Goal: Transaction & Acquisition: Book appointment/travel/reservation

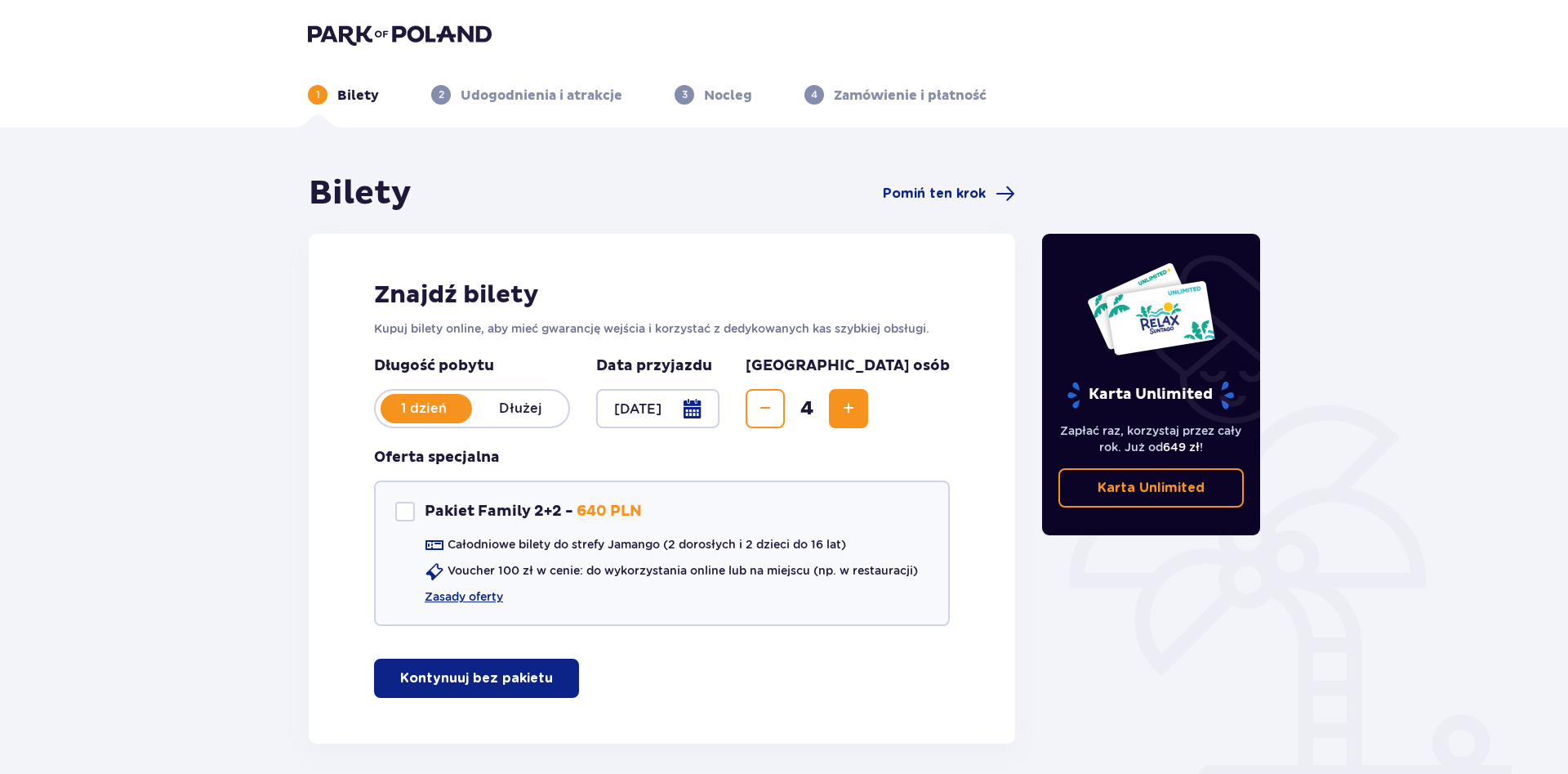
click at [555, 686] on span "button" at bounding box center [556, 678] width 20 height 20
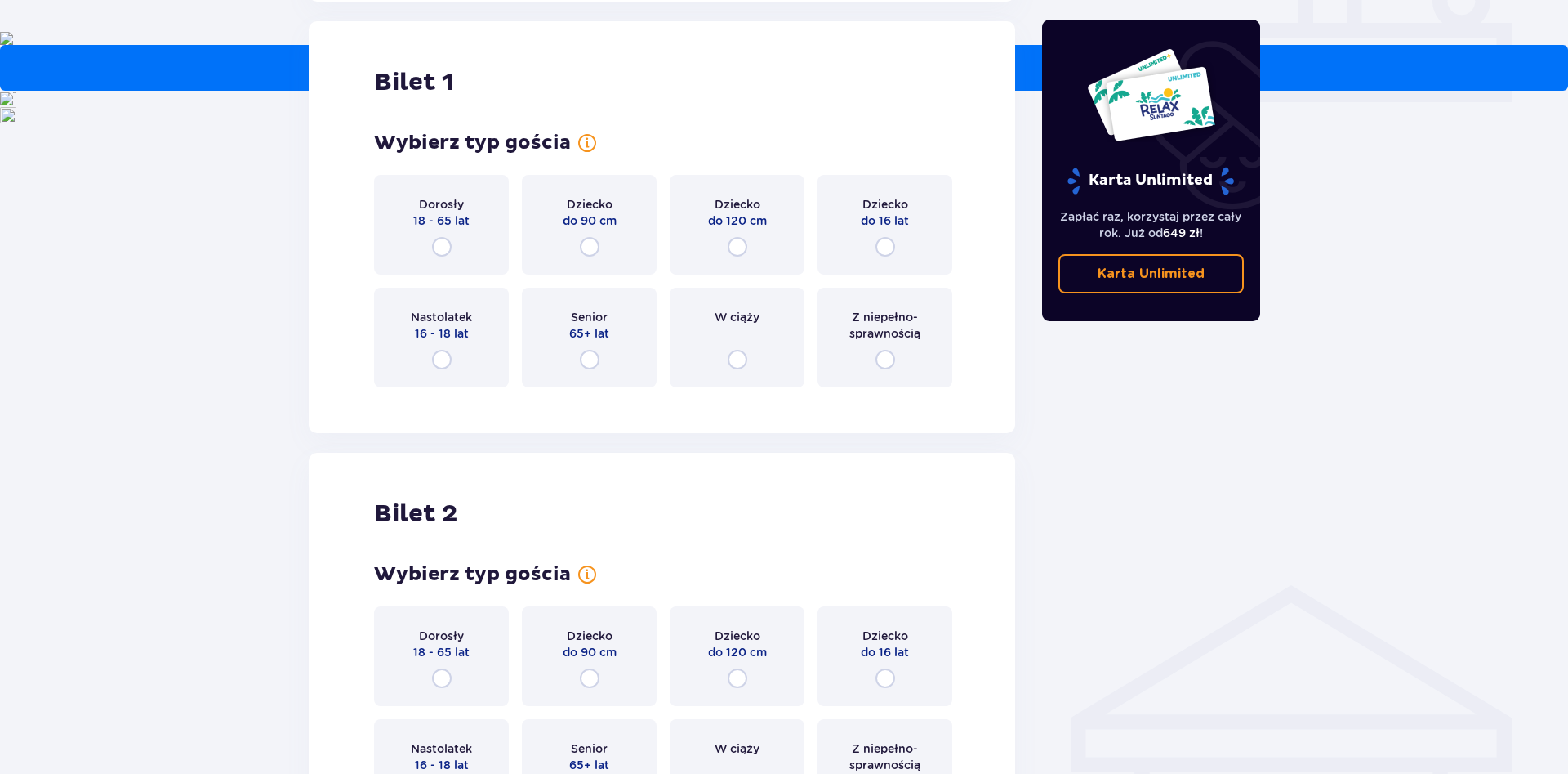
scroll to position [743, 0]
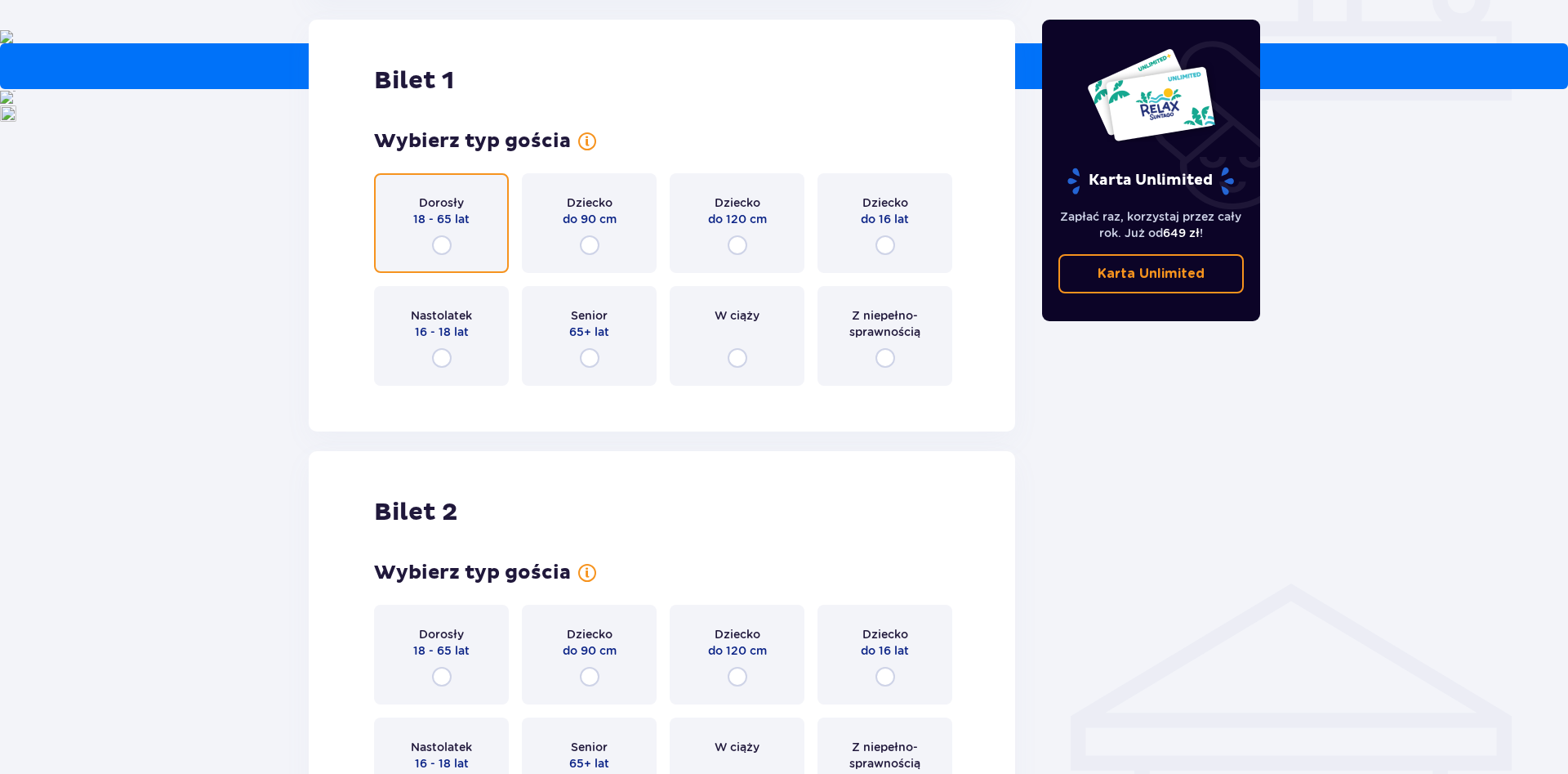
click at [445, 248] on input "radio" at bounding box center [442, 245] width 20 height 20
radio input "true"
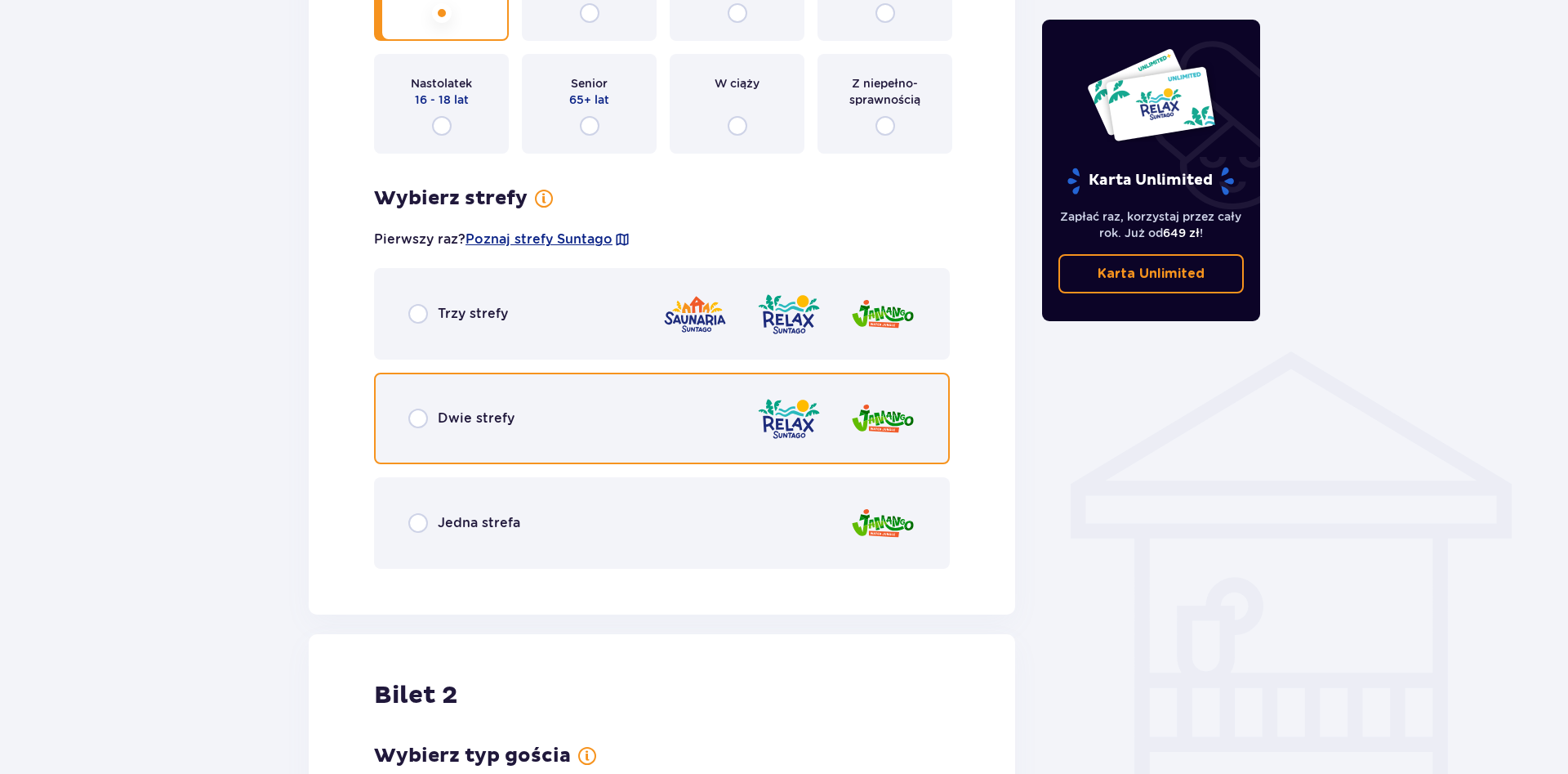
click at [421, 426] on input "radio" at bounding box center [418, 418] width 20 height 20
radio input "true"
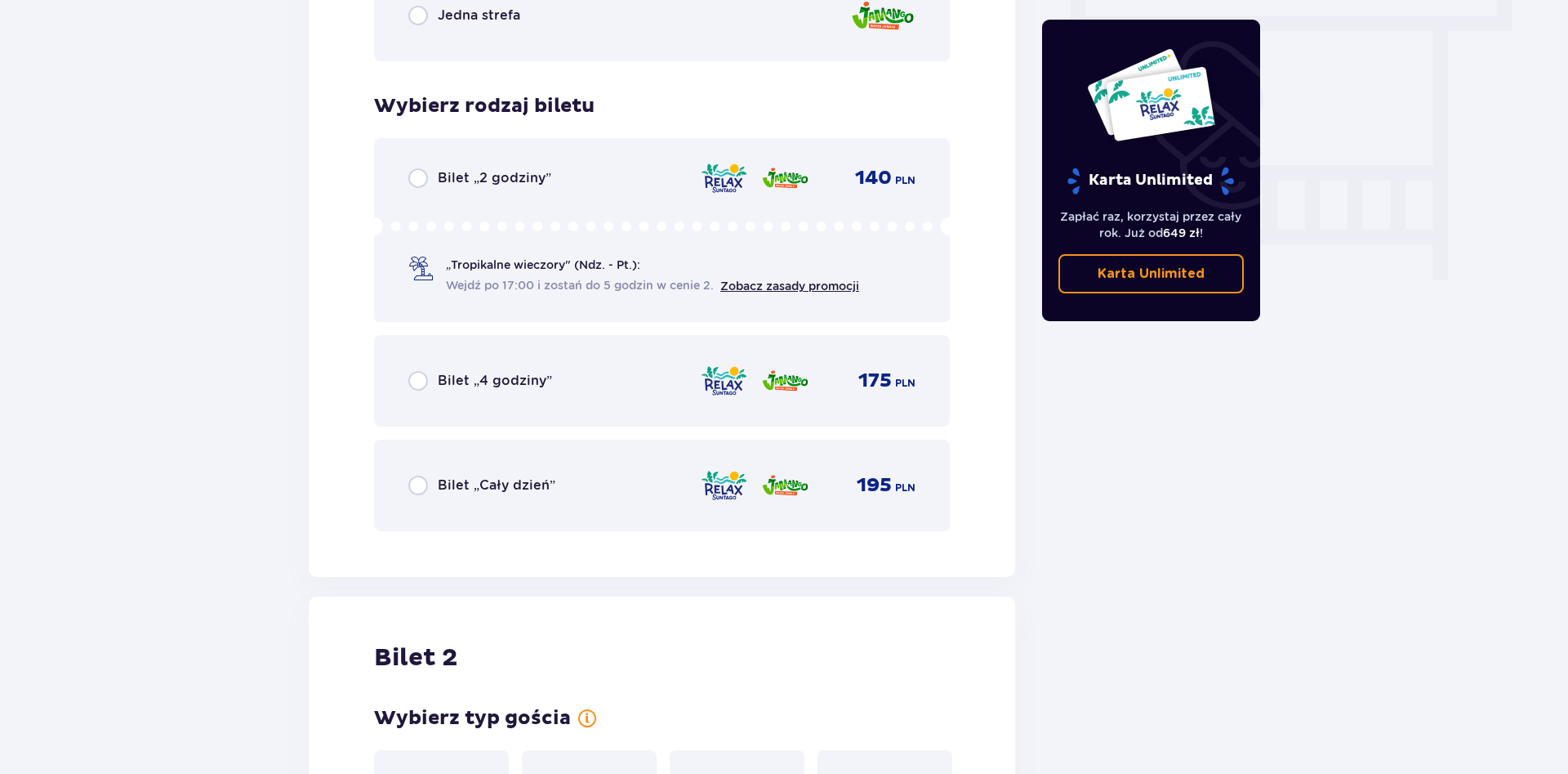
scroll to position [1474, 0]
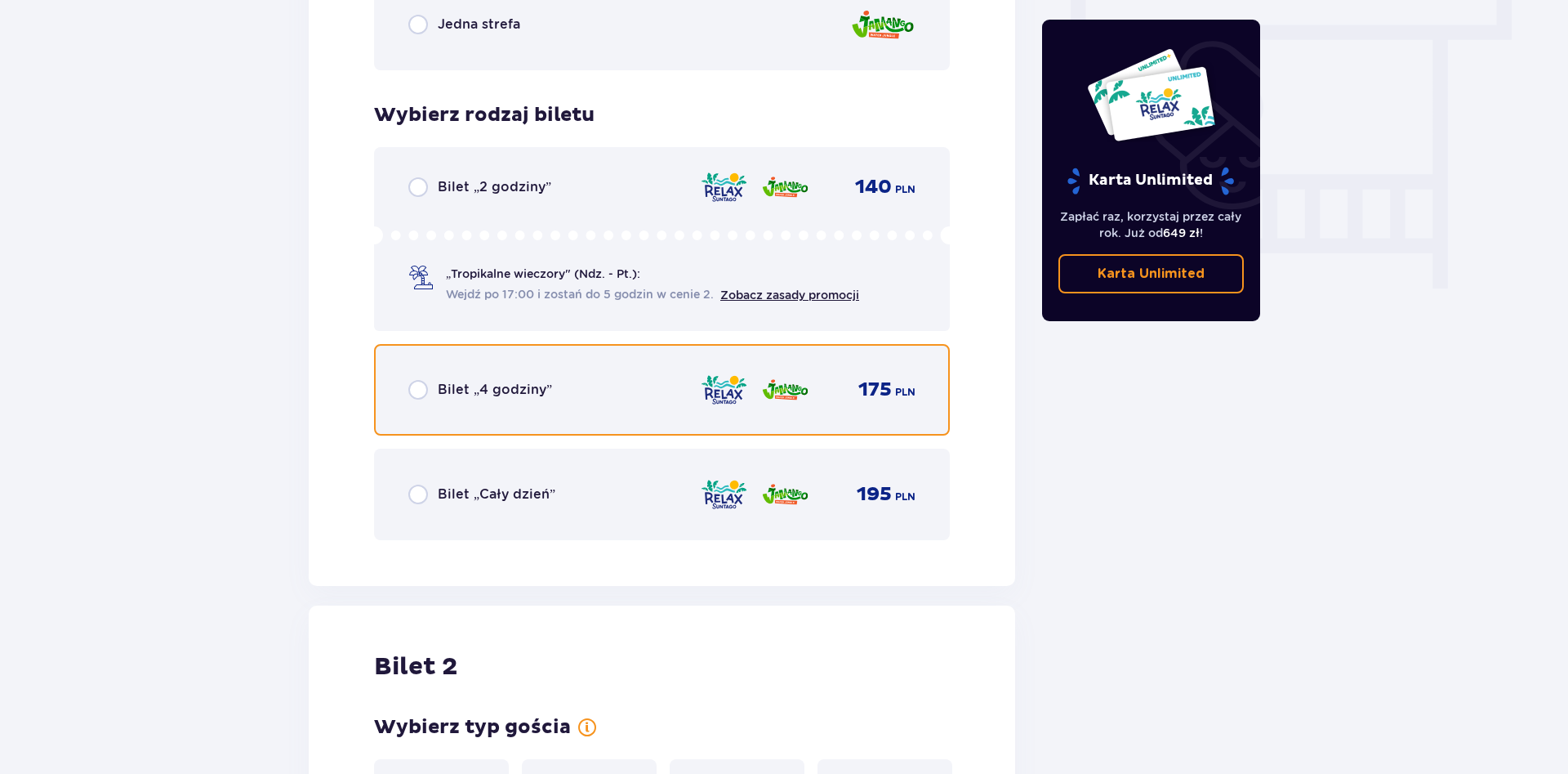
click at [419, 387] on input "radio" at bounding box center [418, 389] width 20 height 20
radio input "true"
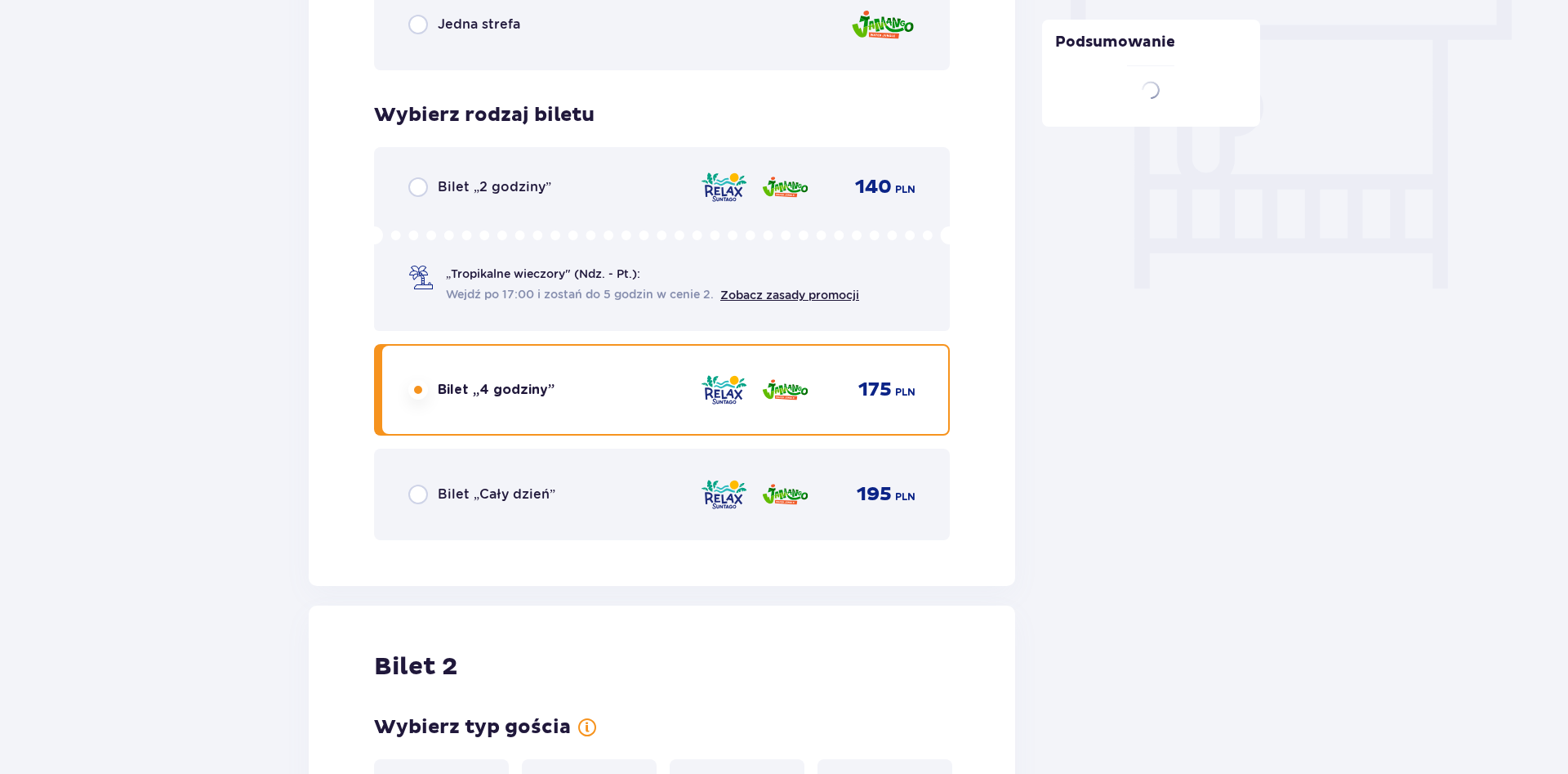
scroll to position [2059, 0]
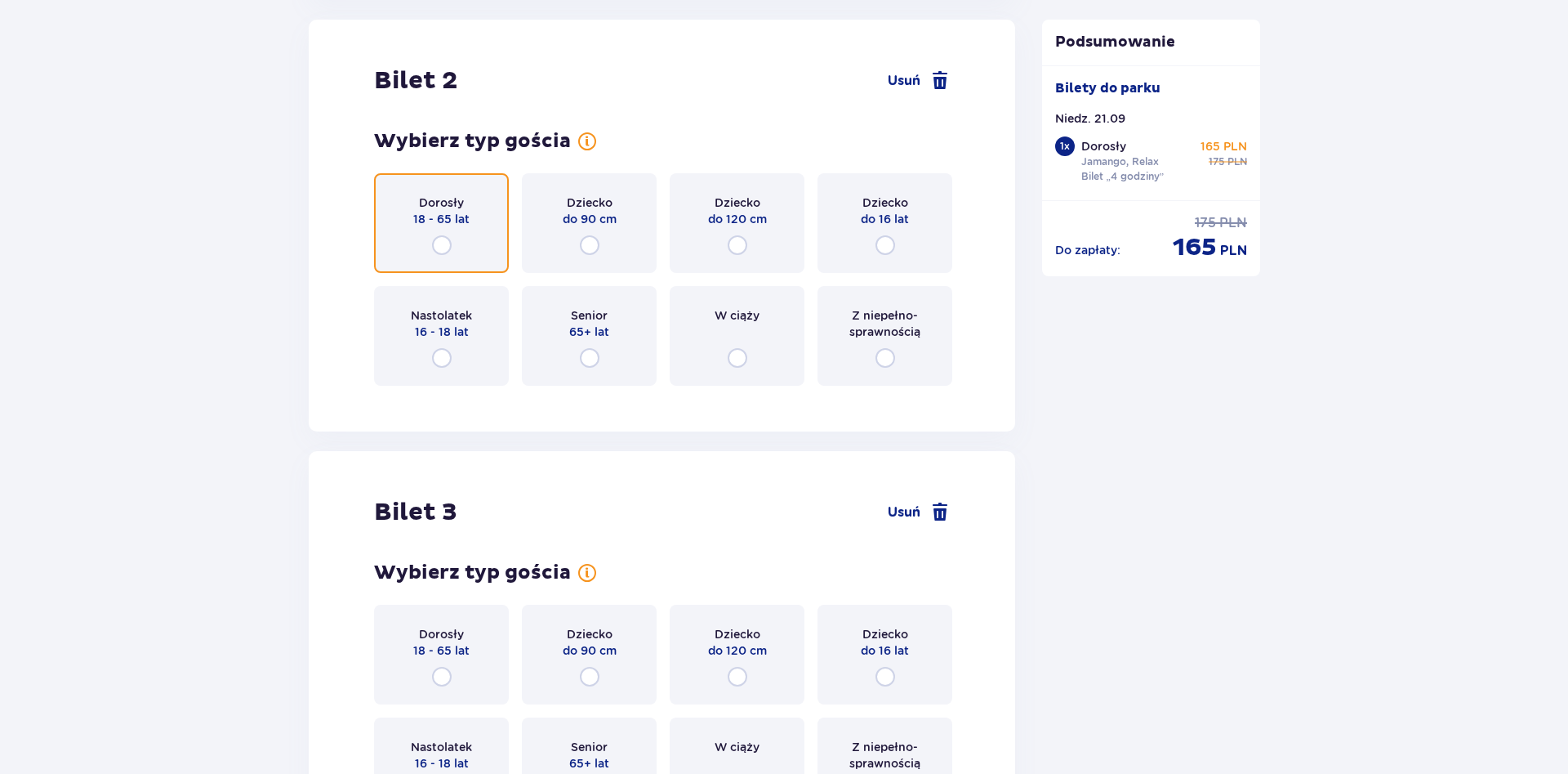
click at [443, 245] on input "radio" at bounding box center [442, 245] width 20 height 20
radio input "true"
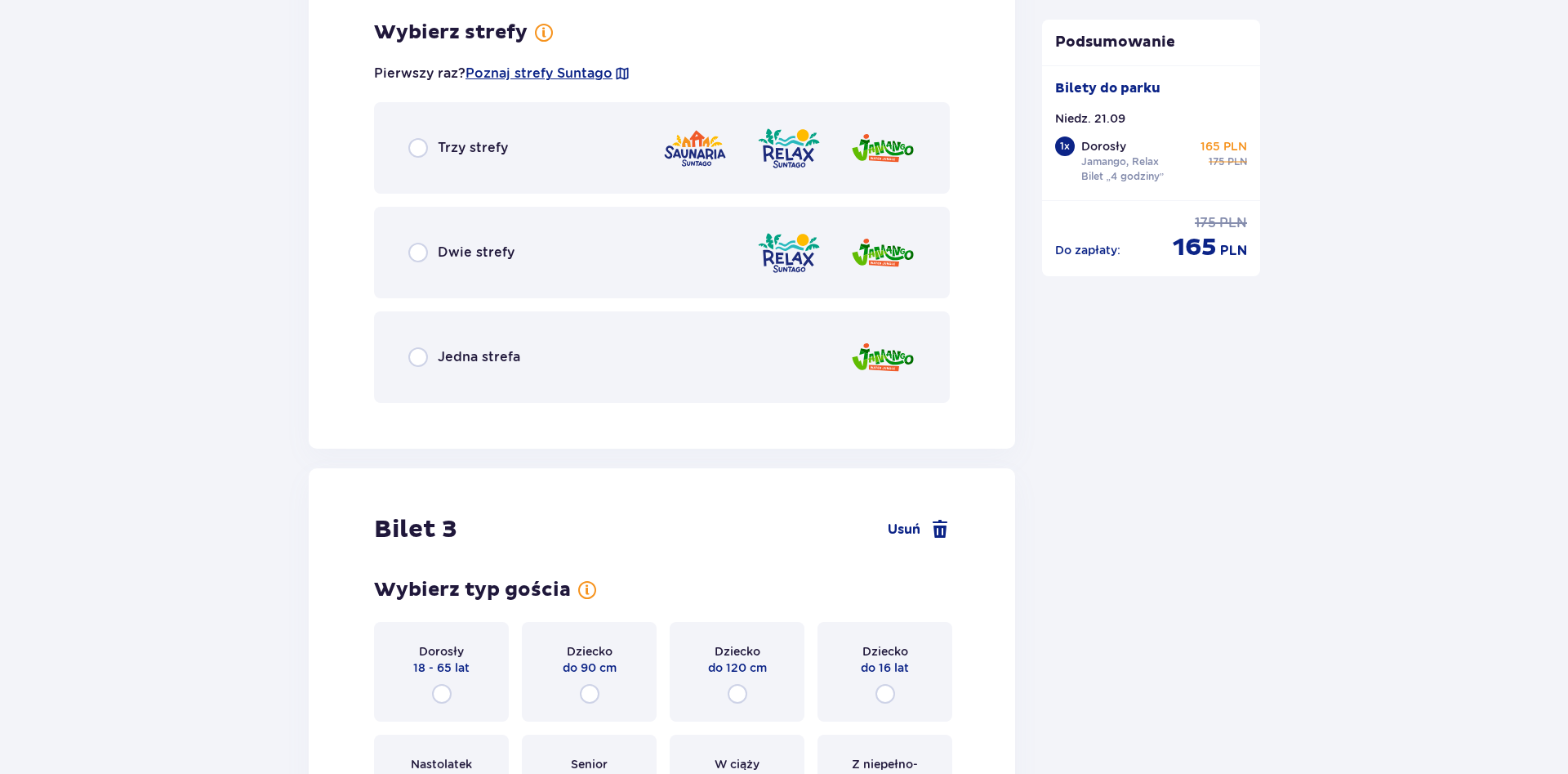
scroll to position [2458, 0]
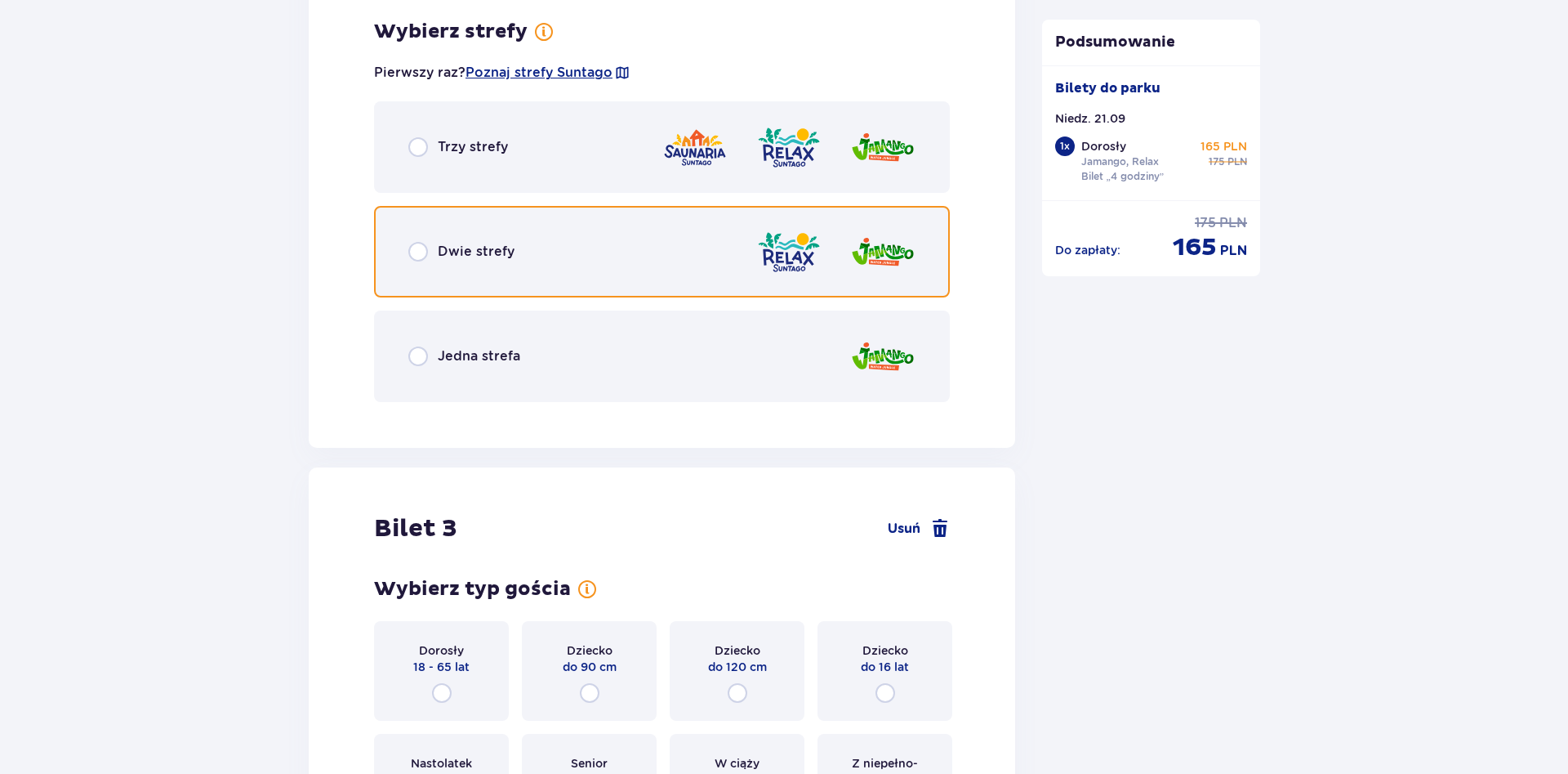
click at [423, 253] on input "radio" at bounding box center [418, 251] width 20 height 20
radio input "true"
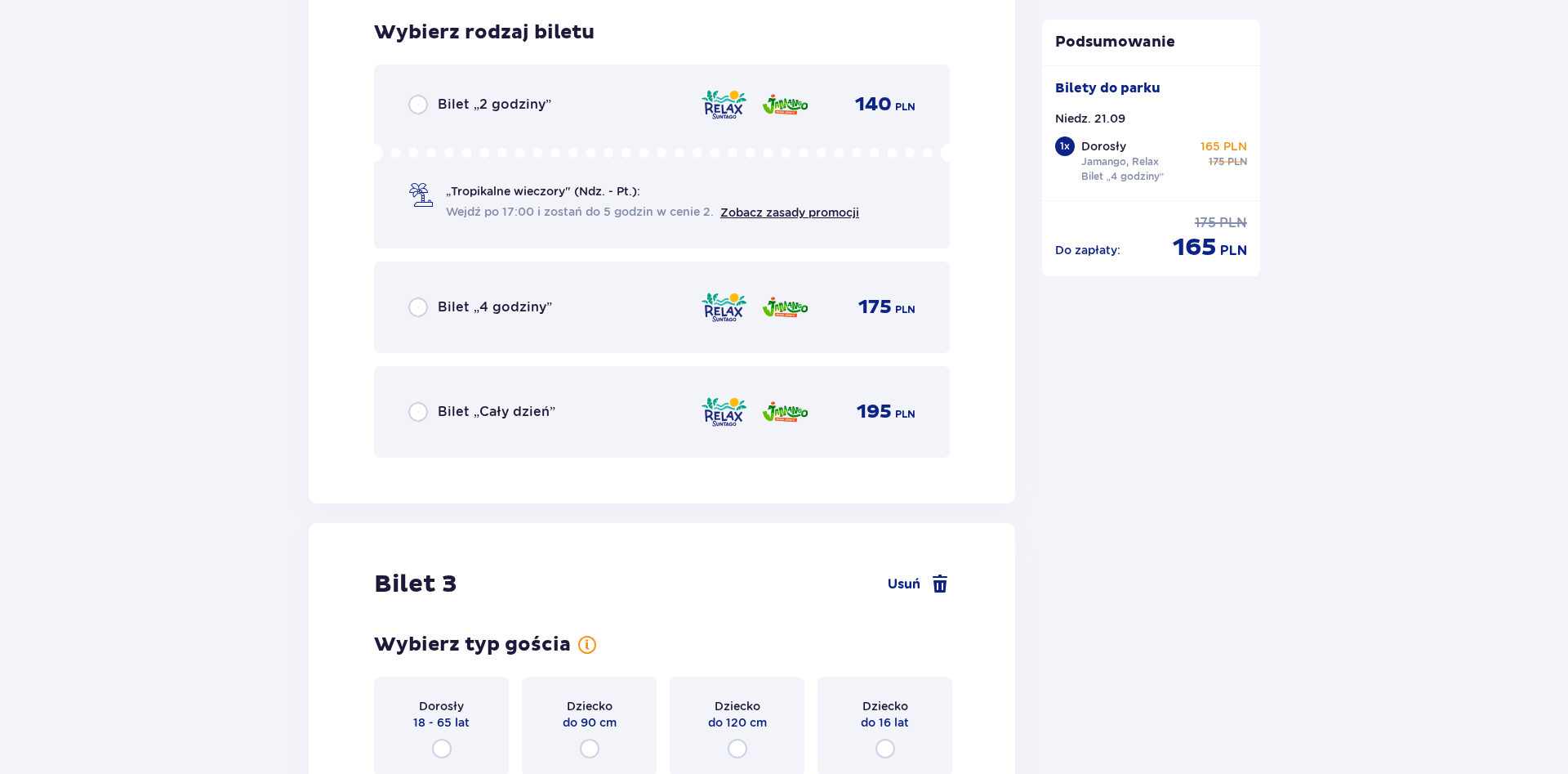
scroll to position [2873, 0]
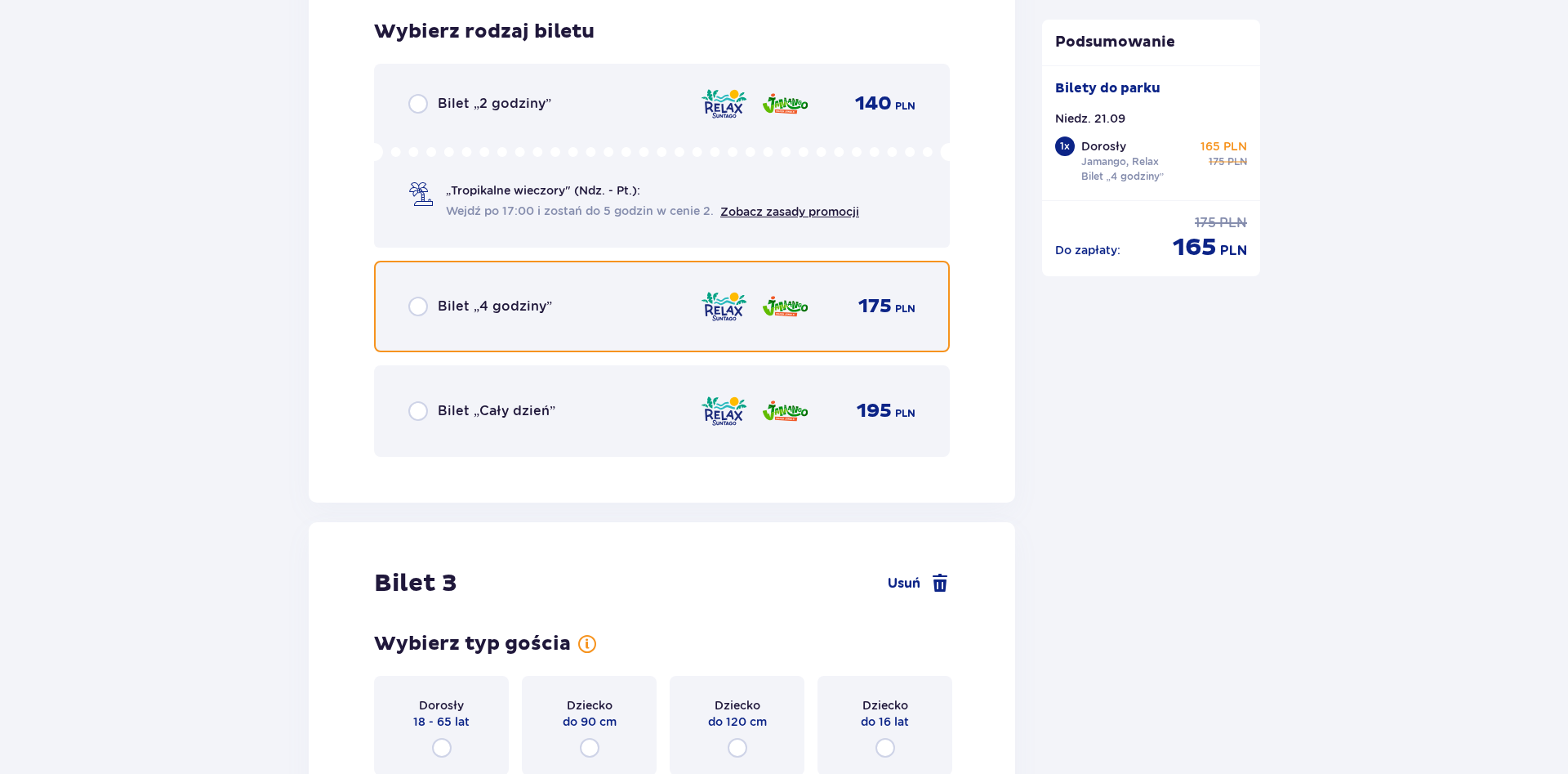
click at [414, 308] on input "radio" at bounding box center [418, 306] width 20 height 20
radio input "true"
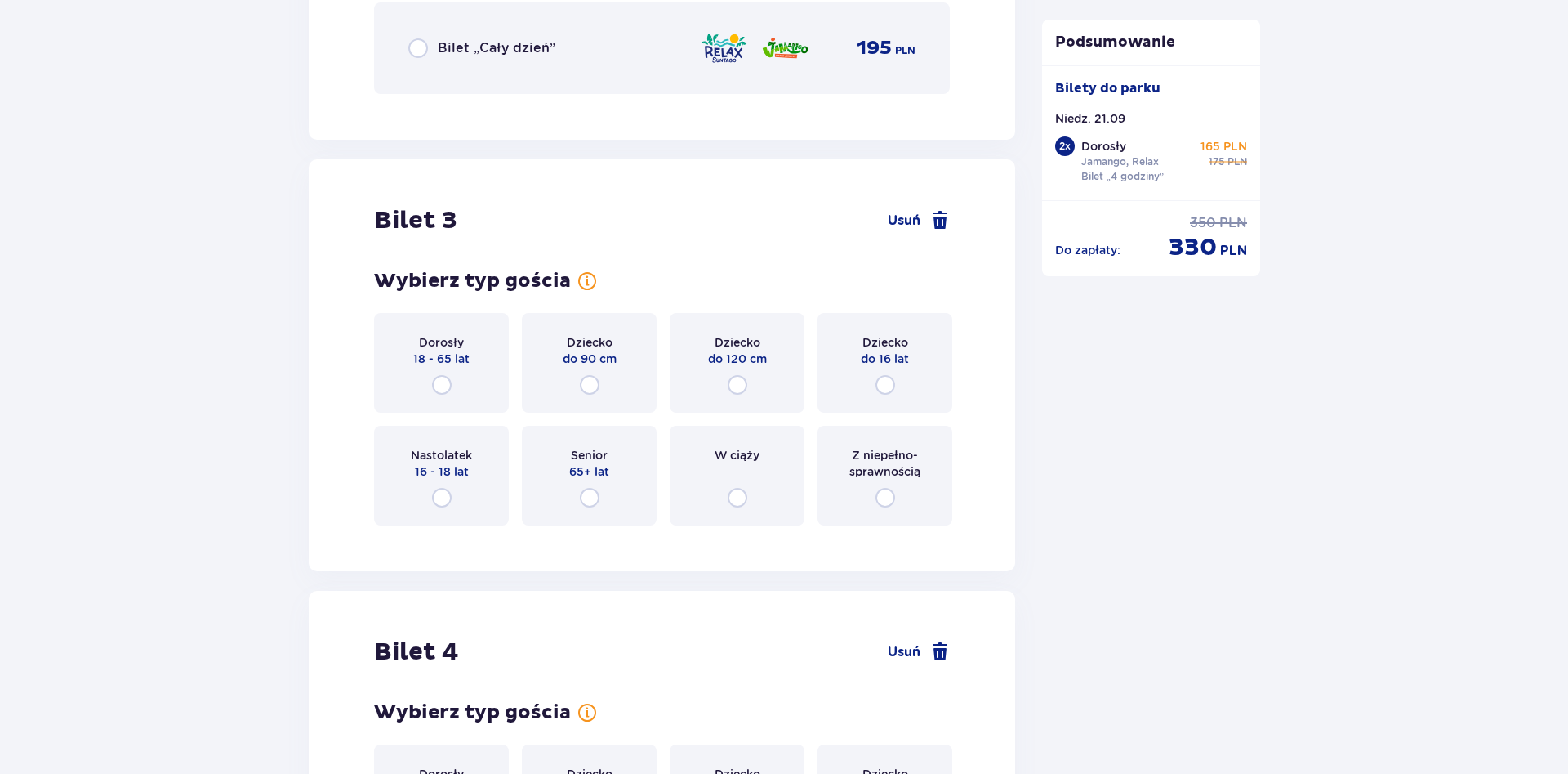
scroll to position [3376, 0]
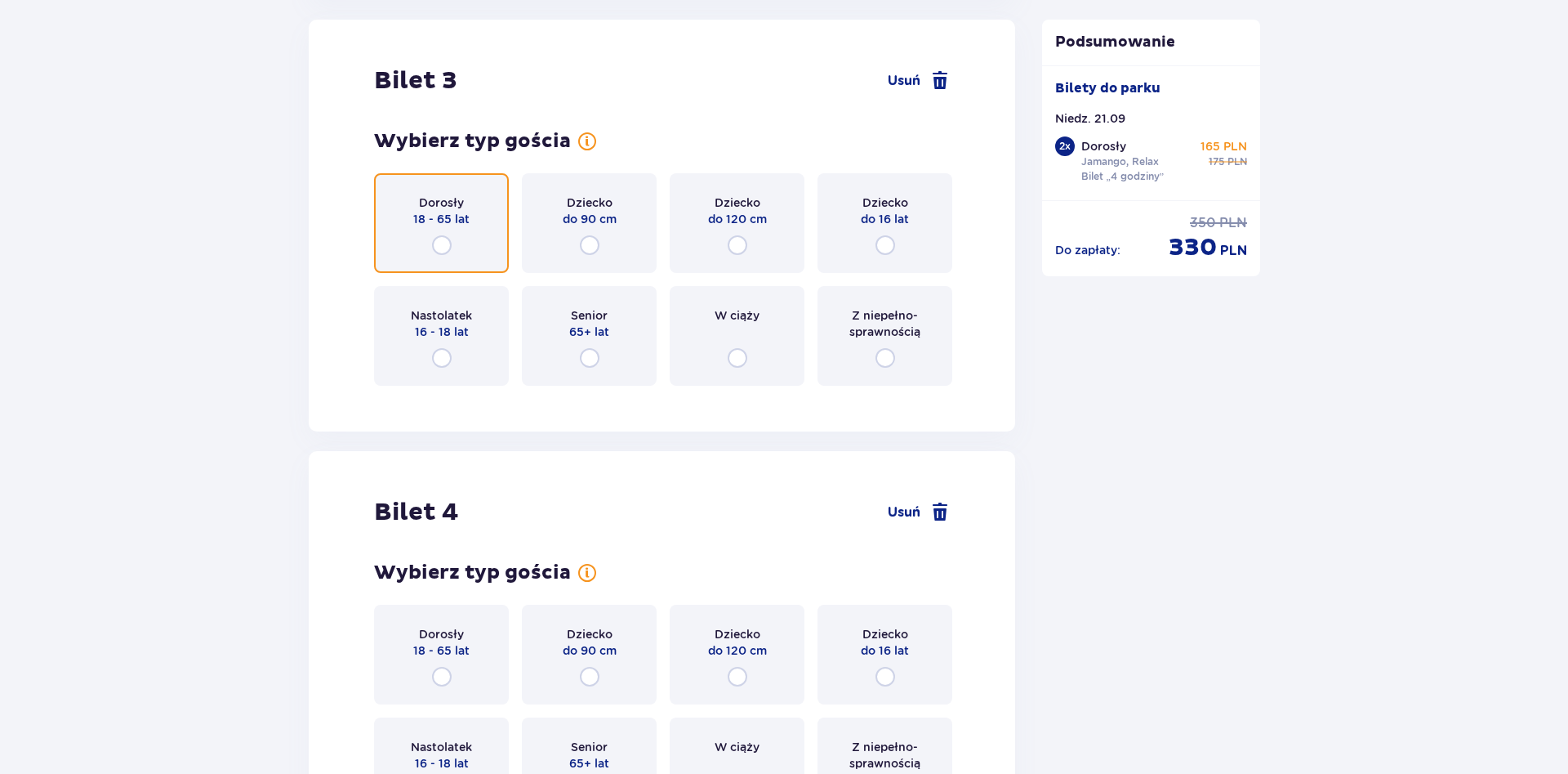
click at [444, 246] on input "radio" at bounding box center [442, 245] width 20 height 20
radio input "true"
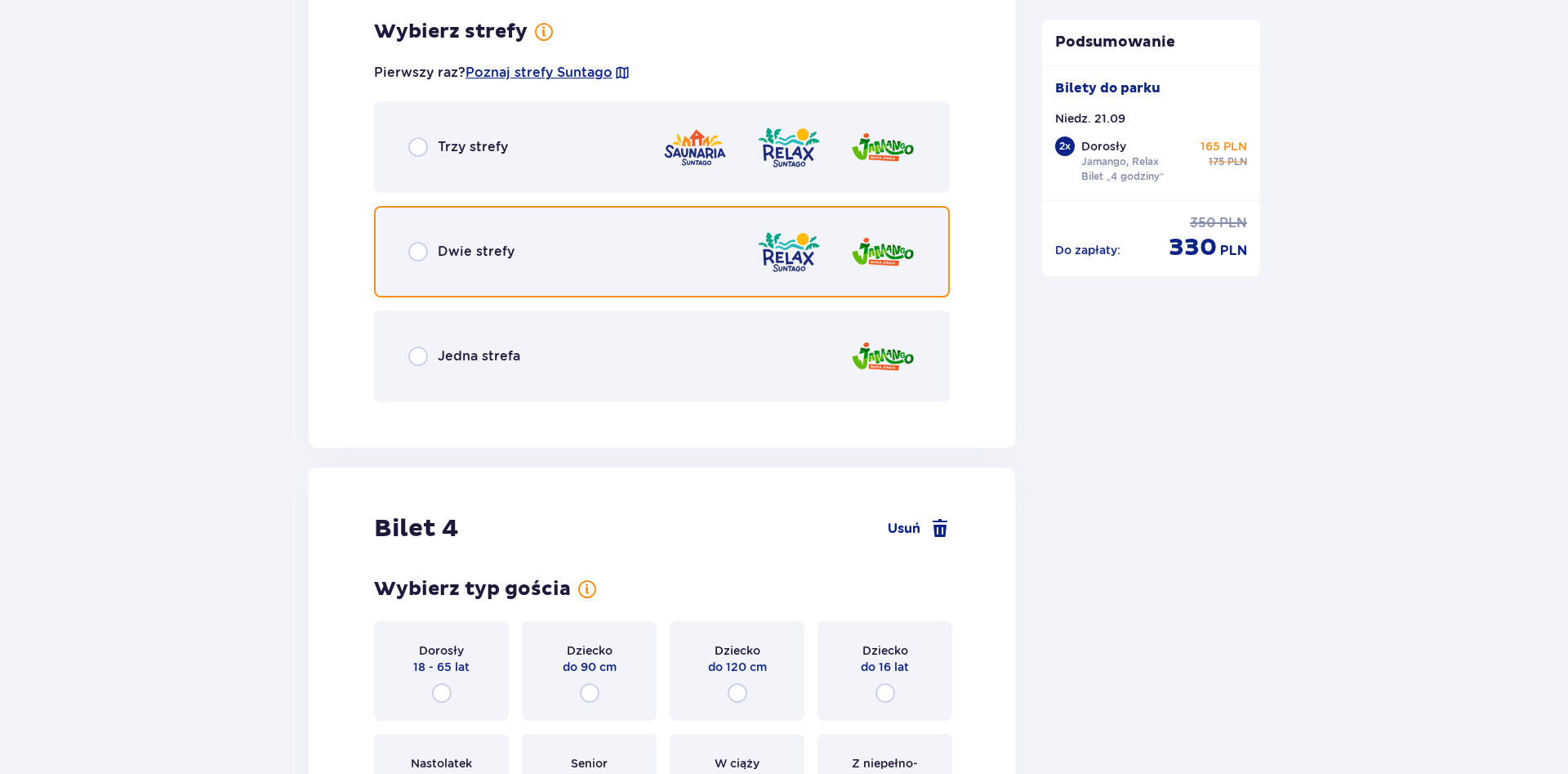
click at [418, 260] on input "radio" at bounding box center [418, 251] width 20 height 20
radio input "true"
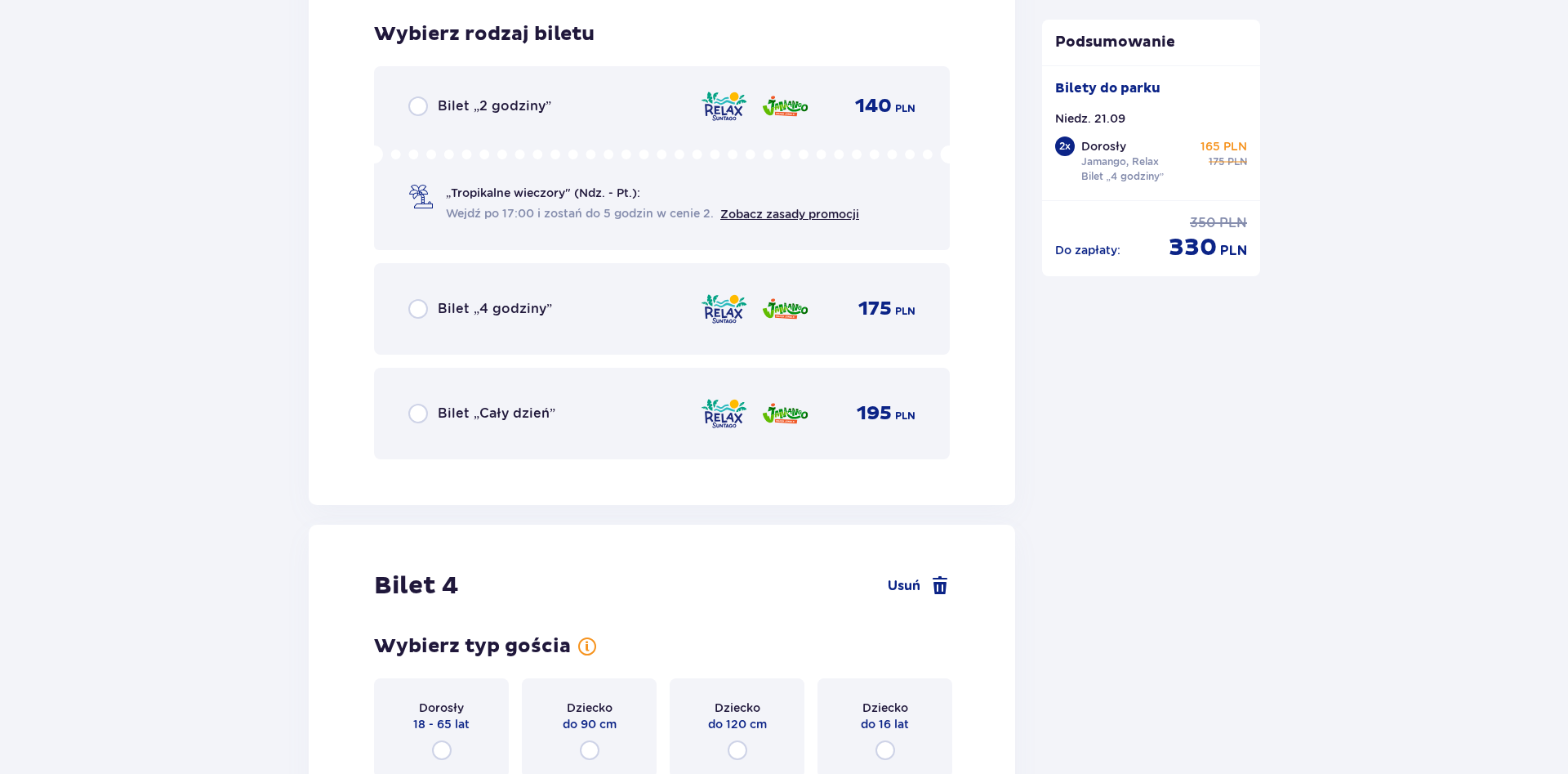
scroll to position [4189, 0]
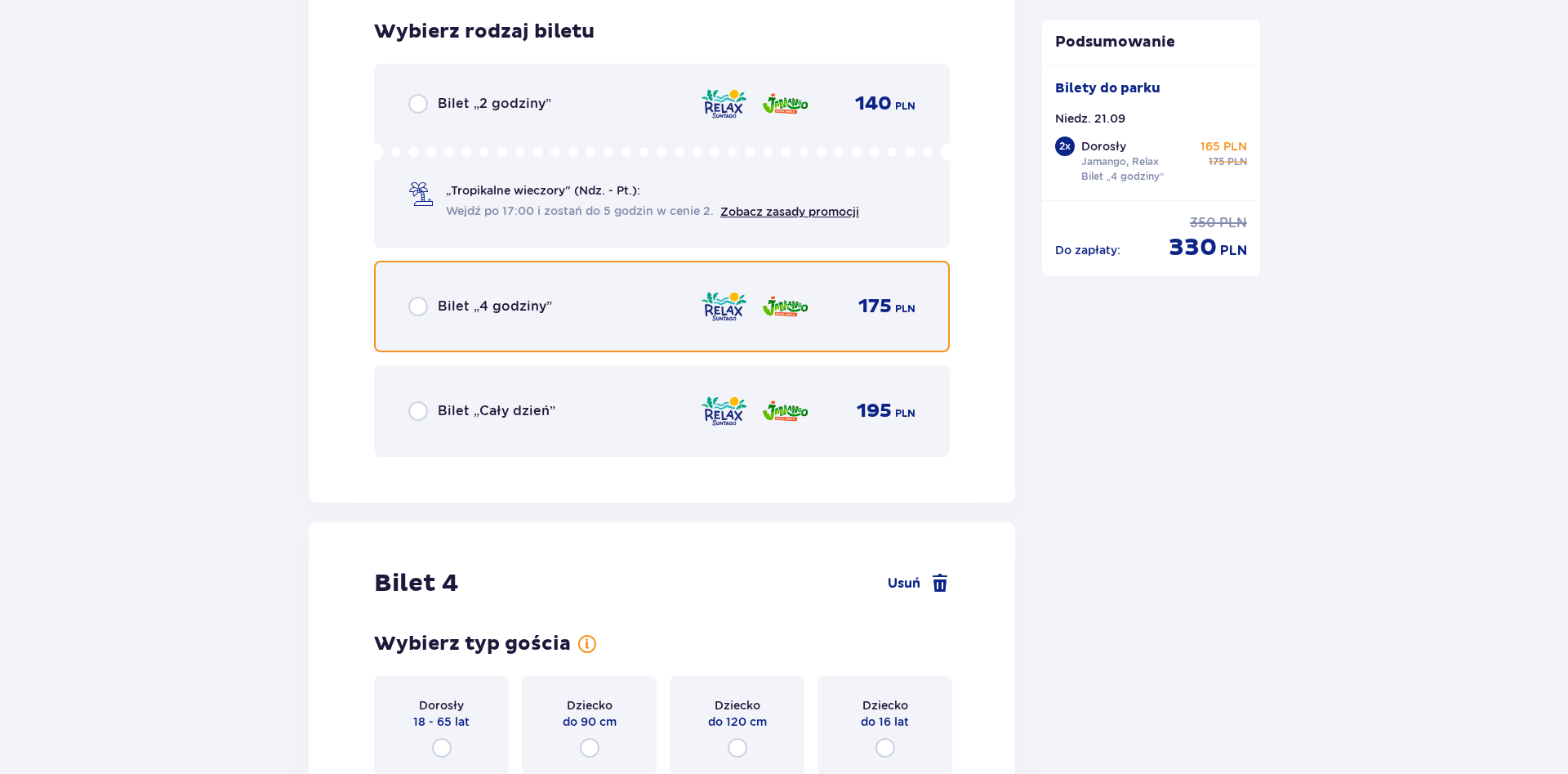
click at [421, 309] on input "radio" at bounding box center [418, 306] width 20 height 20
radio input "true"
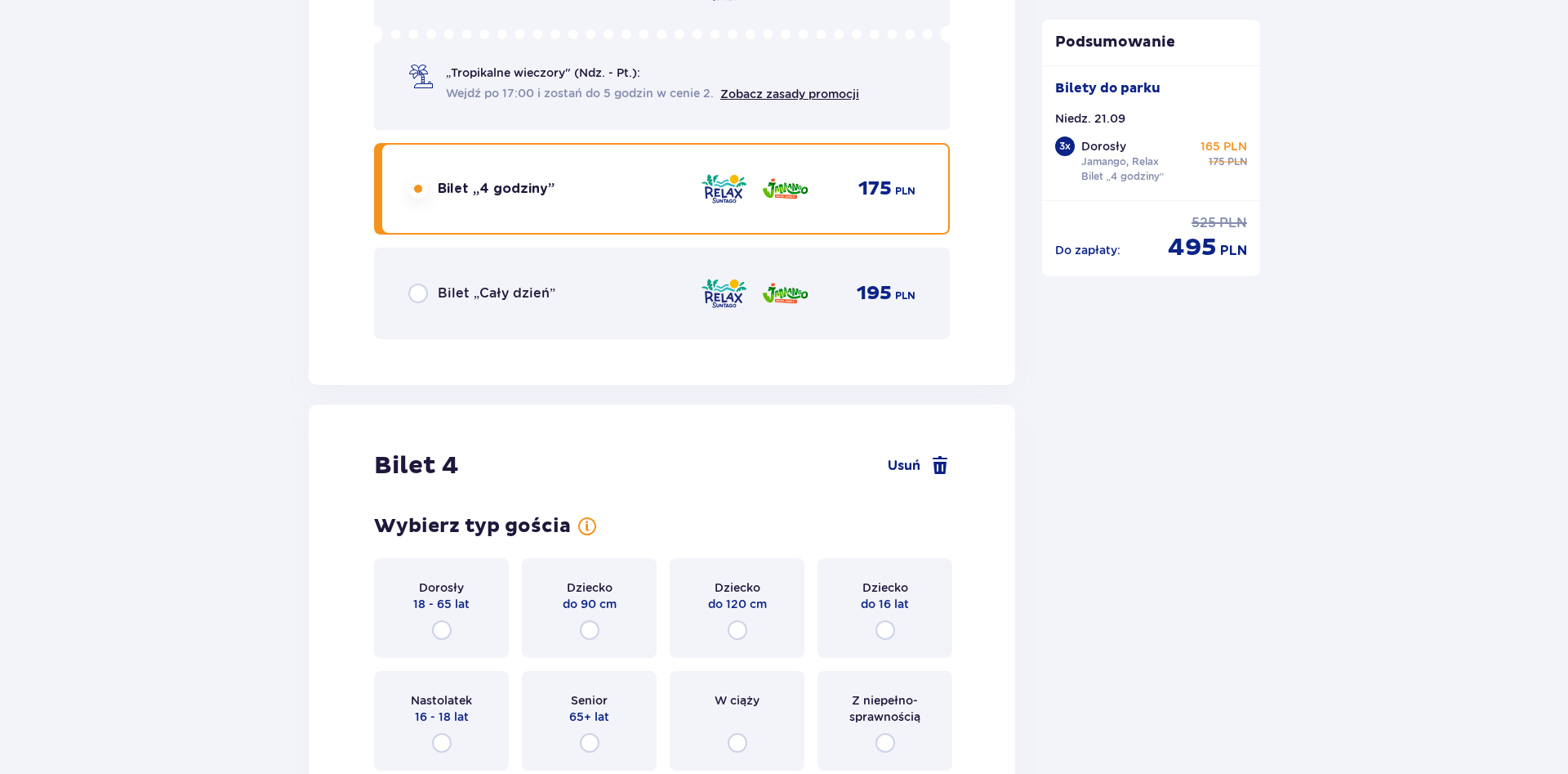
scroll to position [4526, 0]
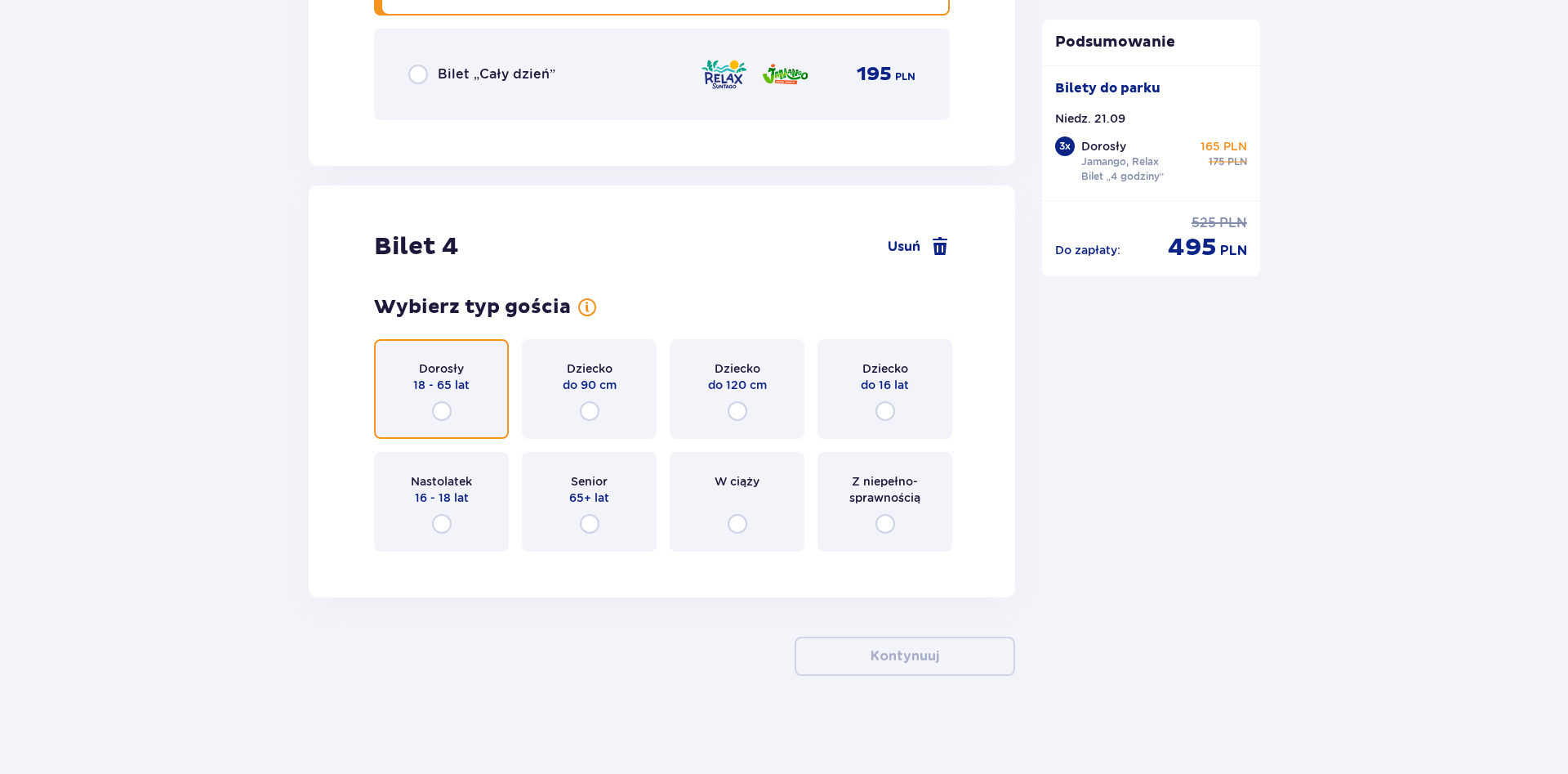
click at [445, 414] on input "radio" at bounding box center [442, 410] width 20 height 20
radio input "true"
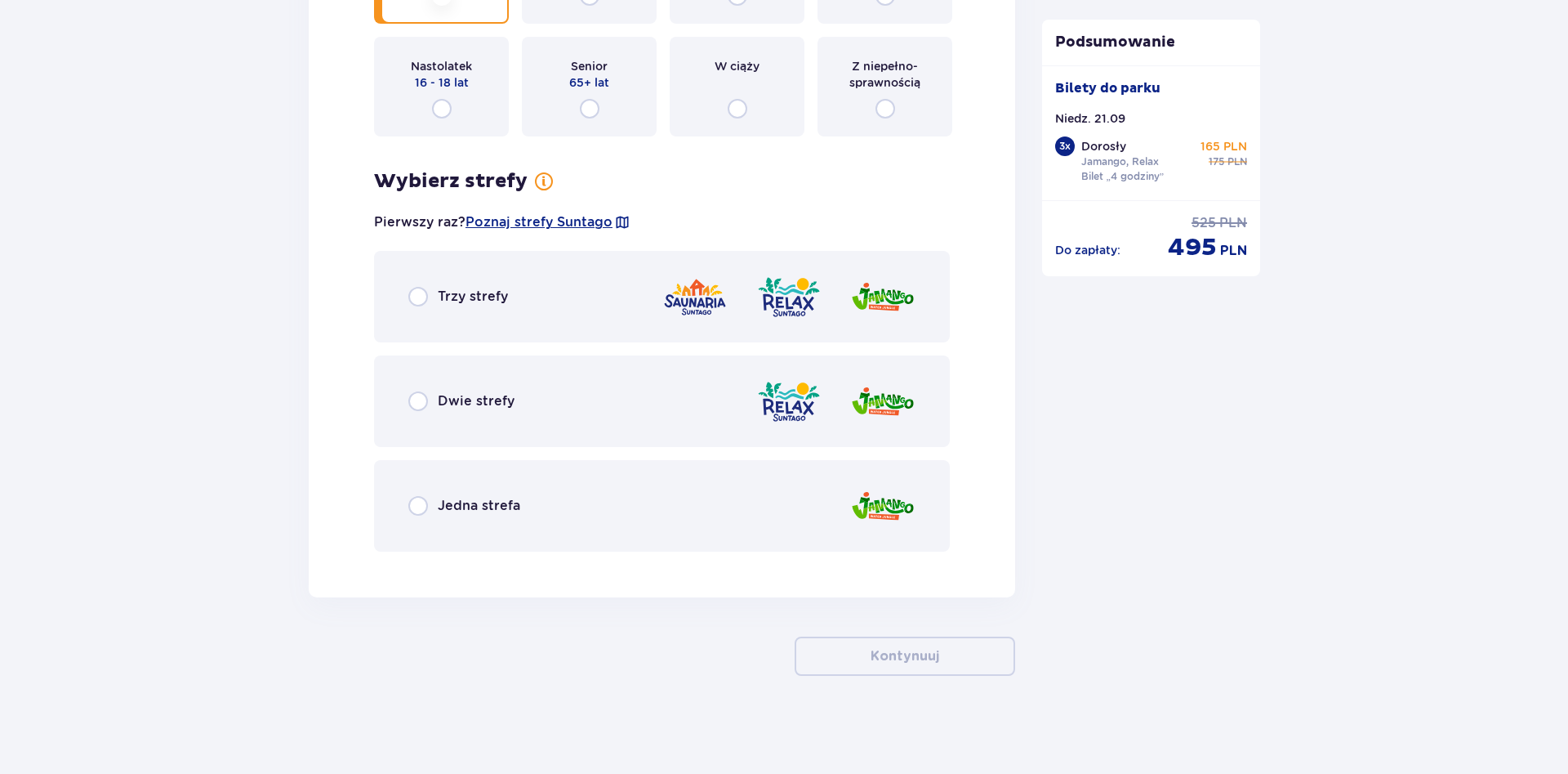
click at [428, 404] on div "Dwie strefy" at bounding box center [461, 401] width 106 height 20
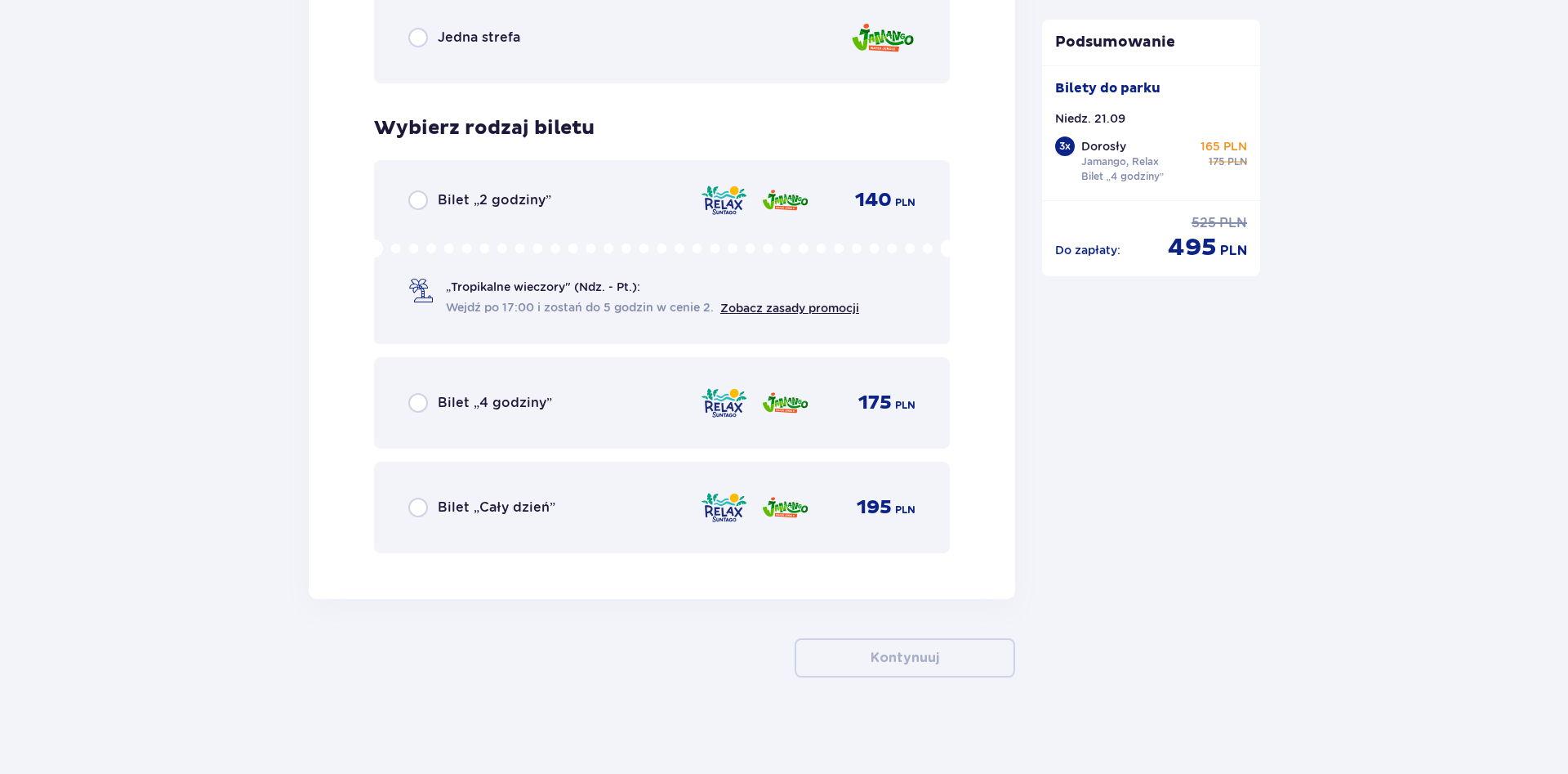
scroll to position [5410, 0]
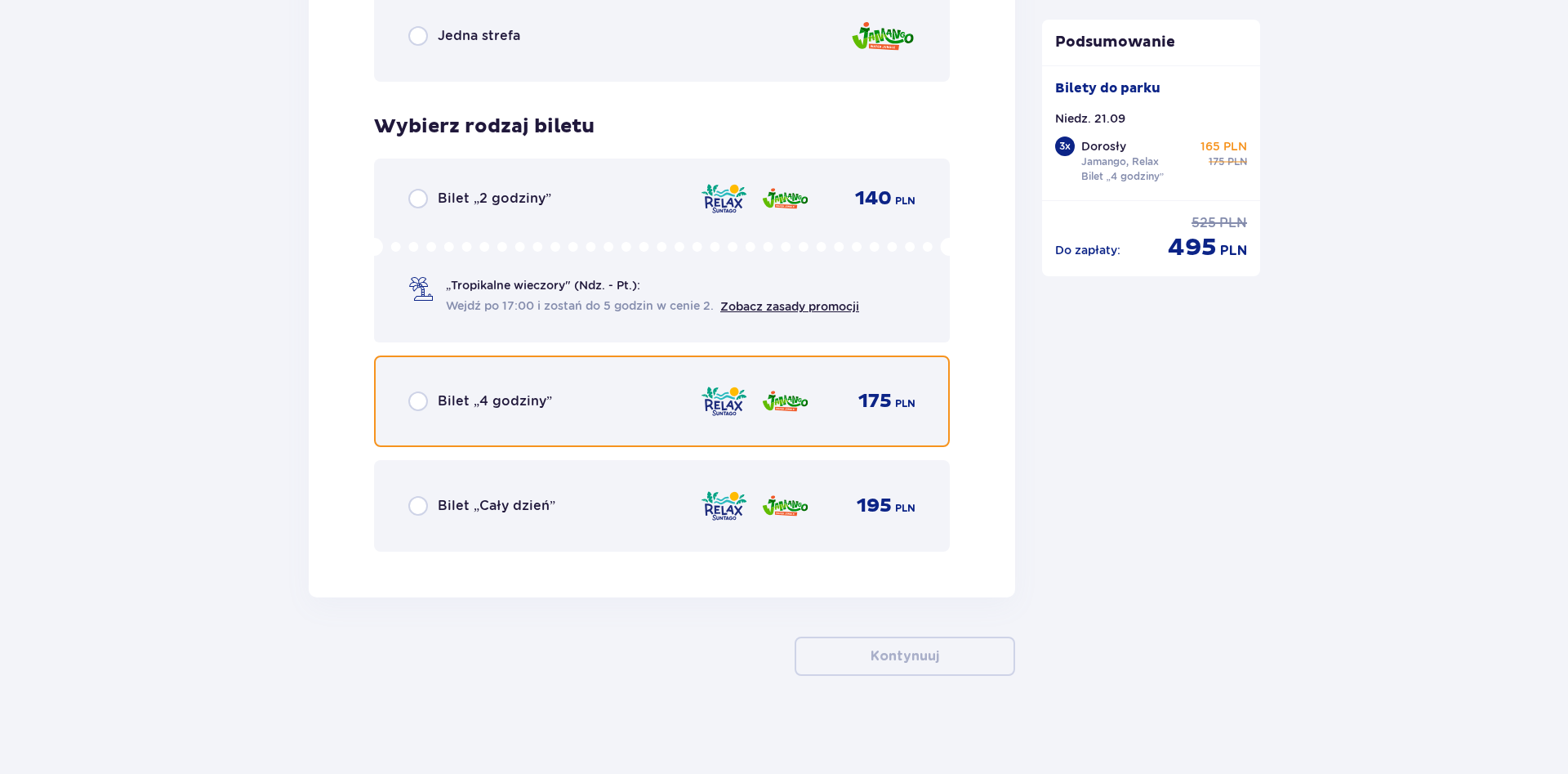
click at [420, 399] on input "radio" at bounding box center [418, 401] width 20 height 20
radio input "true"
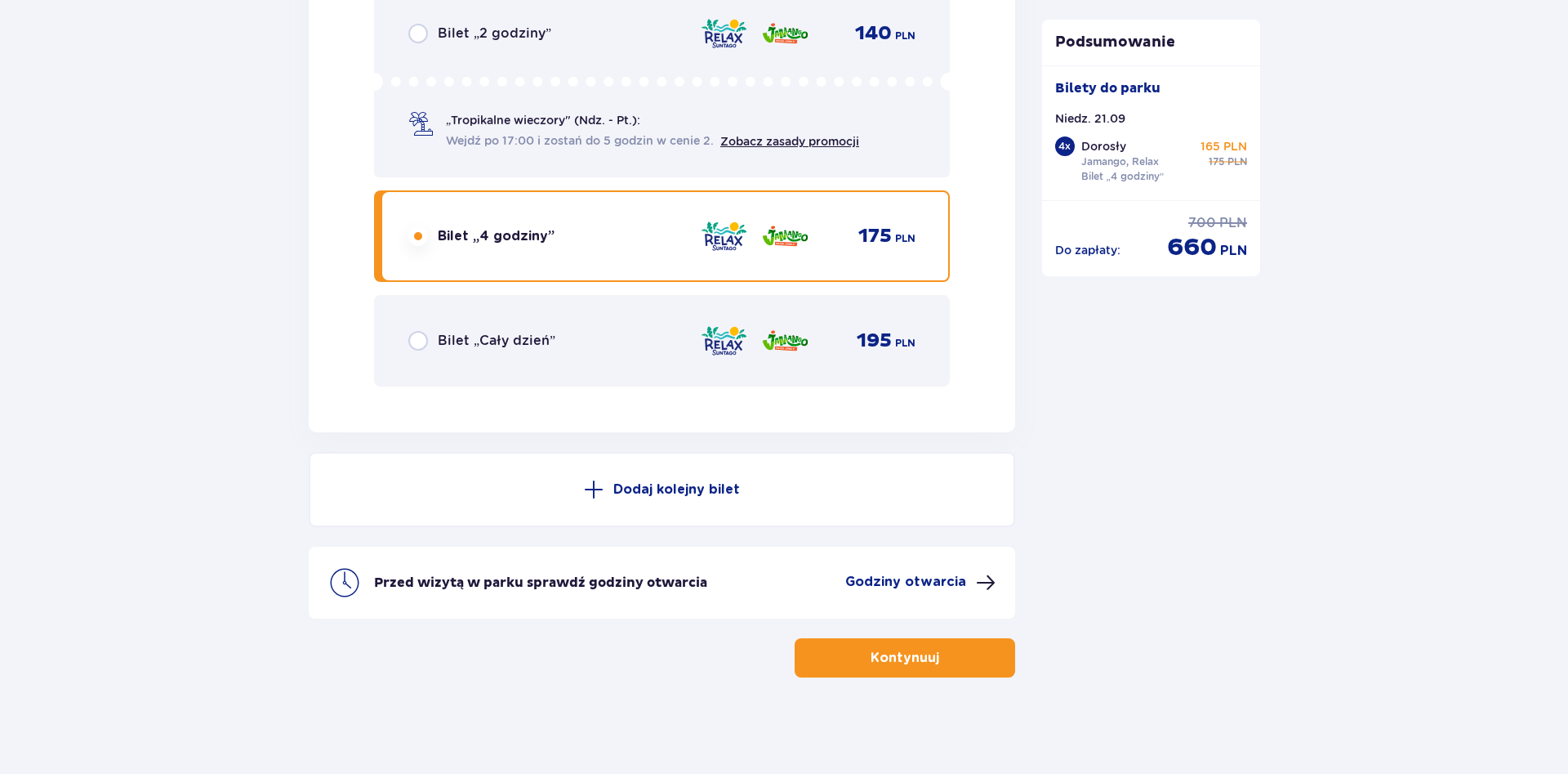
scroll to position [5577, 0]
click at [925, 647] on button "Kontynuuj" at bounding box center [905, 656] width 221 height 39
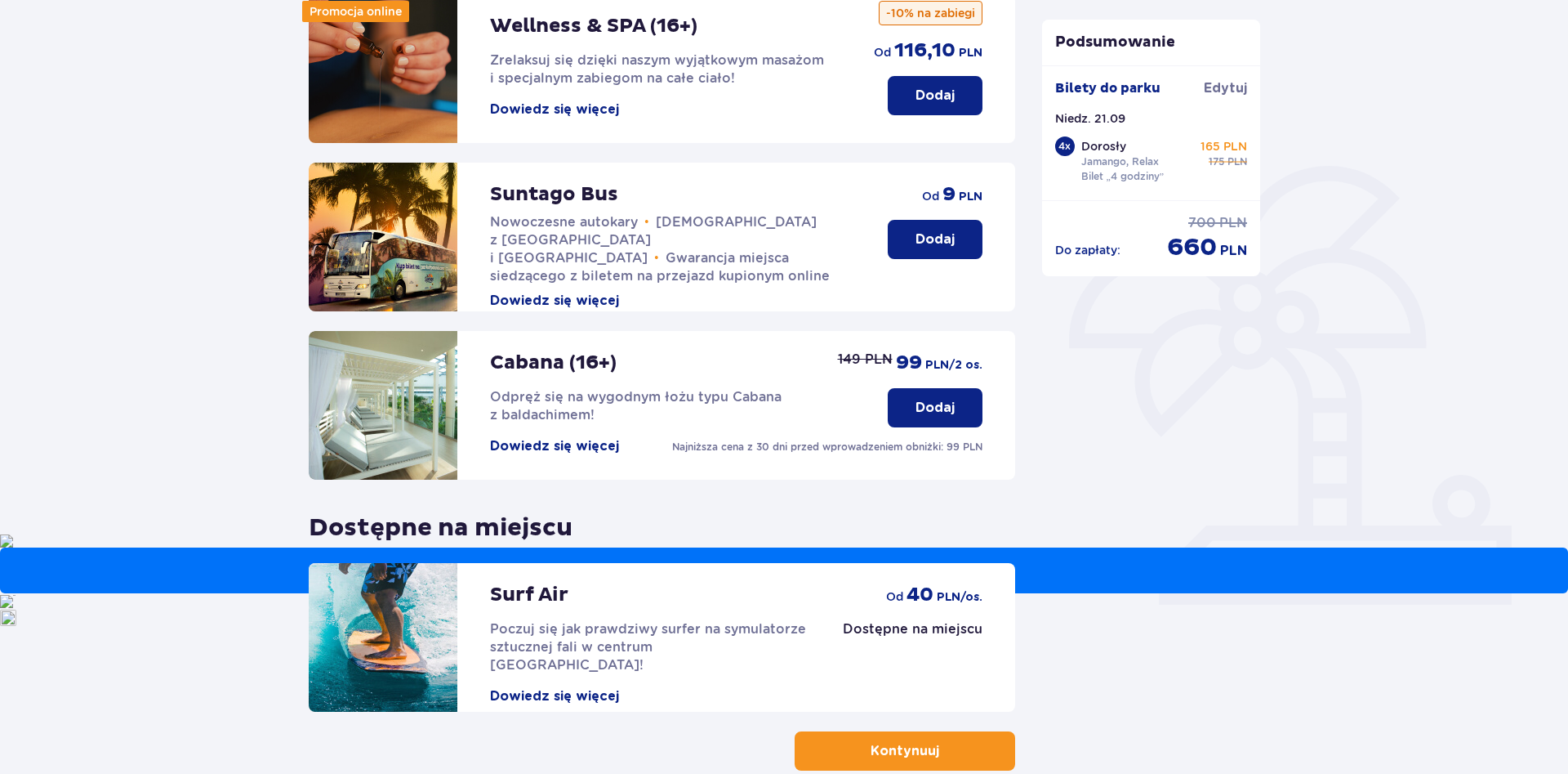
scroll to position [333, 0]
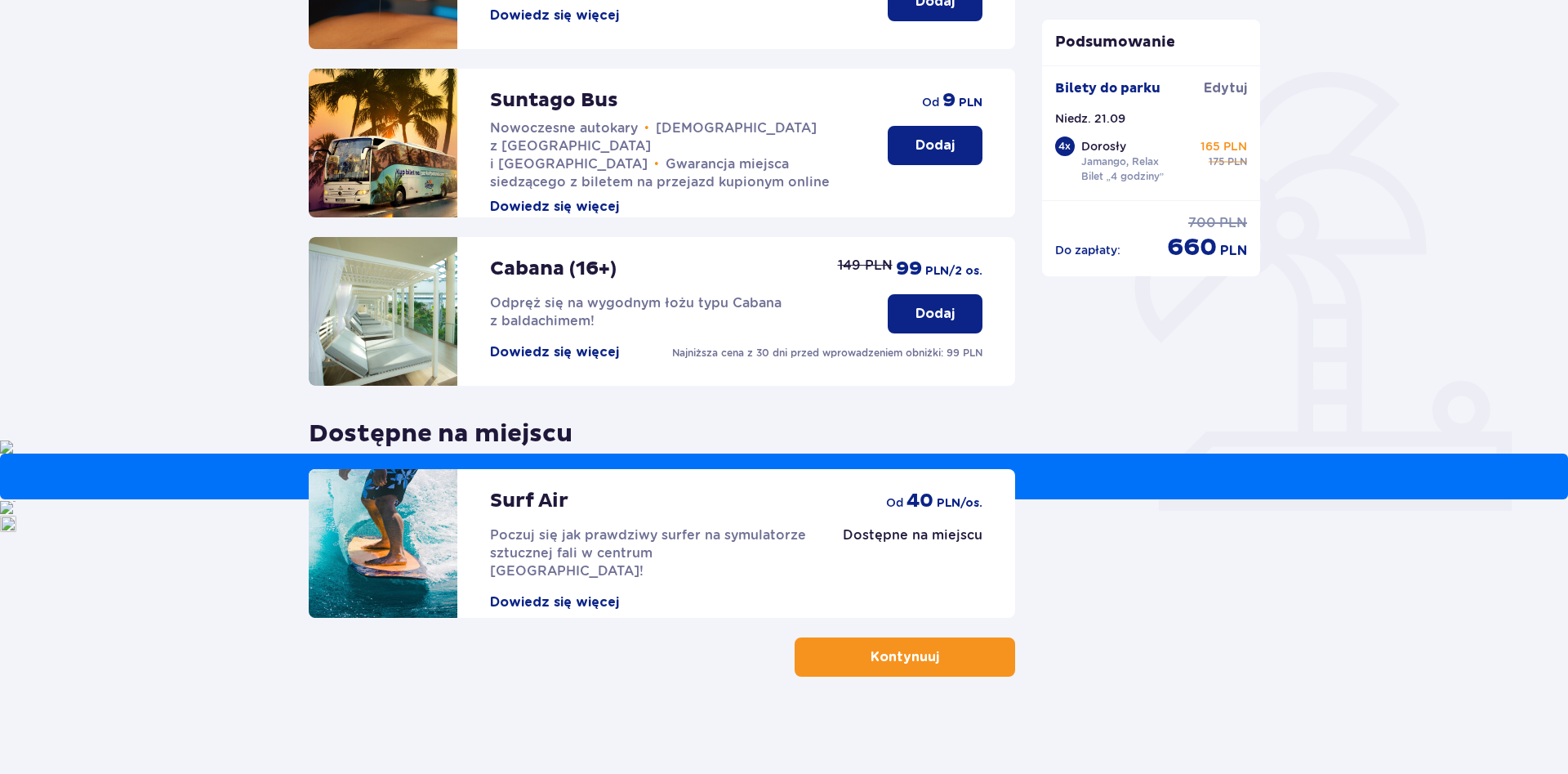
click at [952, 652] on button "Kontynuuj" at bounding box center [905, 657] width 221 height 39
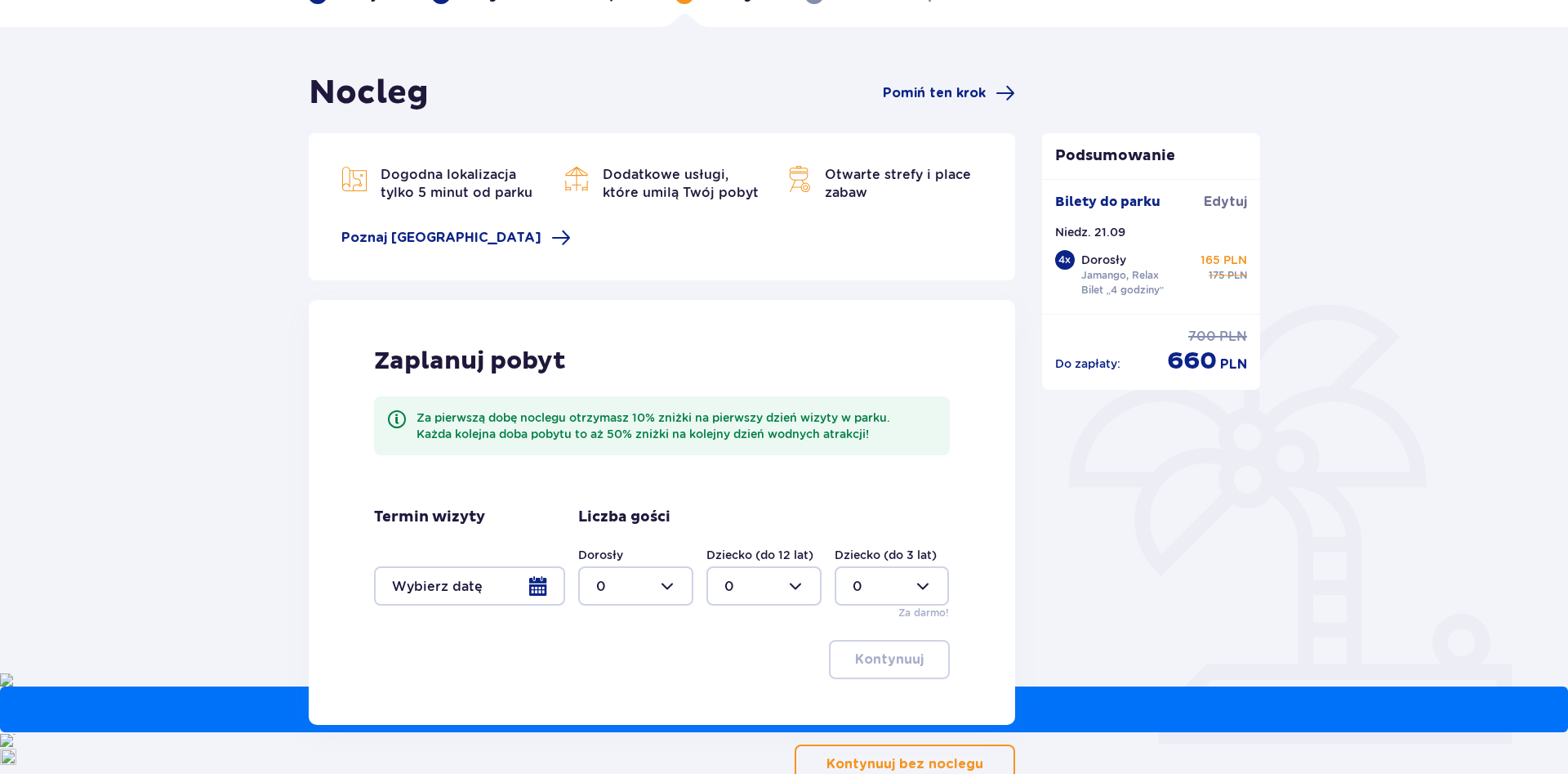
scroll to position [167, 0]
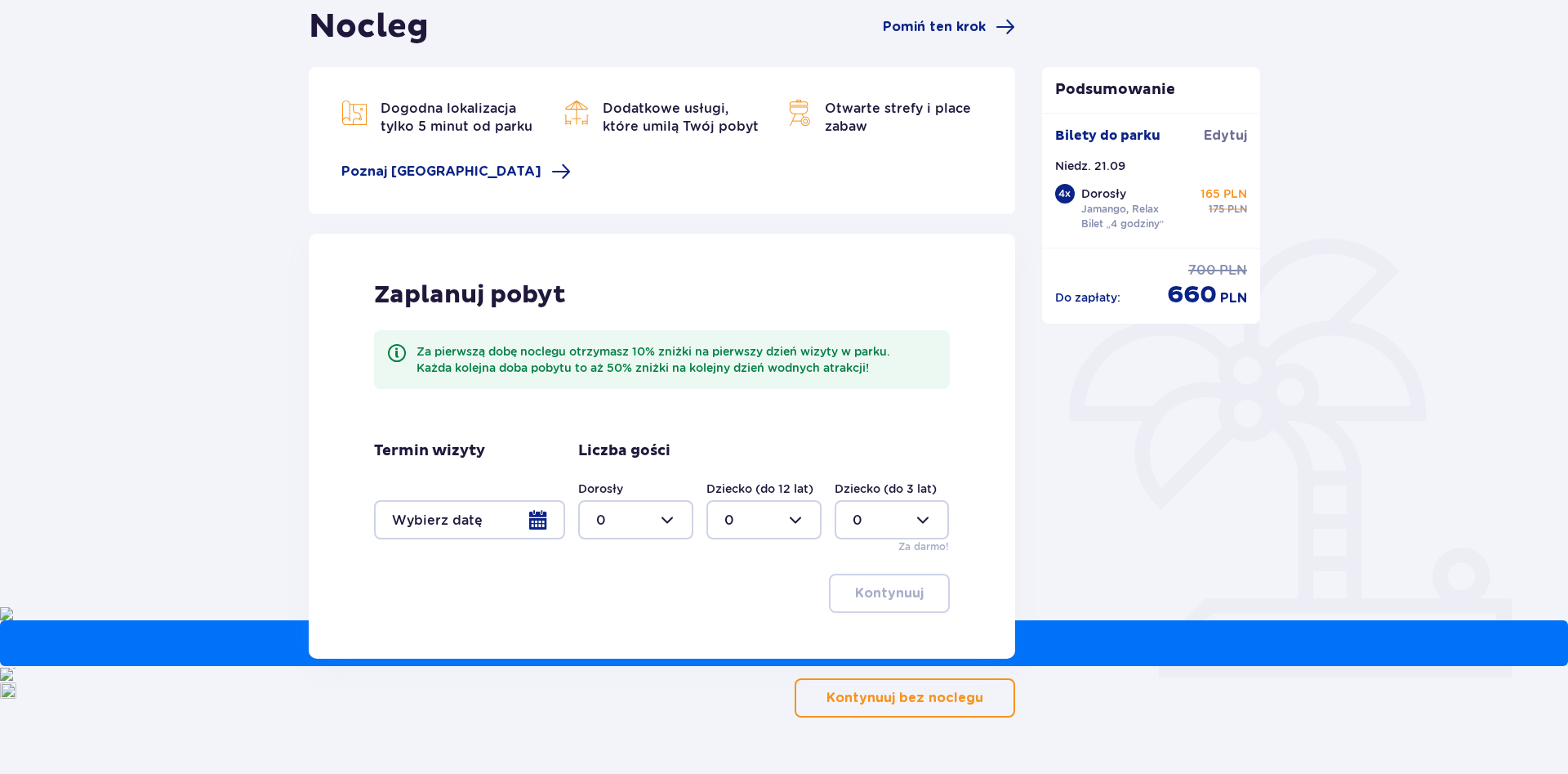
click at [923, 710] on button "Kontynuuj bez noclegu" at bounding box center [905, 698] width 221 height 39
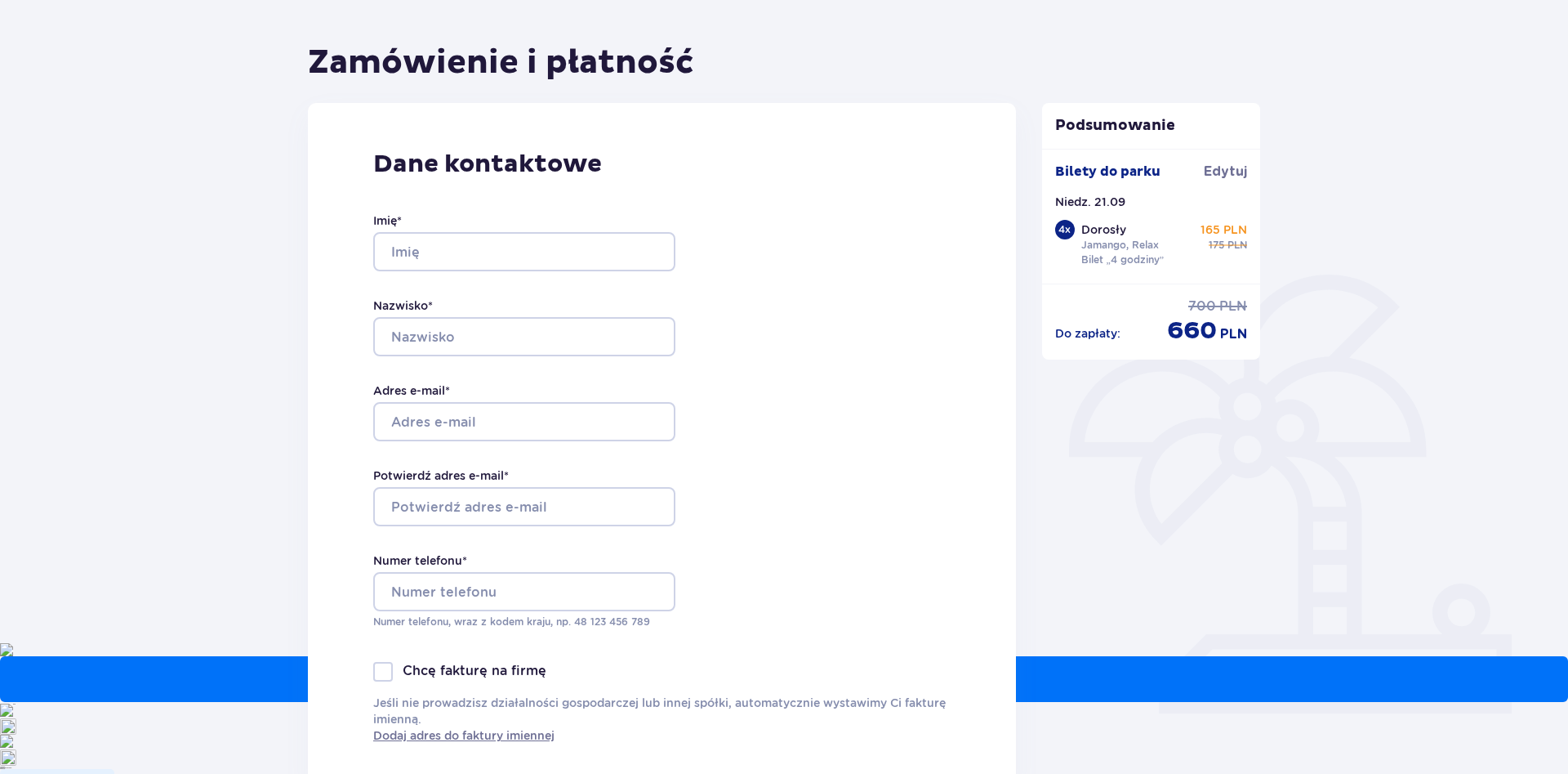
scroll to position [167, 0]
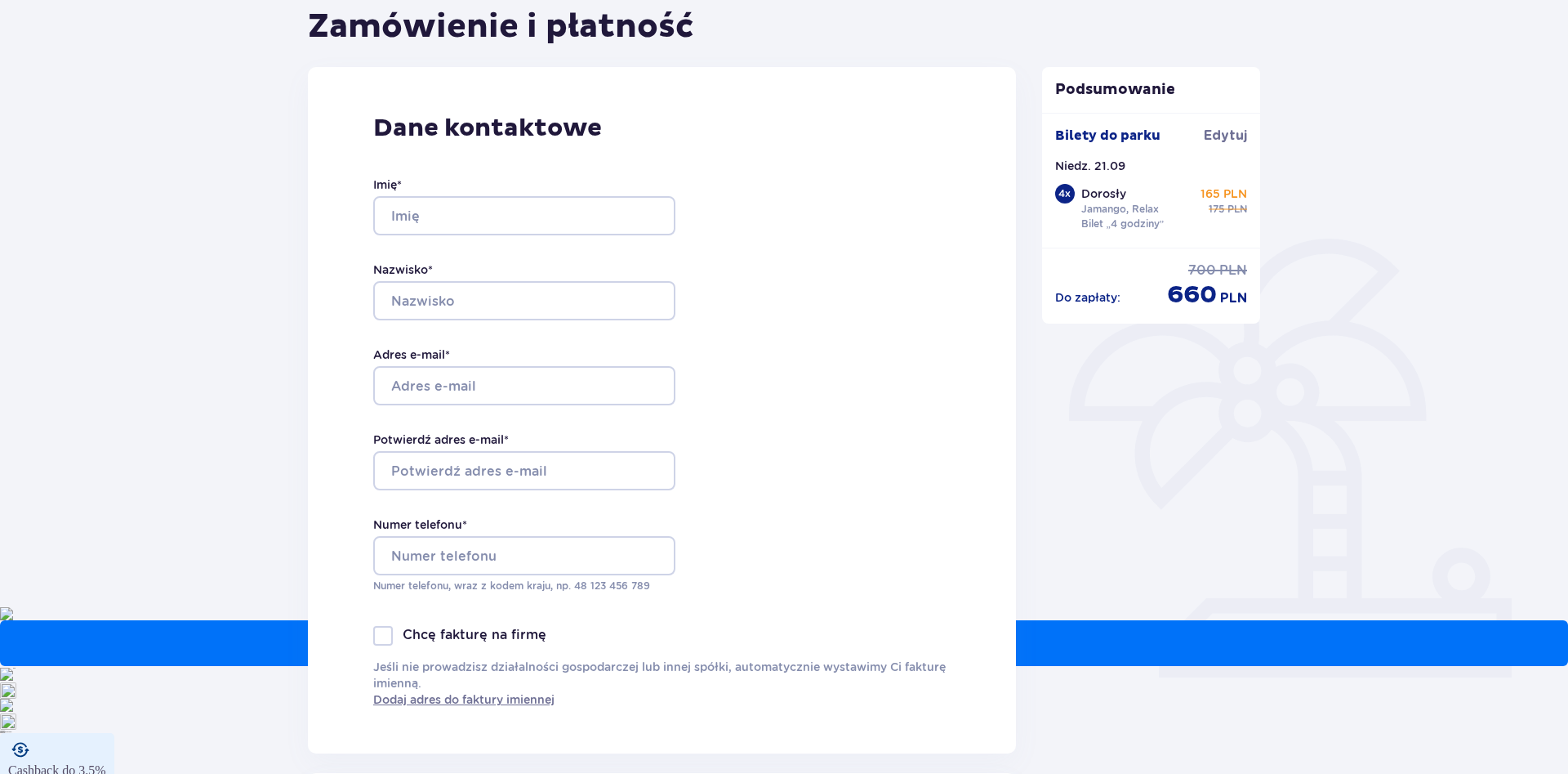
click at [1472, 732] on div "Przetestuj kody" at bounding box center [784, 732] width 1568 height 1
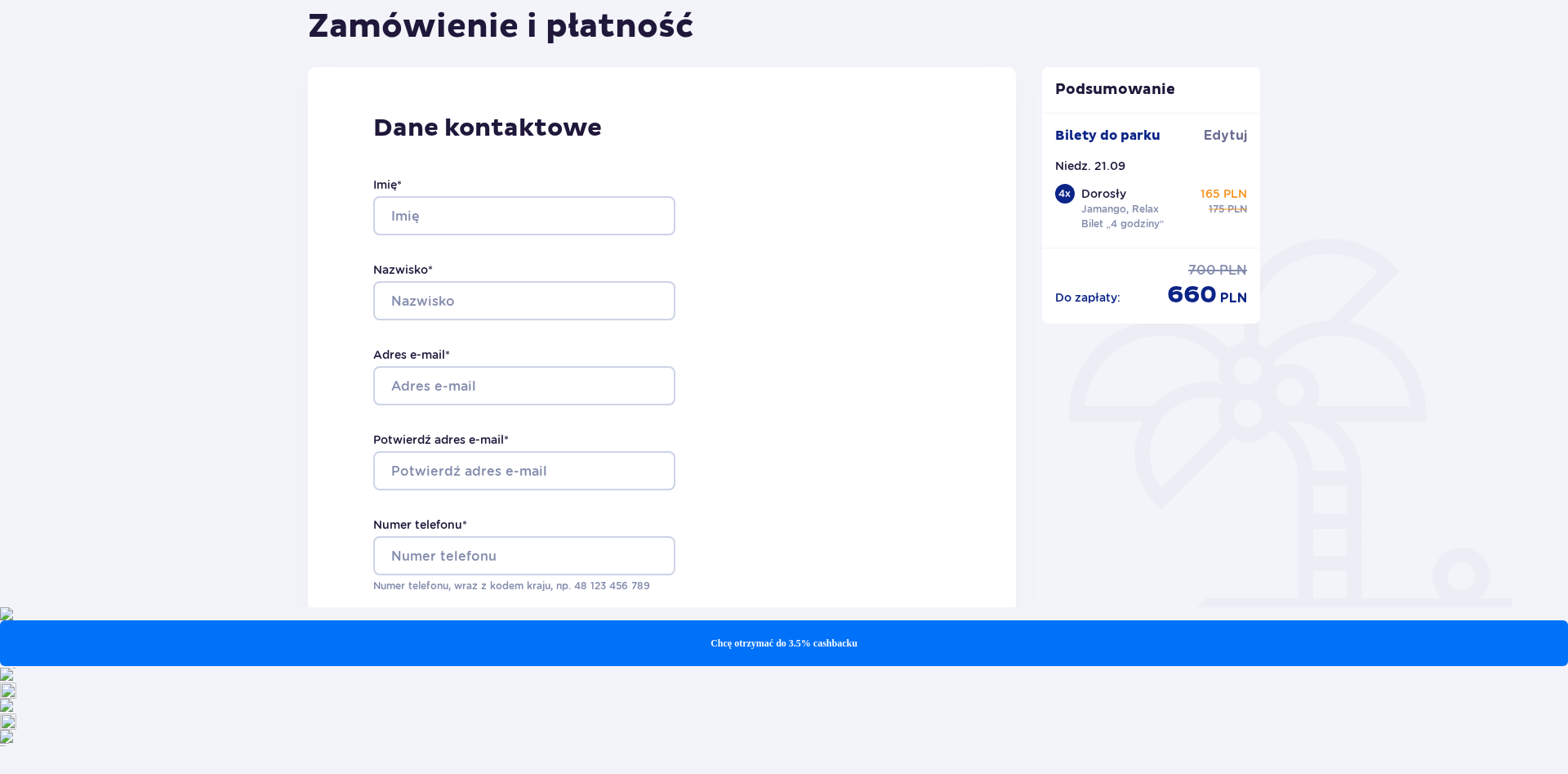
scroll to position [0, 0]
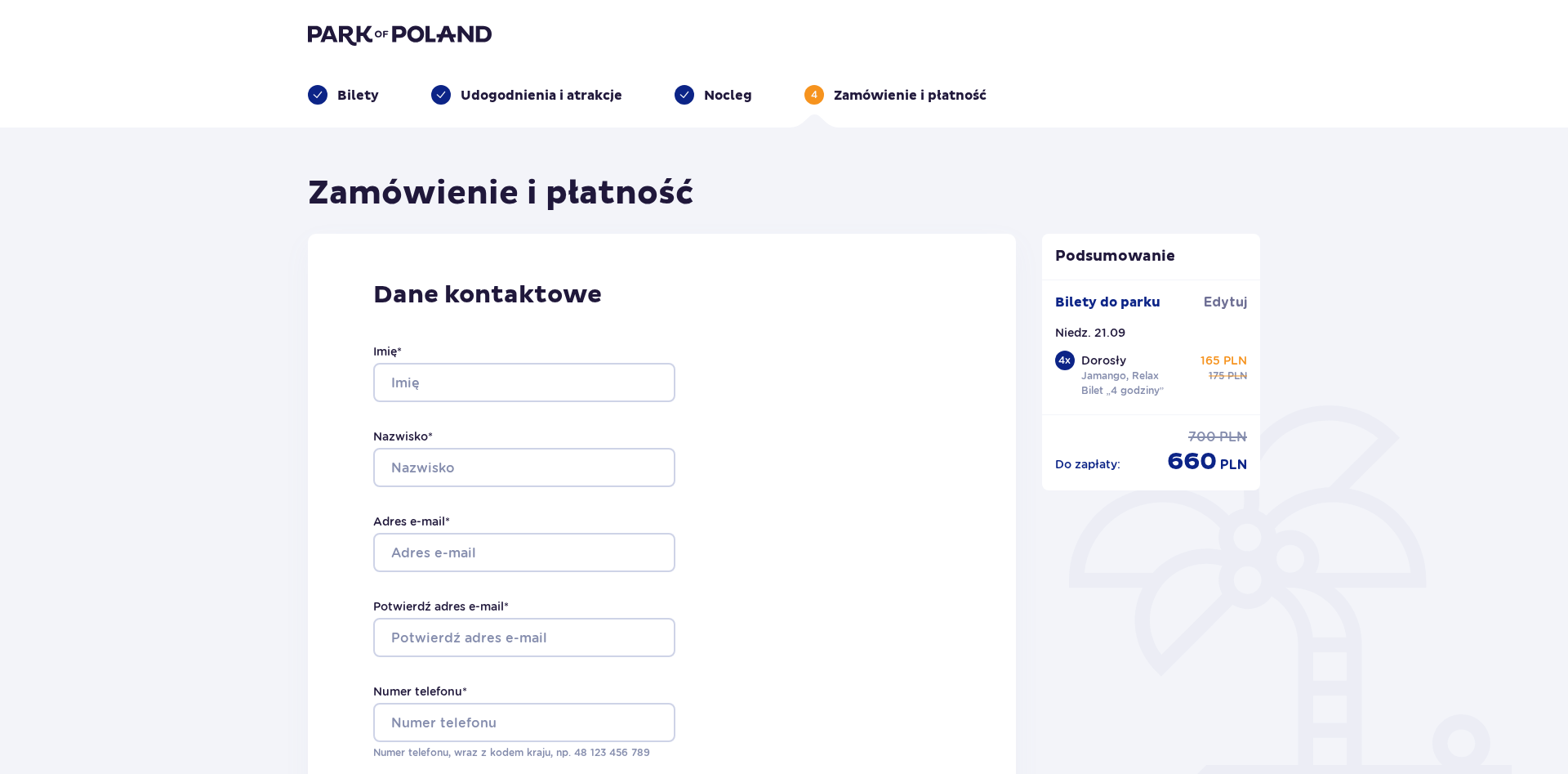
type input "student30"
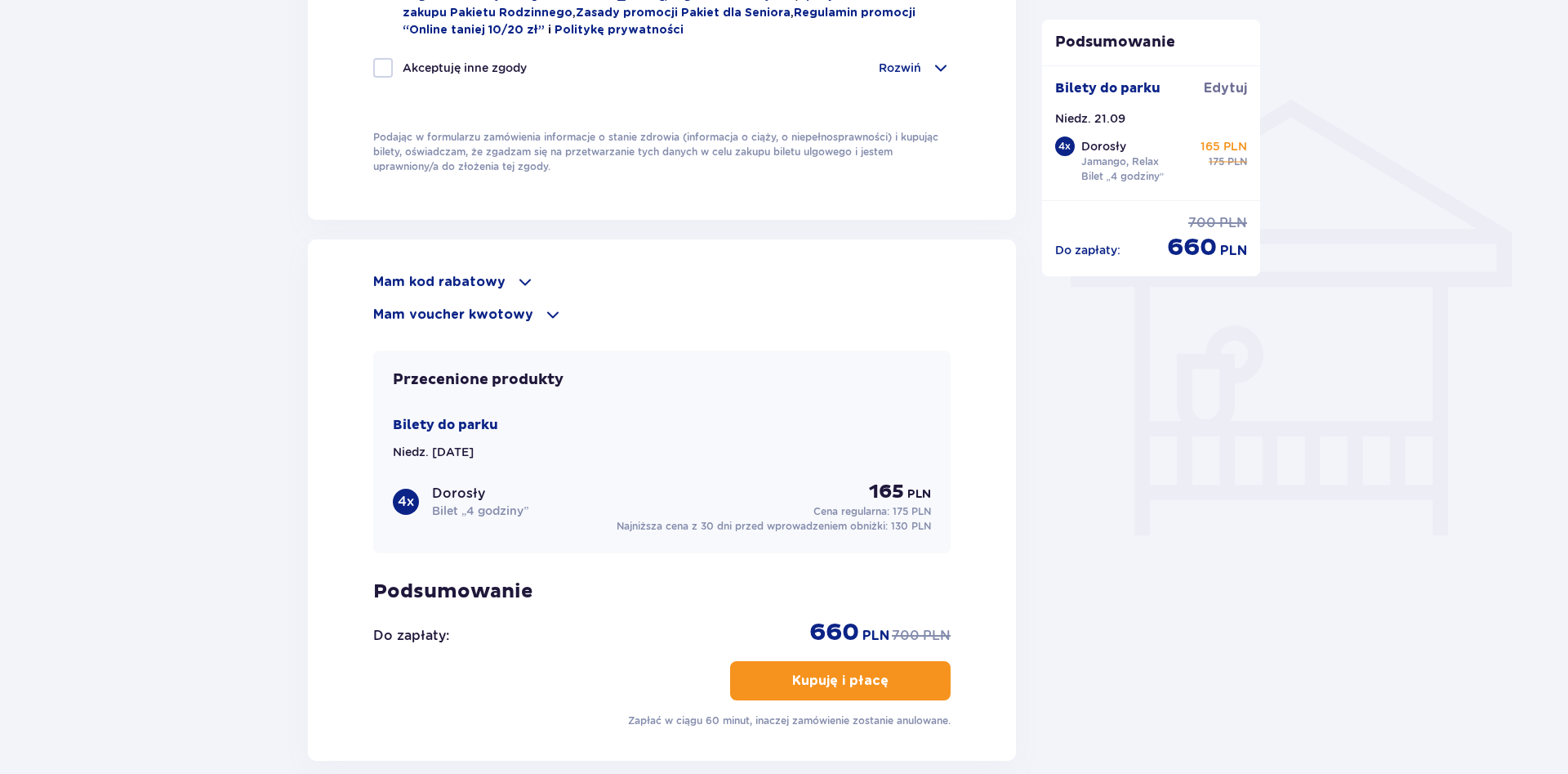
scroll to position [1223, 0]
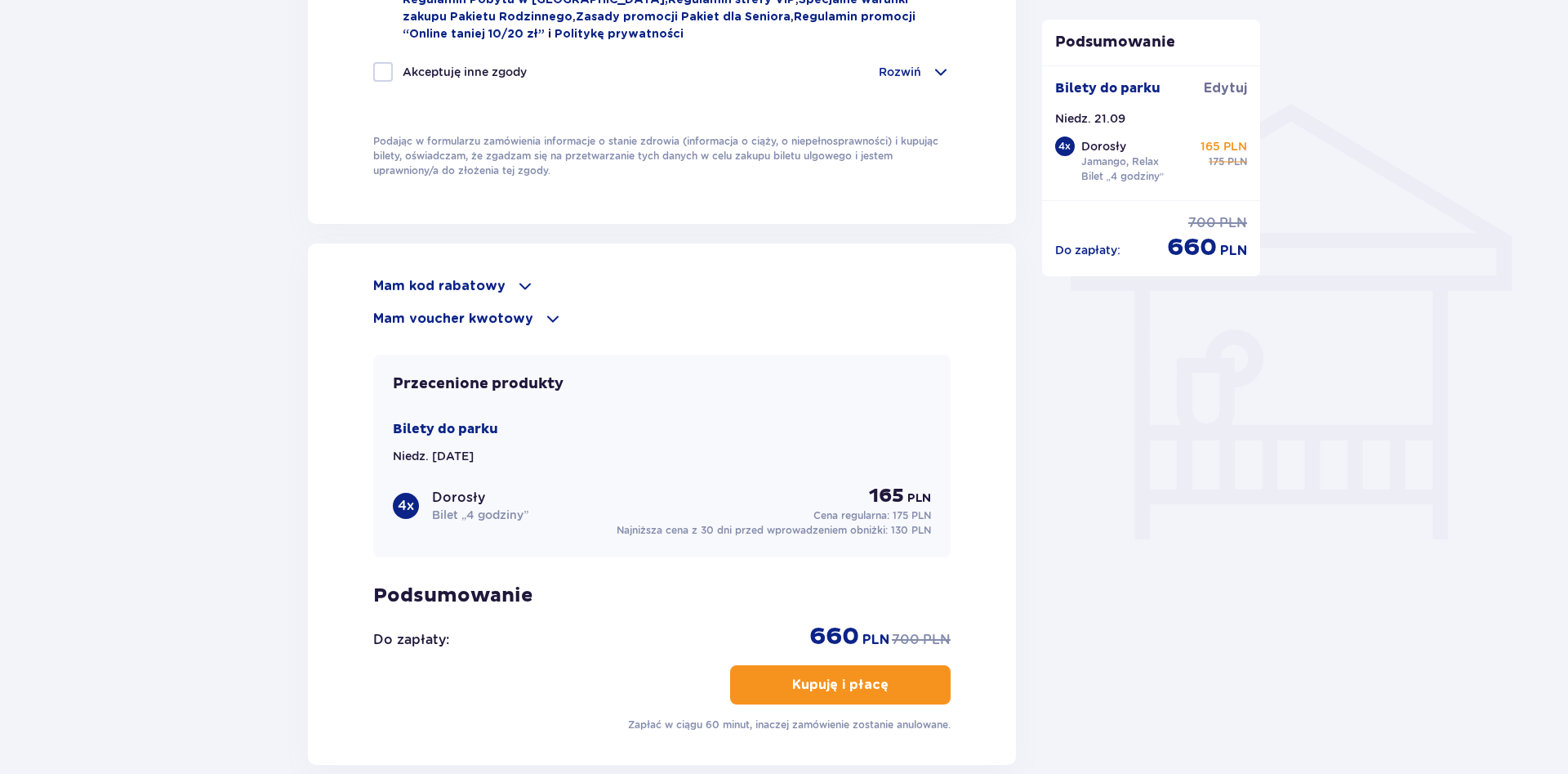
click at [516, 284] on span at bounding box center [525, 285] width 20 height 20
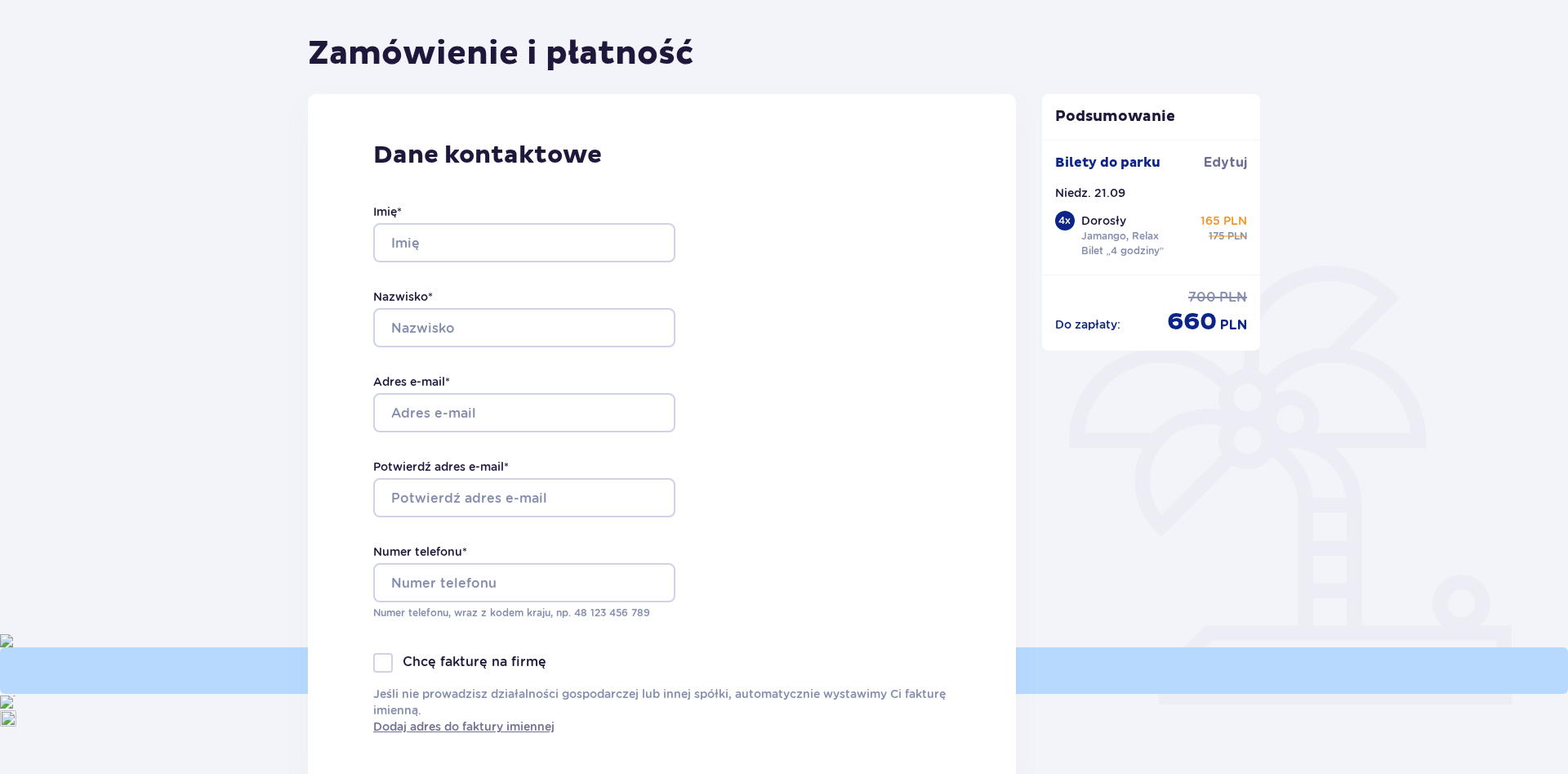
scroll to position [0, 0]
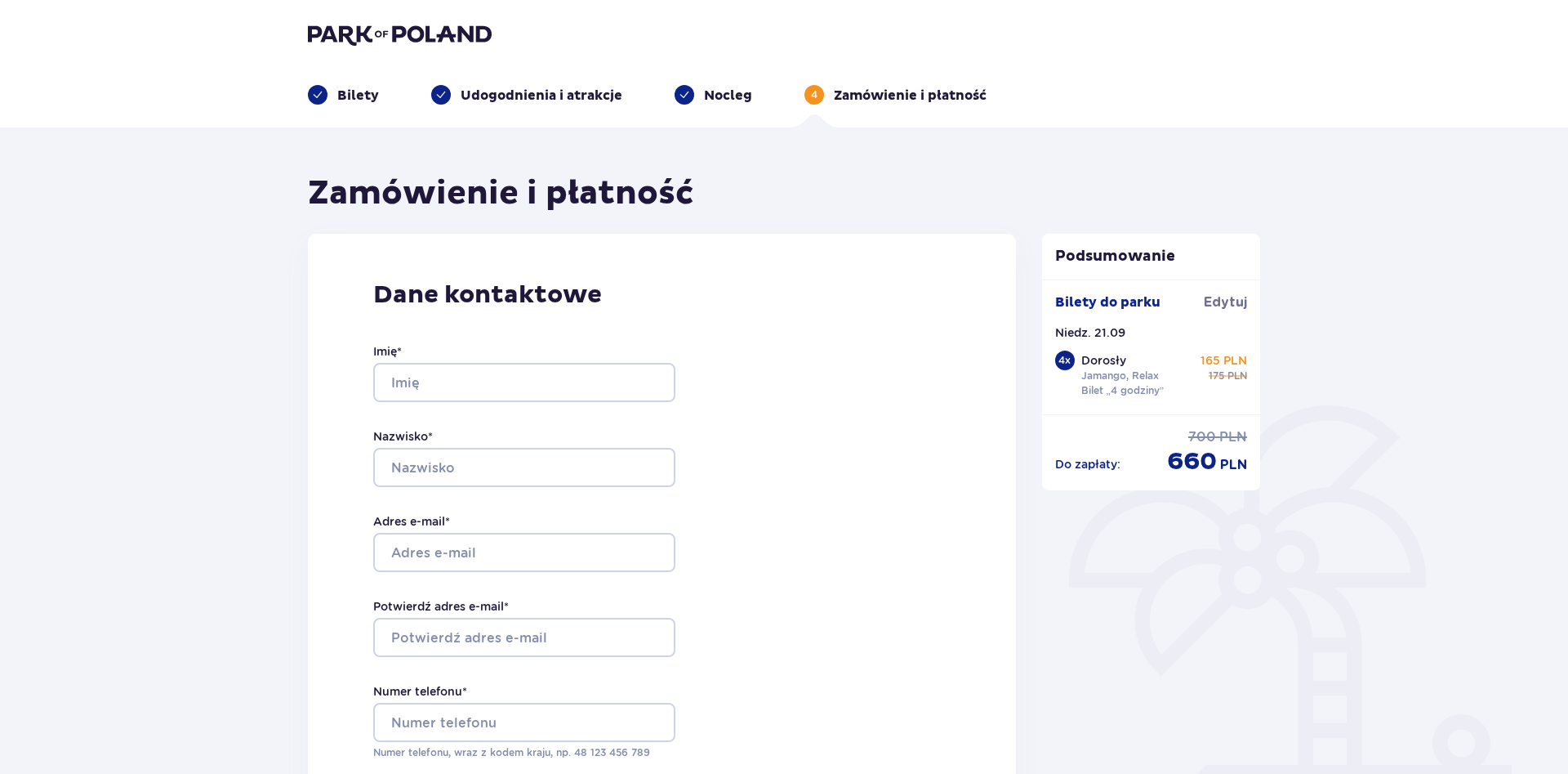
click at [357, 94] on p "Bilety" at bounding box center [358, 95] width 42 height 18
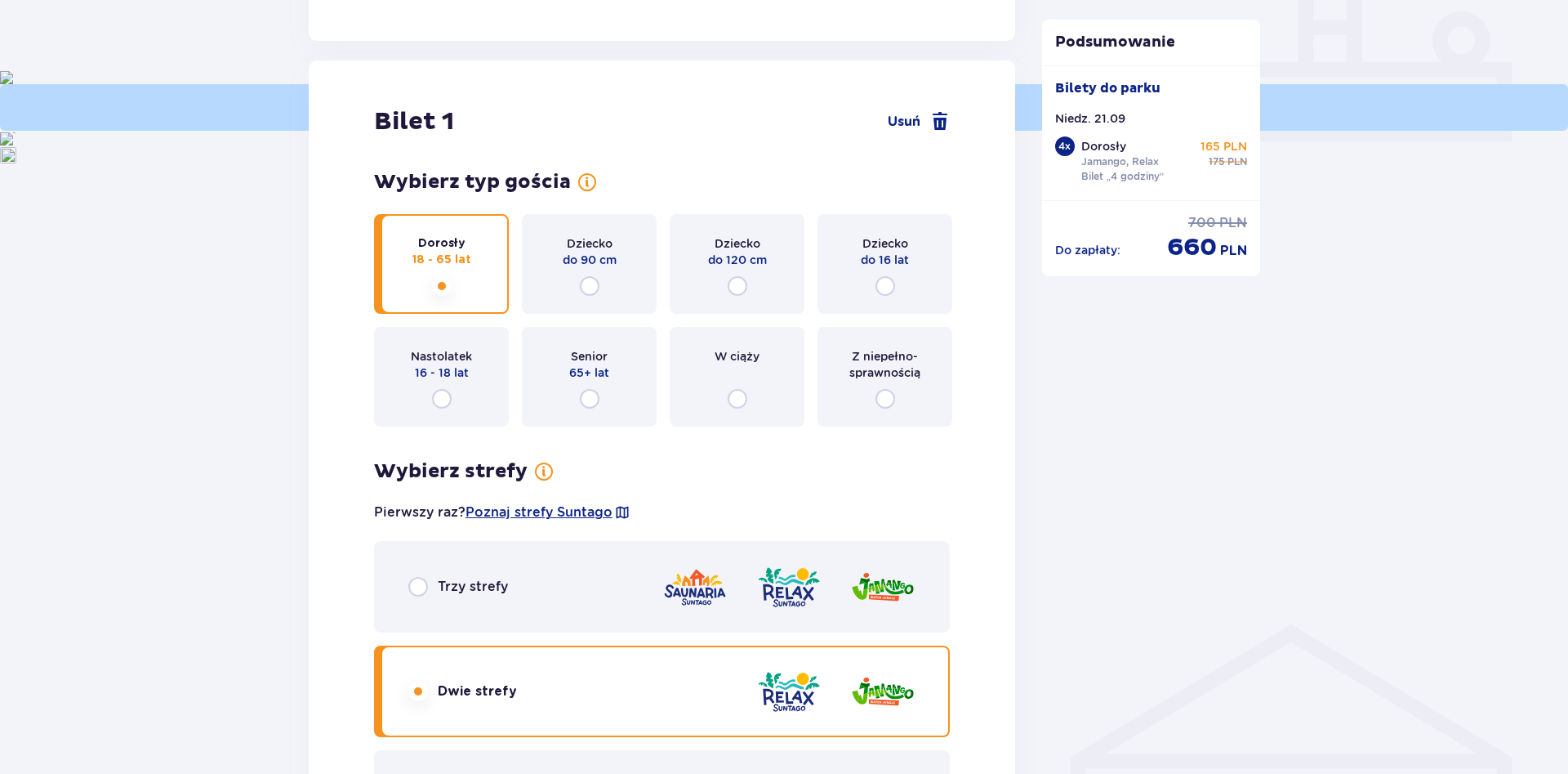
scroll to position [750, 0]
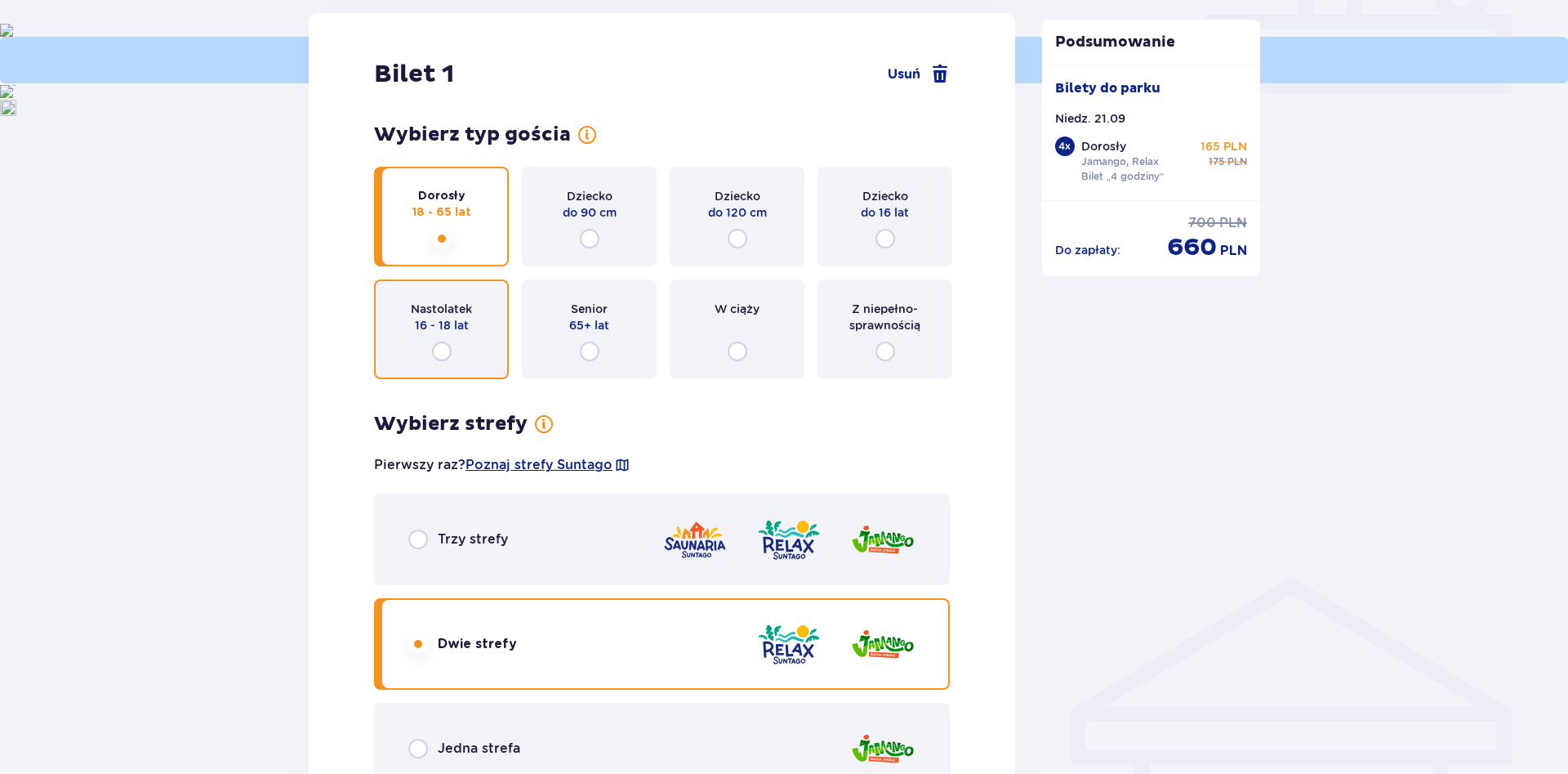
click at [441, 349] on input "radio" at bounding box center [442, 351] width 20 height 20
radio input "true"
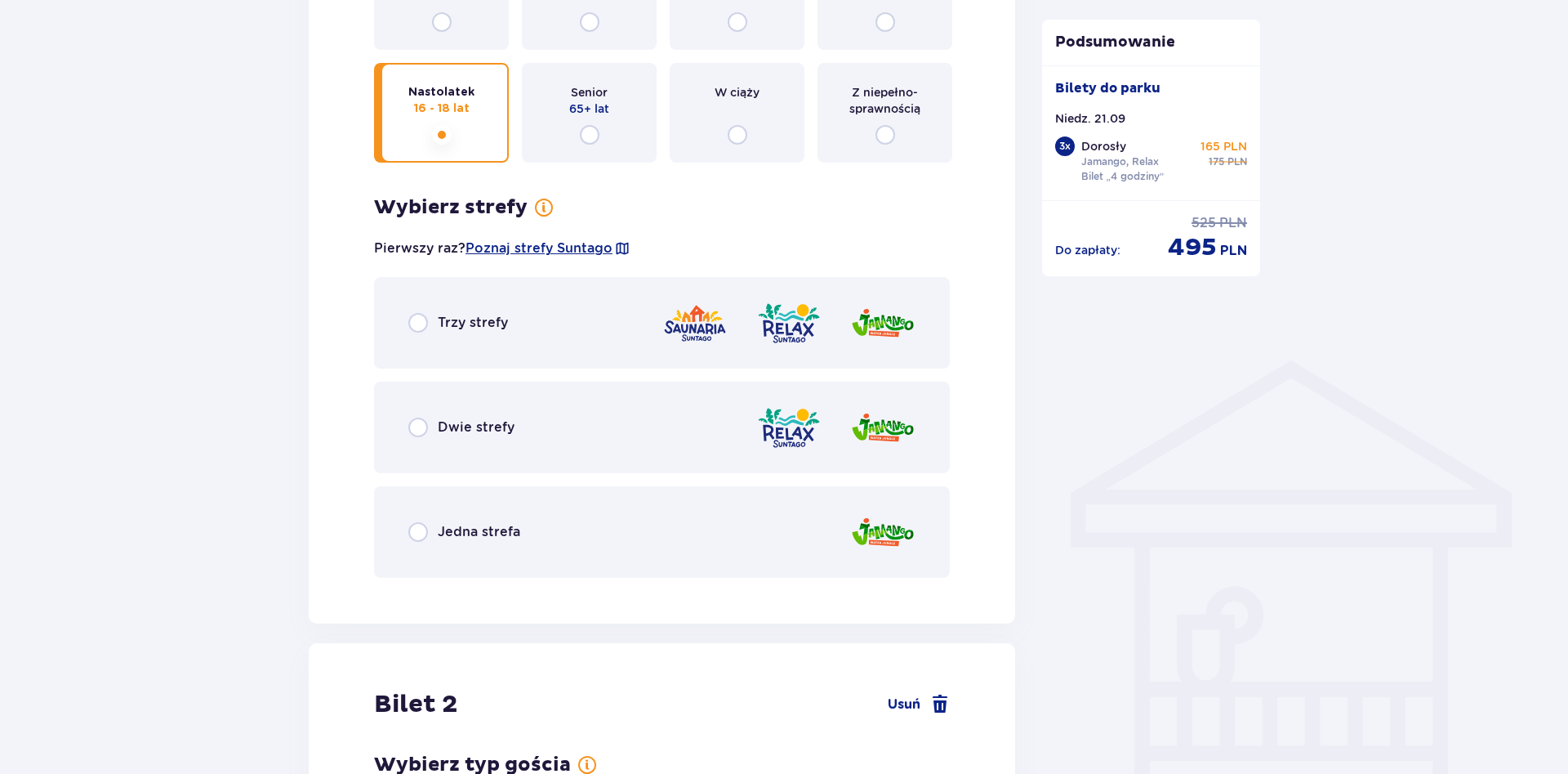
scroll to position [886, 0]
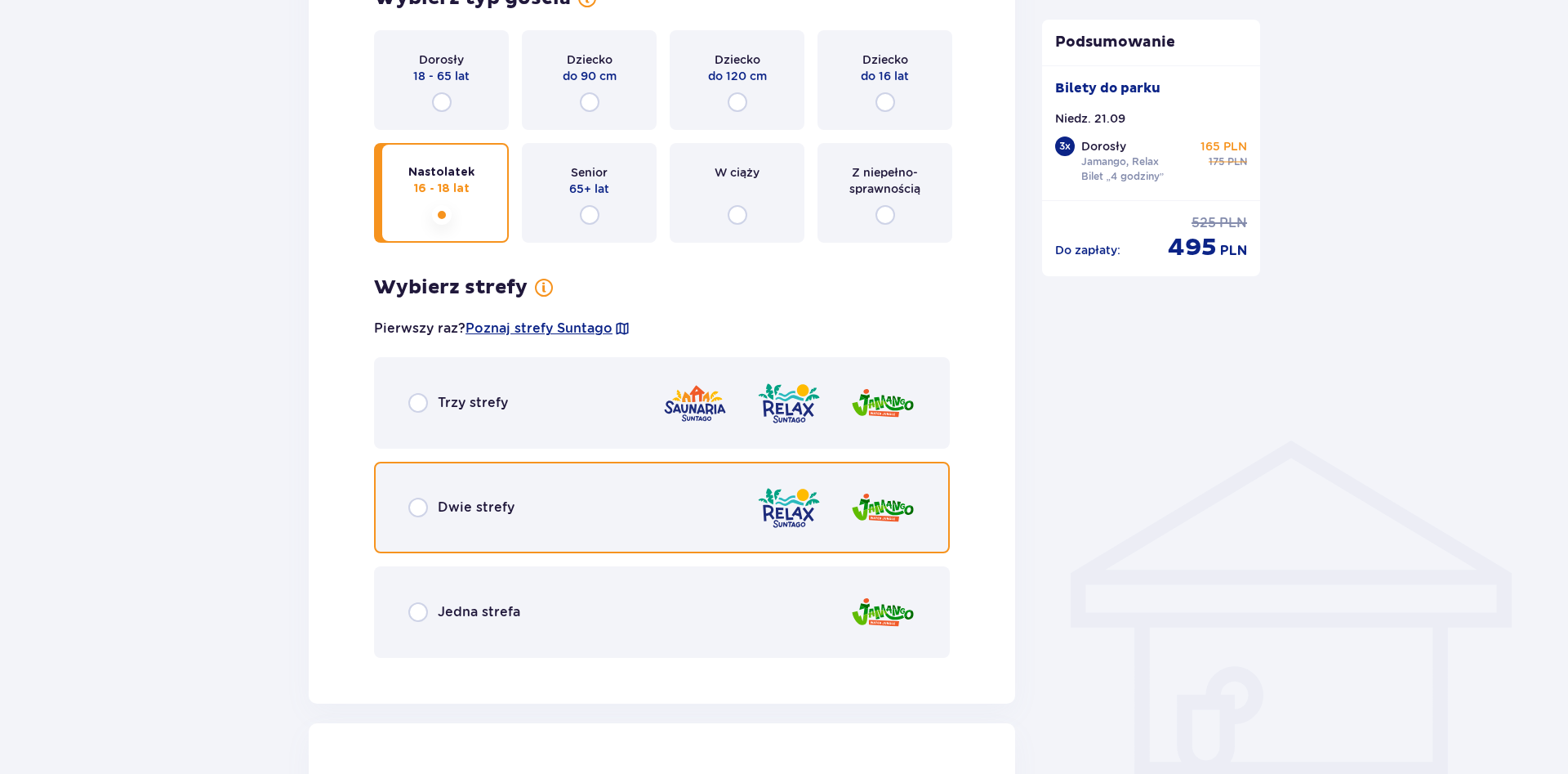
click at [423, 511] on input "radio" at bounding box center [418, 507] width 20 height 20
radio input "true"
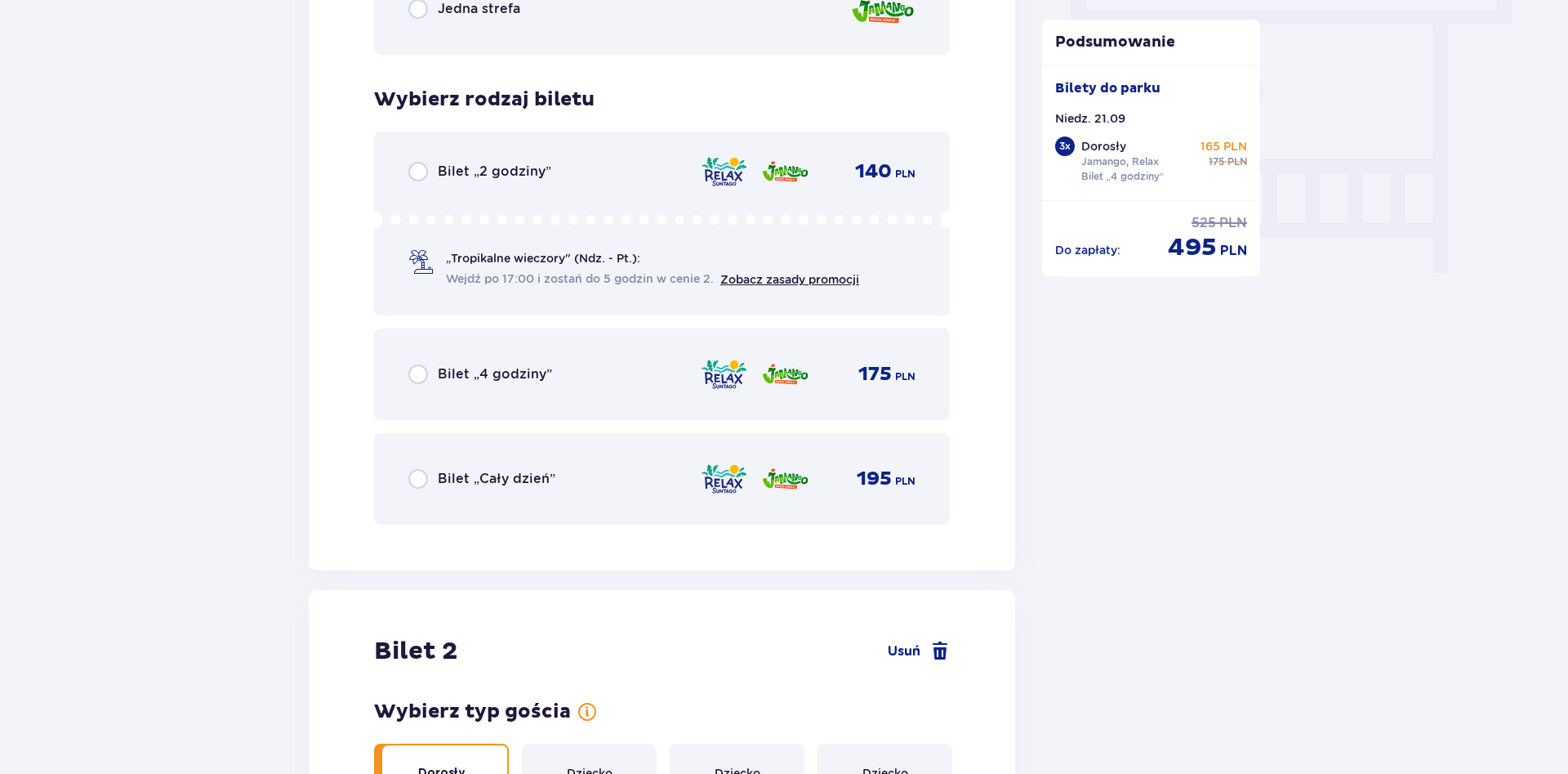
scroll to position [1474, 0]
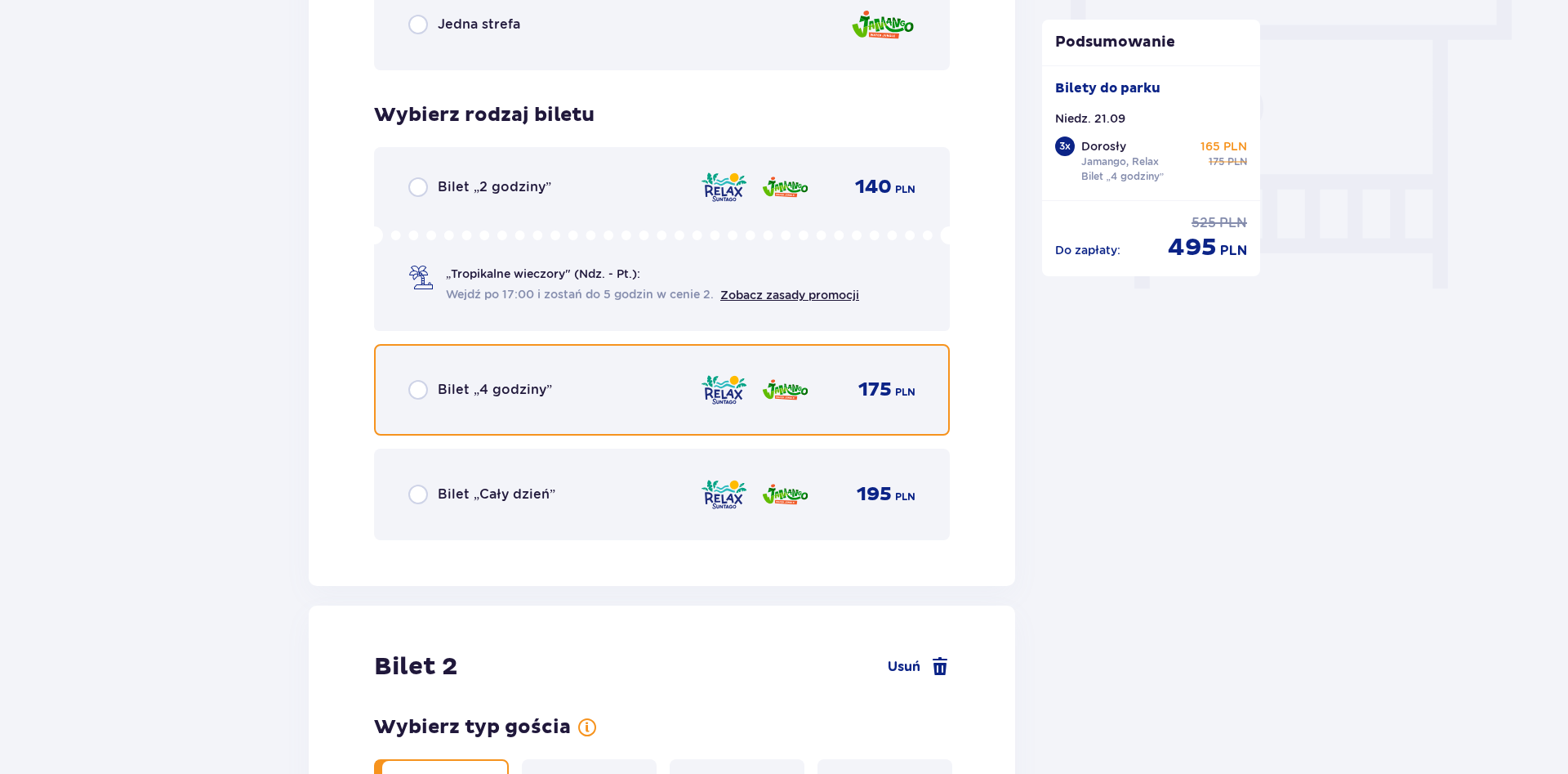
click at [417, 389] on input "radio" at bounding box center [418, 389] width 20 height 20
radio input "true"
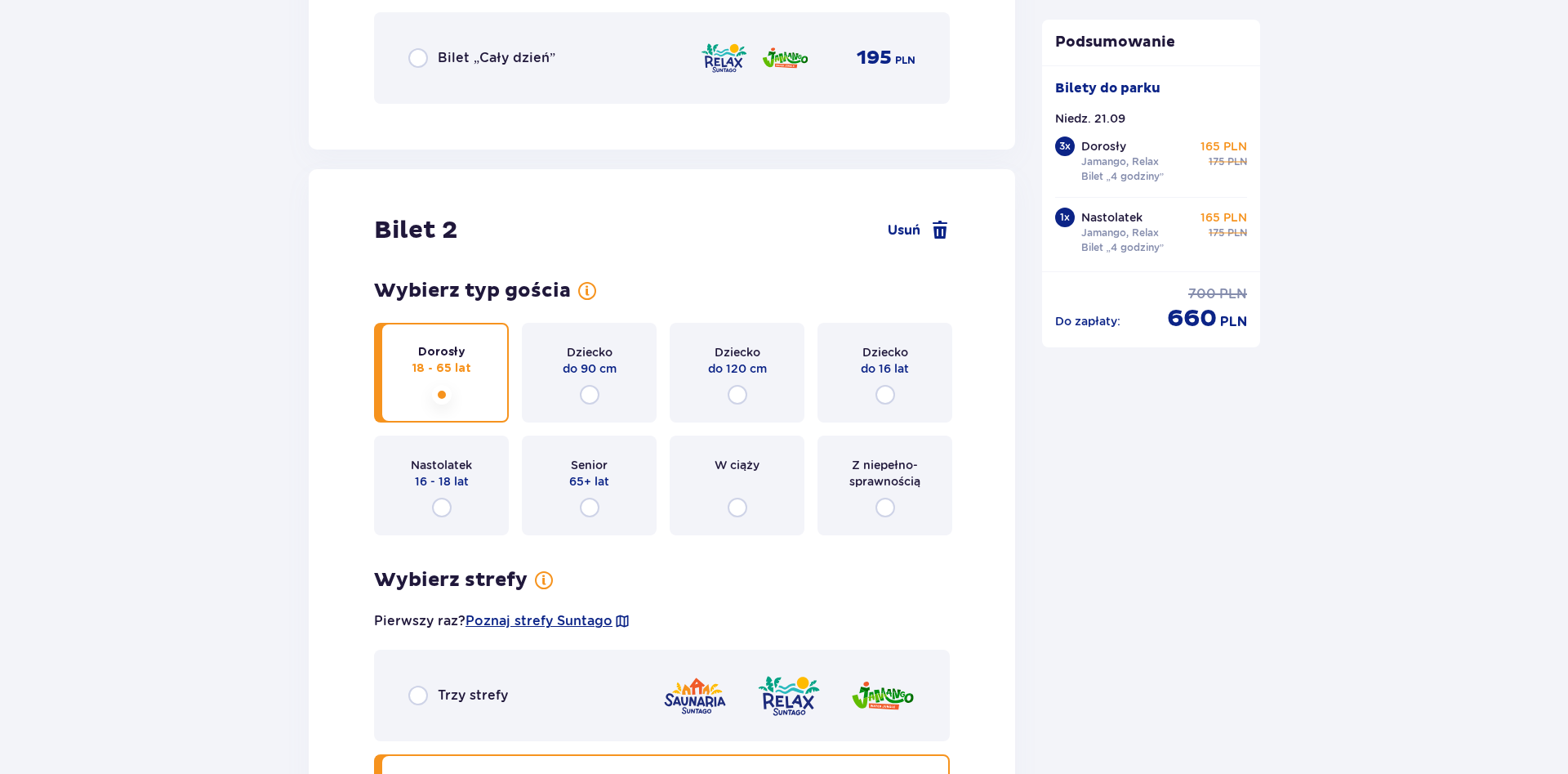
scroll to position [1911, 0]
click at [447, 508] on input "radio" at bounding box center [442, 506] width 20 height 20
radio input "true"
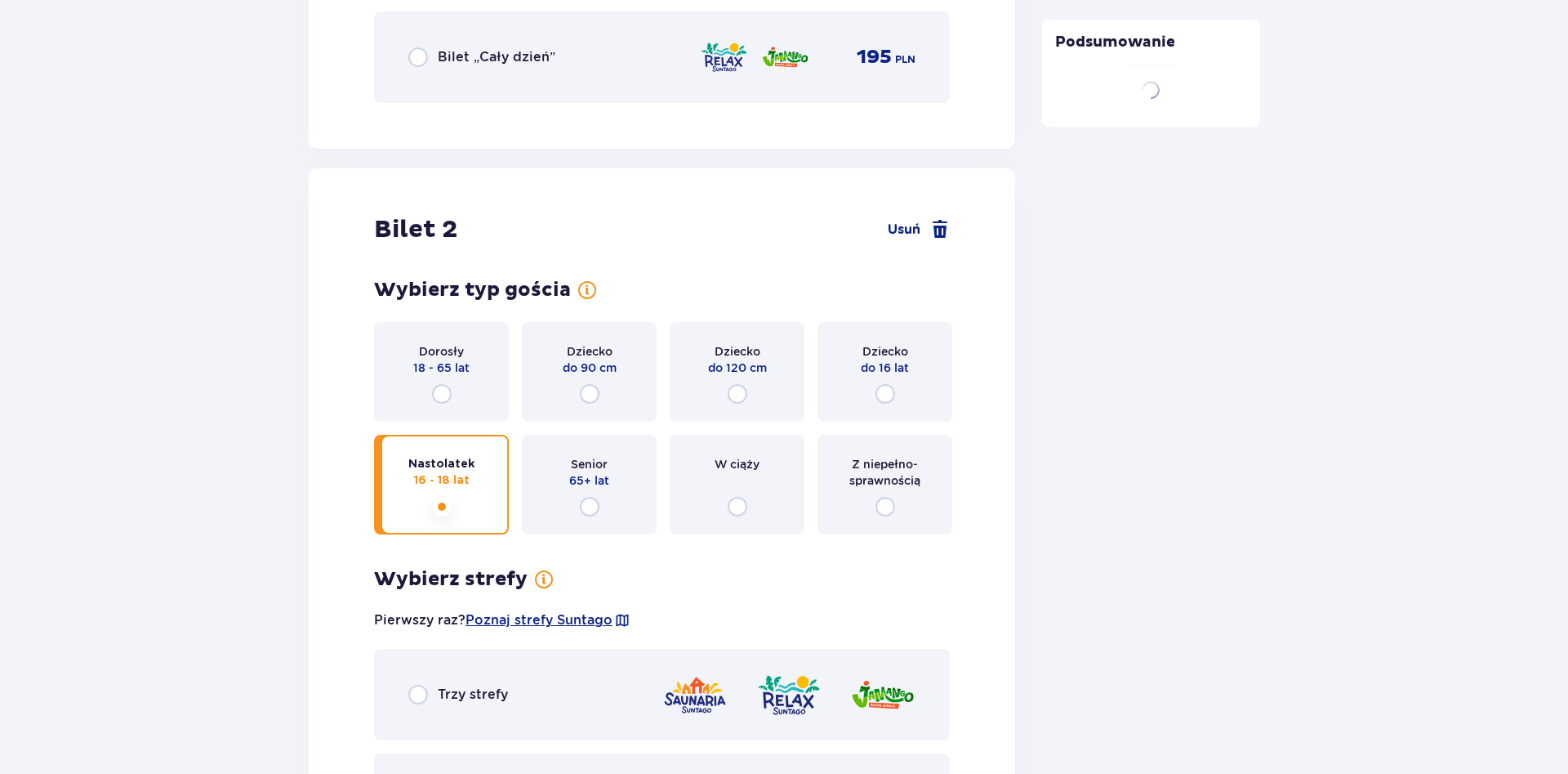
scroll to position [2285, 0]
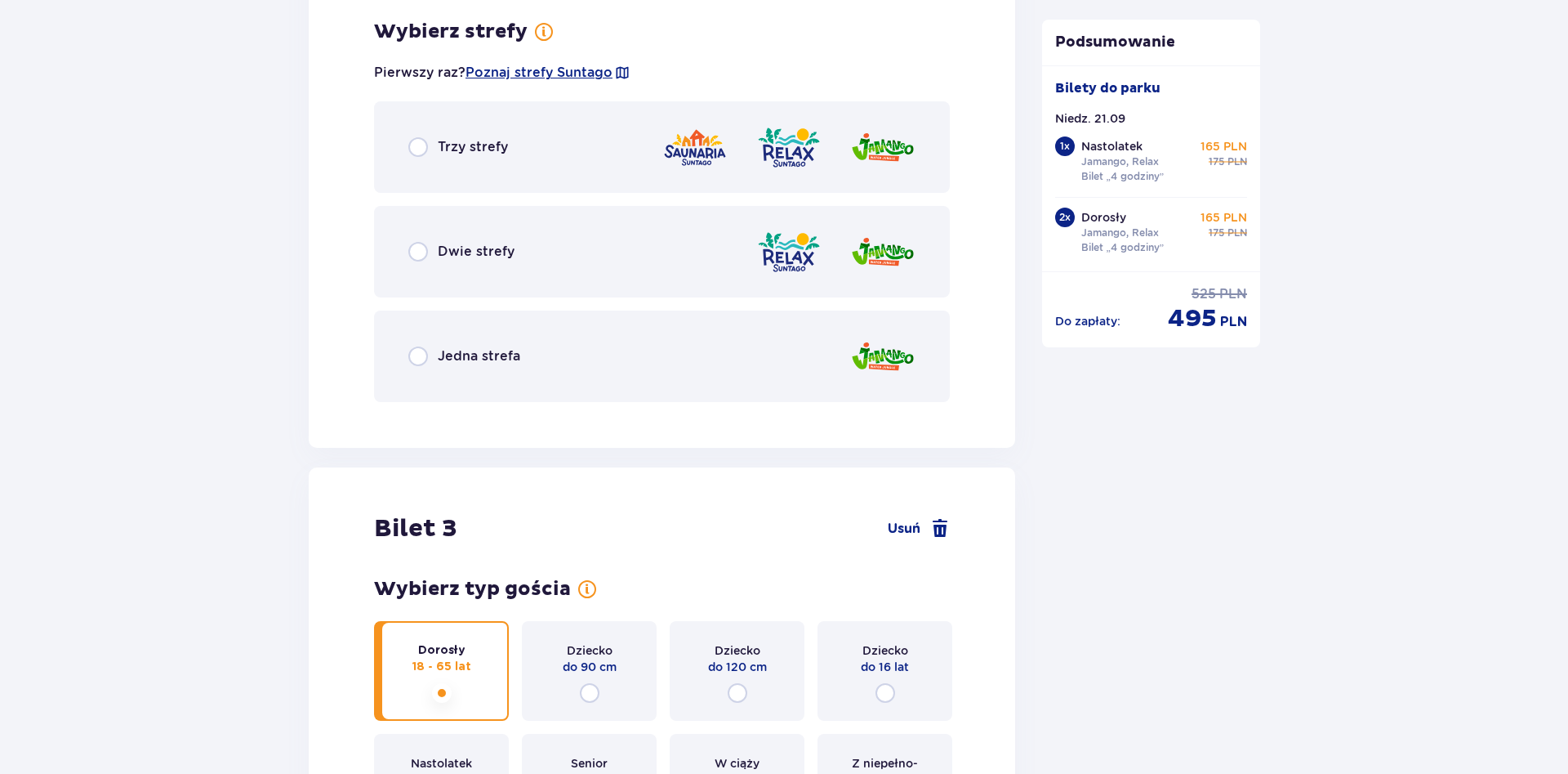
click at [418, 296] on div "Dwie strefy" at bounding box center [662, 251] width 576 height 92
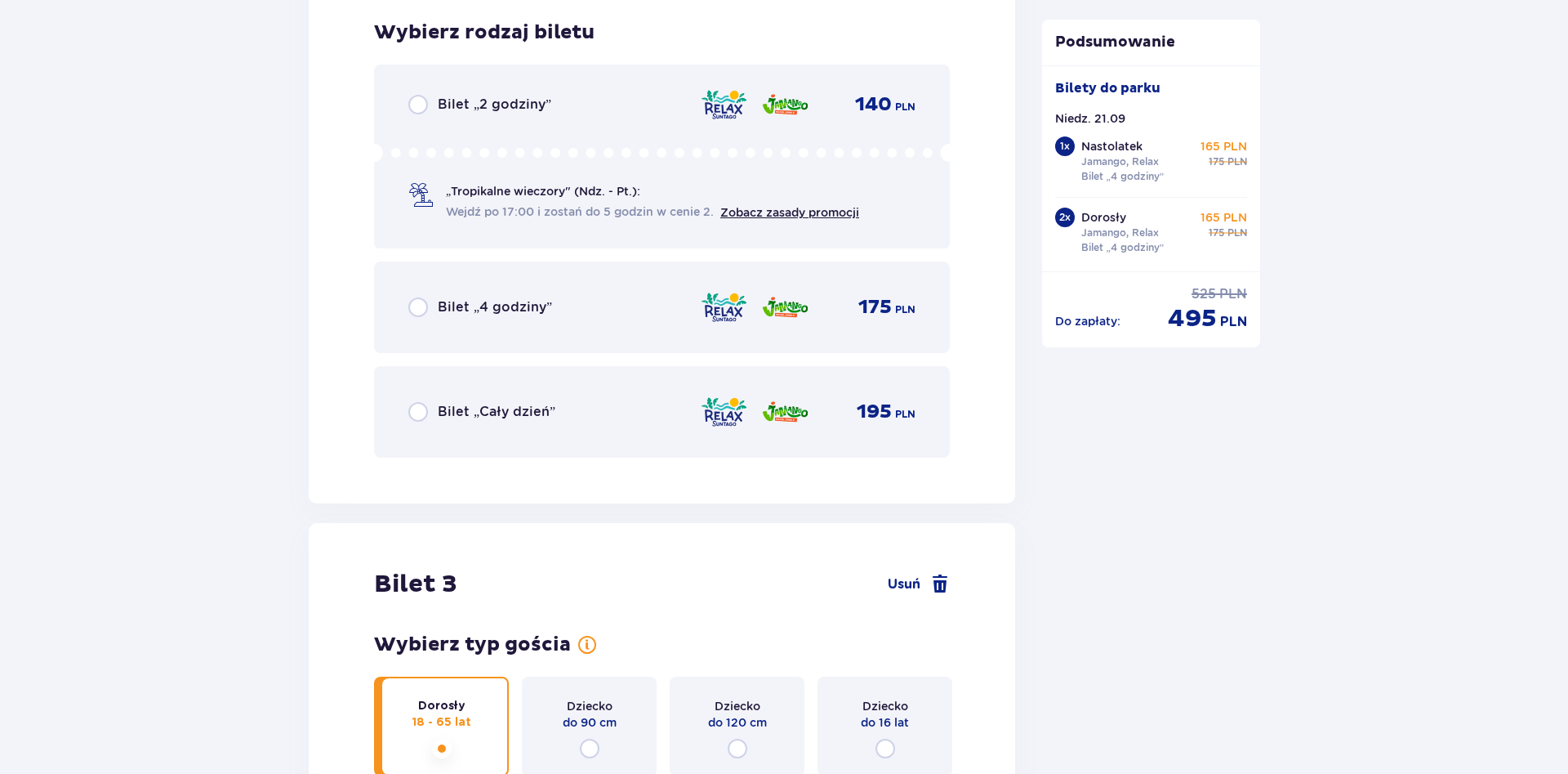
scroll to position [2873, 0]
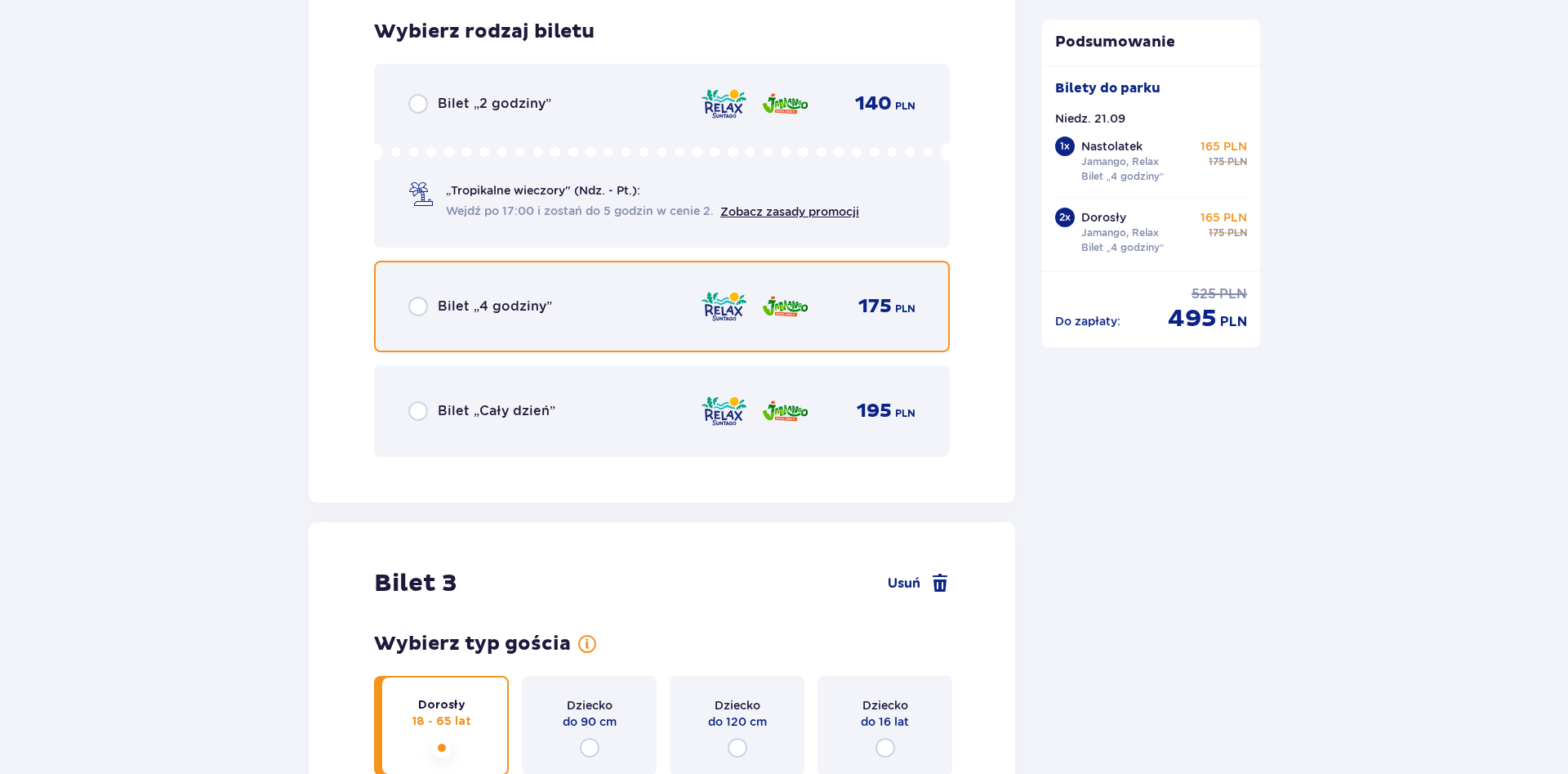
click at [420, 305] on input "radio" at bounding box center [418, 306] width 20 height 20
radio input "true"
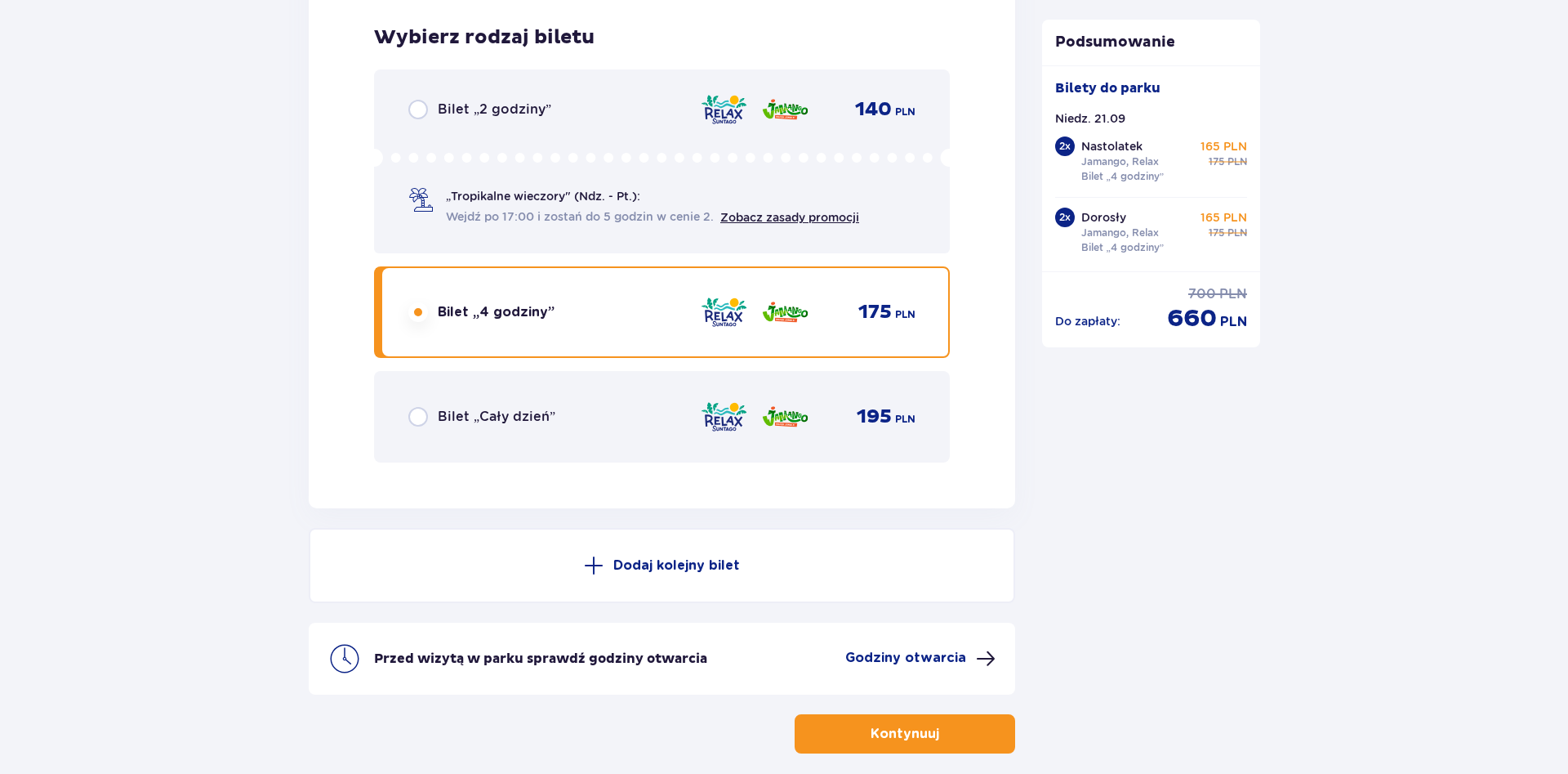
scroll to position [5577, 0]
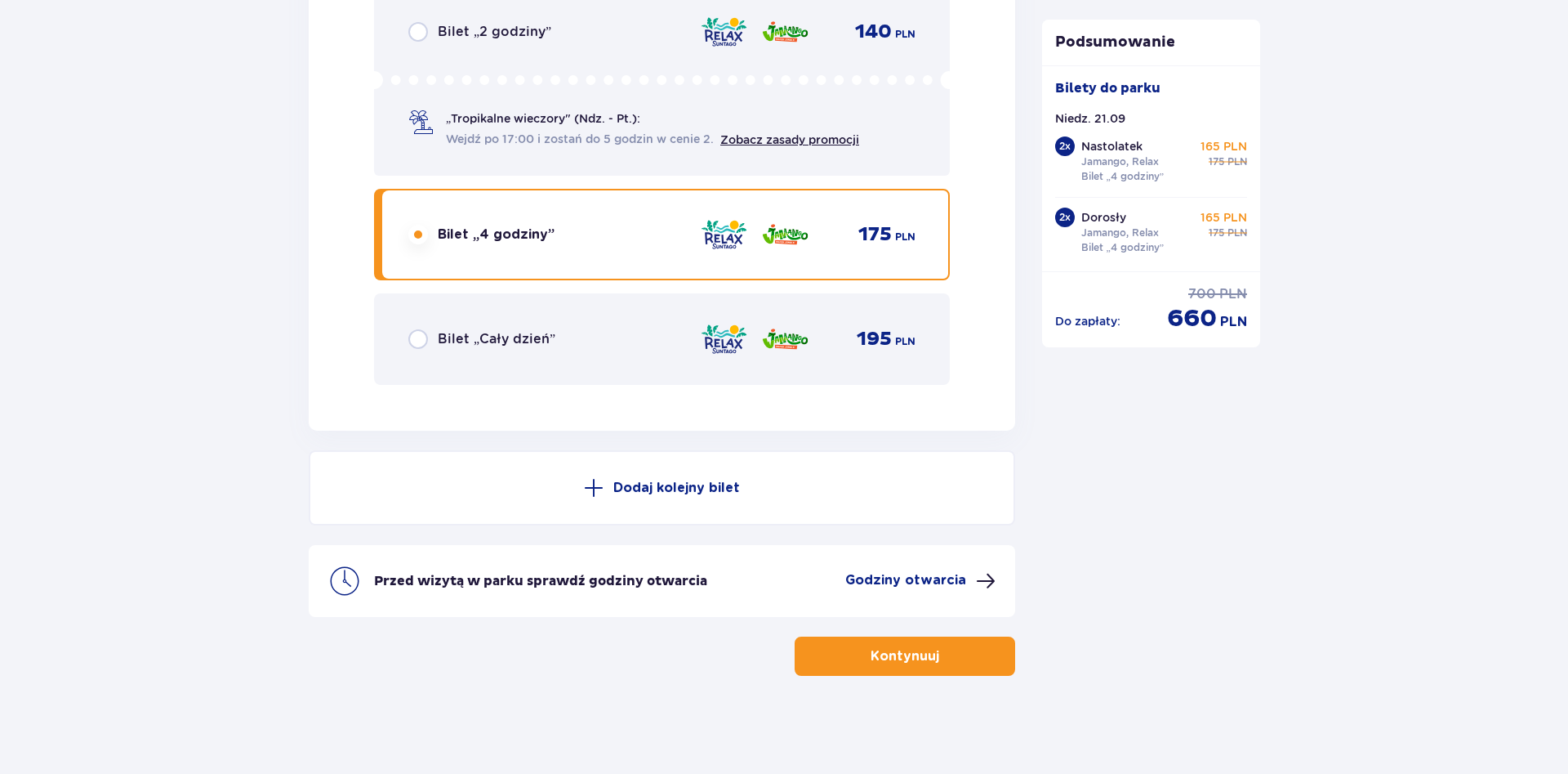
click at [974, 652] on button "Kontynuuj" at bounding box center [905, 656] width 221 height 39
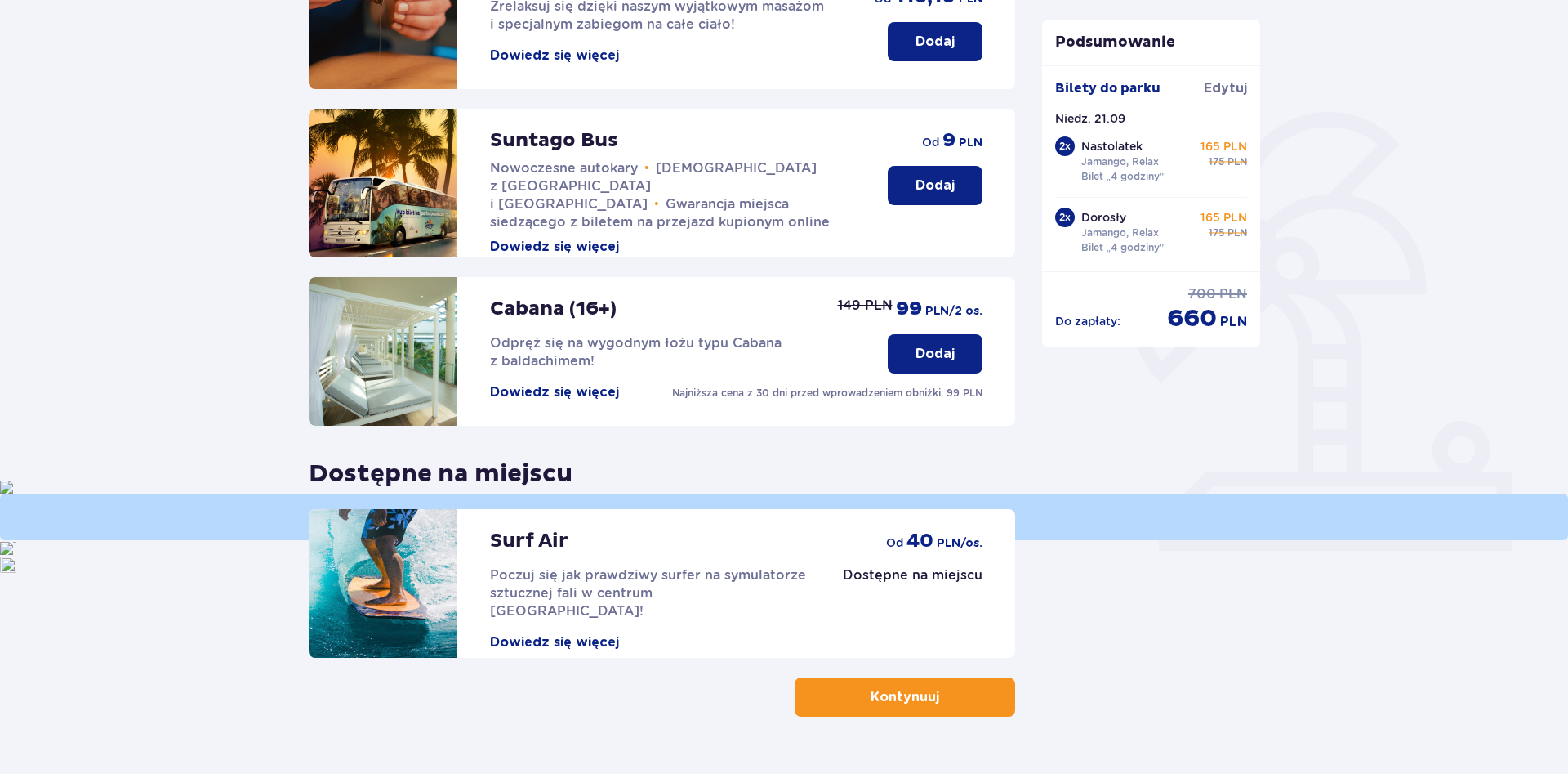
scroll to position [334, 0]
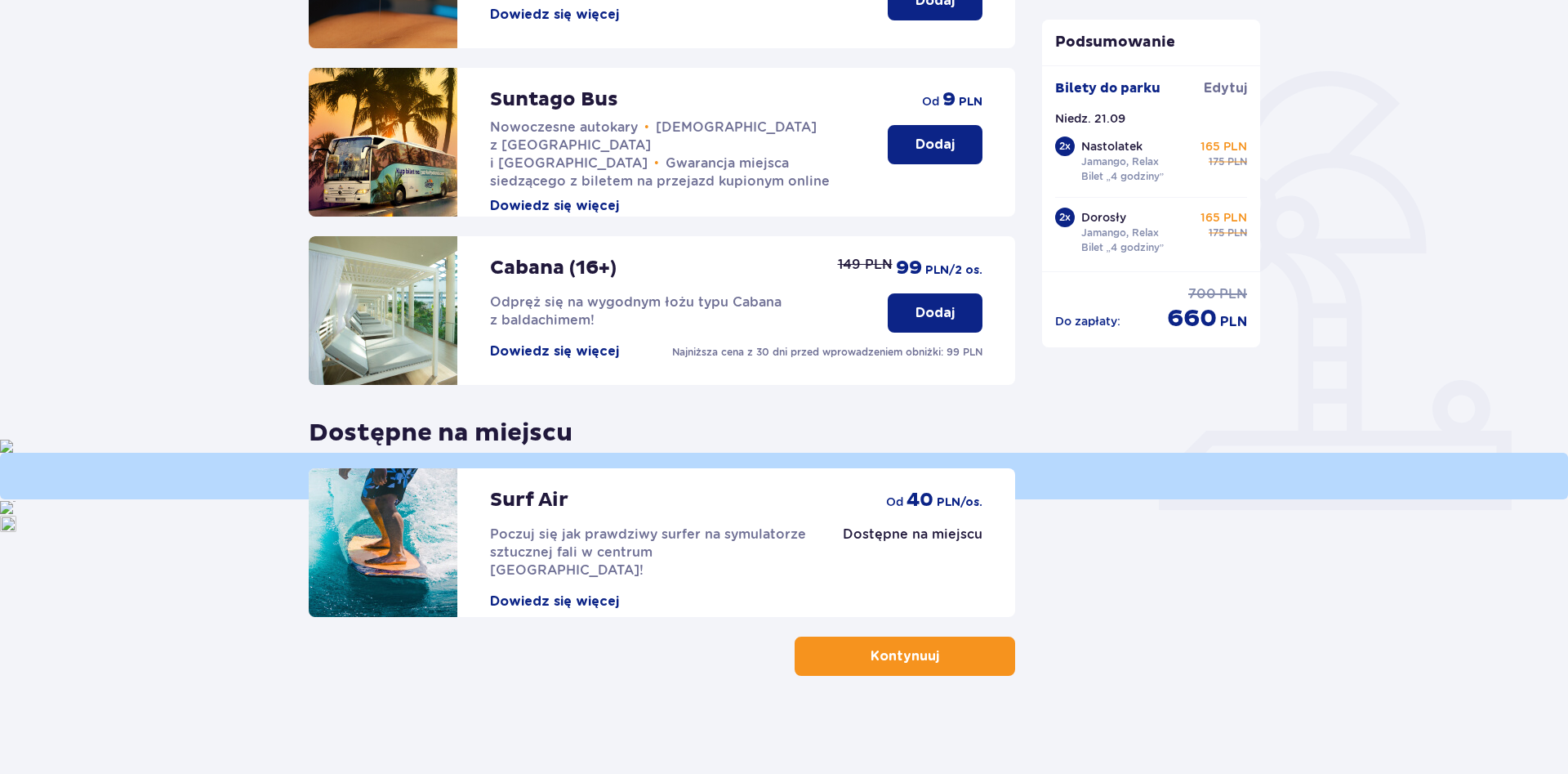
click at [996, 664] on button "Kontynuuj" at bounding box center [905, 656] width 221 height 39
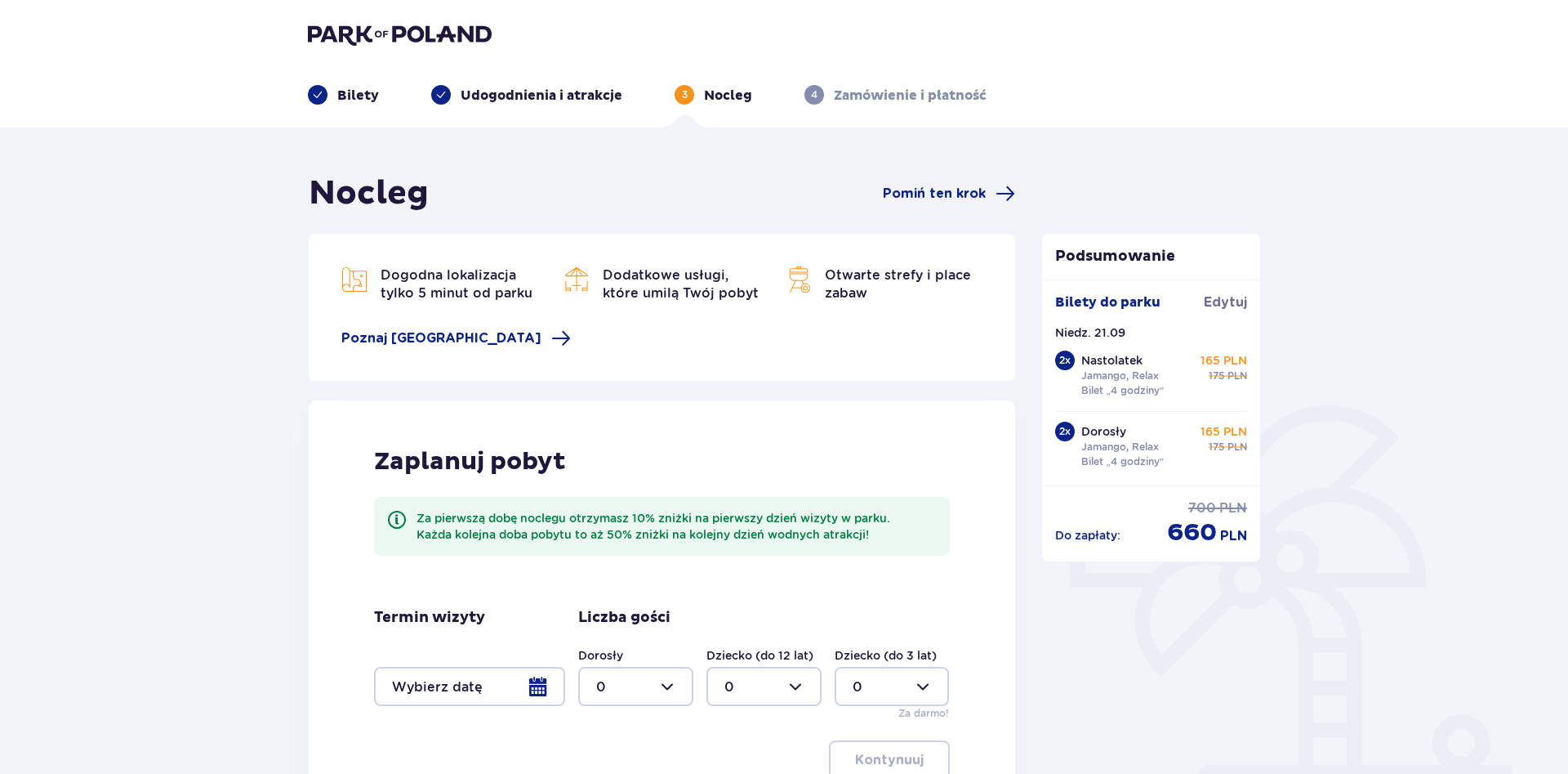
scroll to position [208, 0]
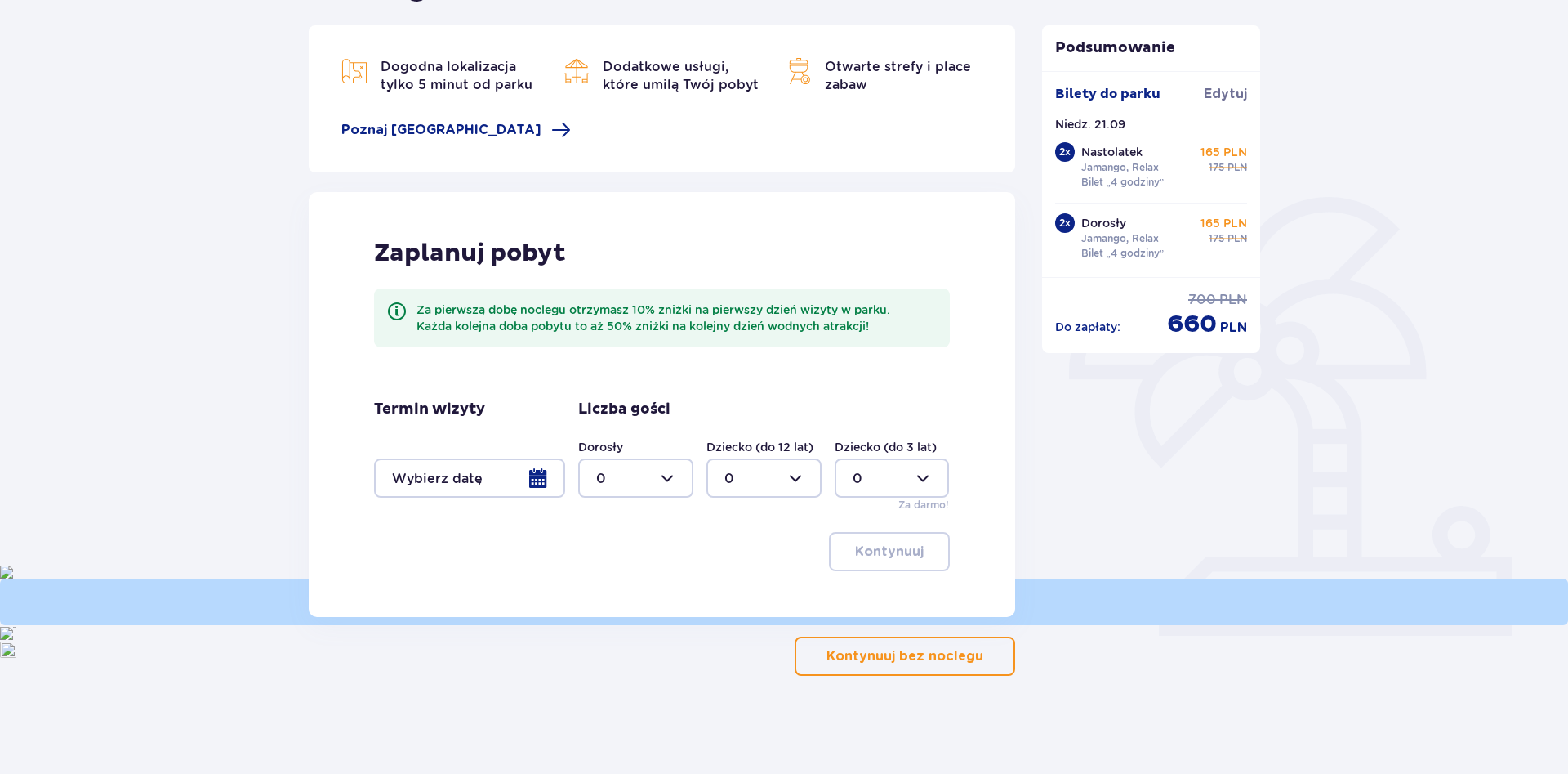
click at [991, 657] on span "button" at bounding box center [986, 656] width 20 height 20
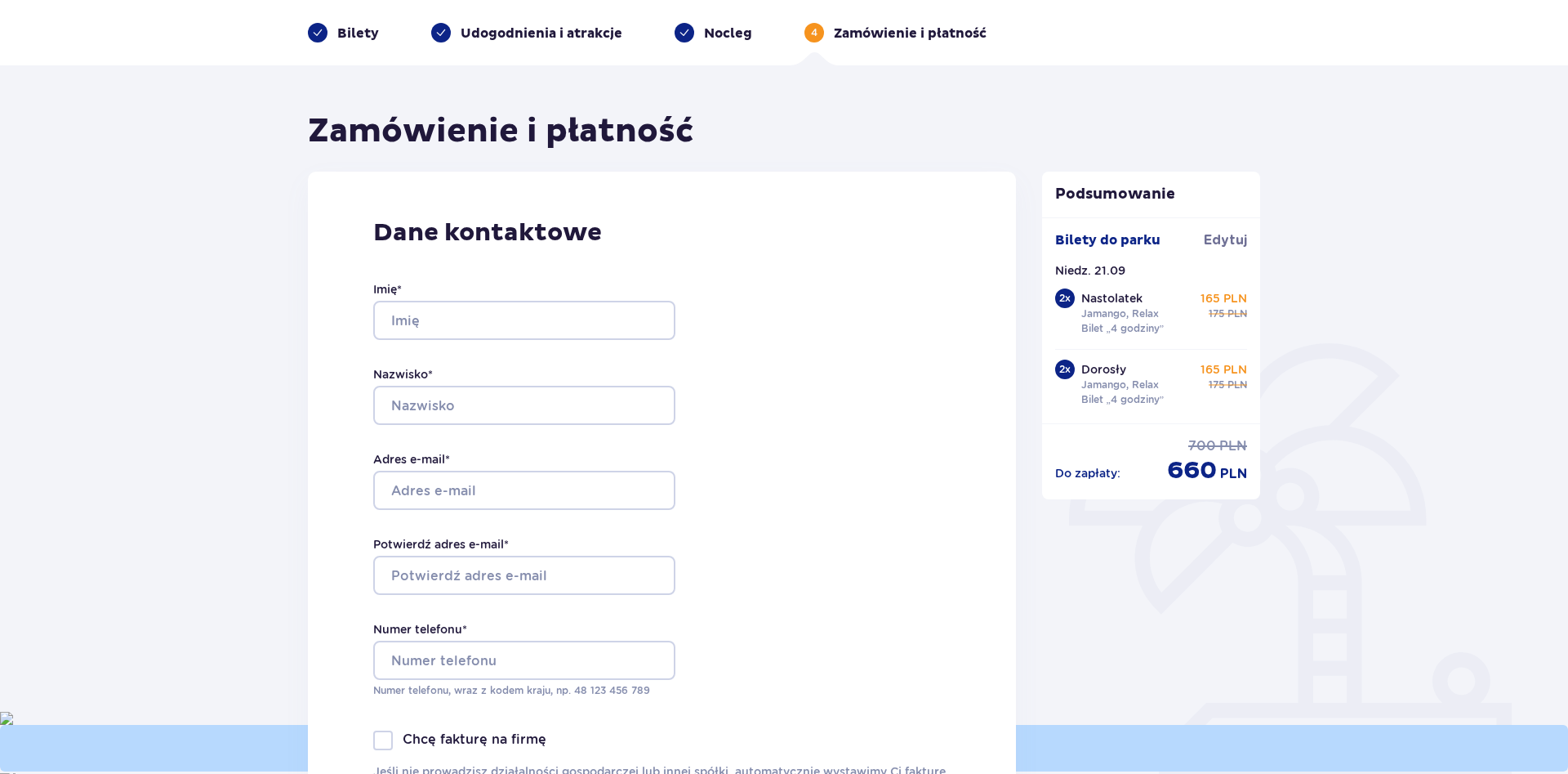
scroll to position [61, 0]
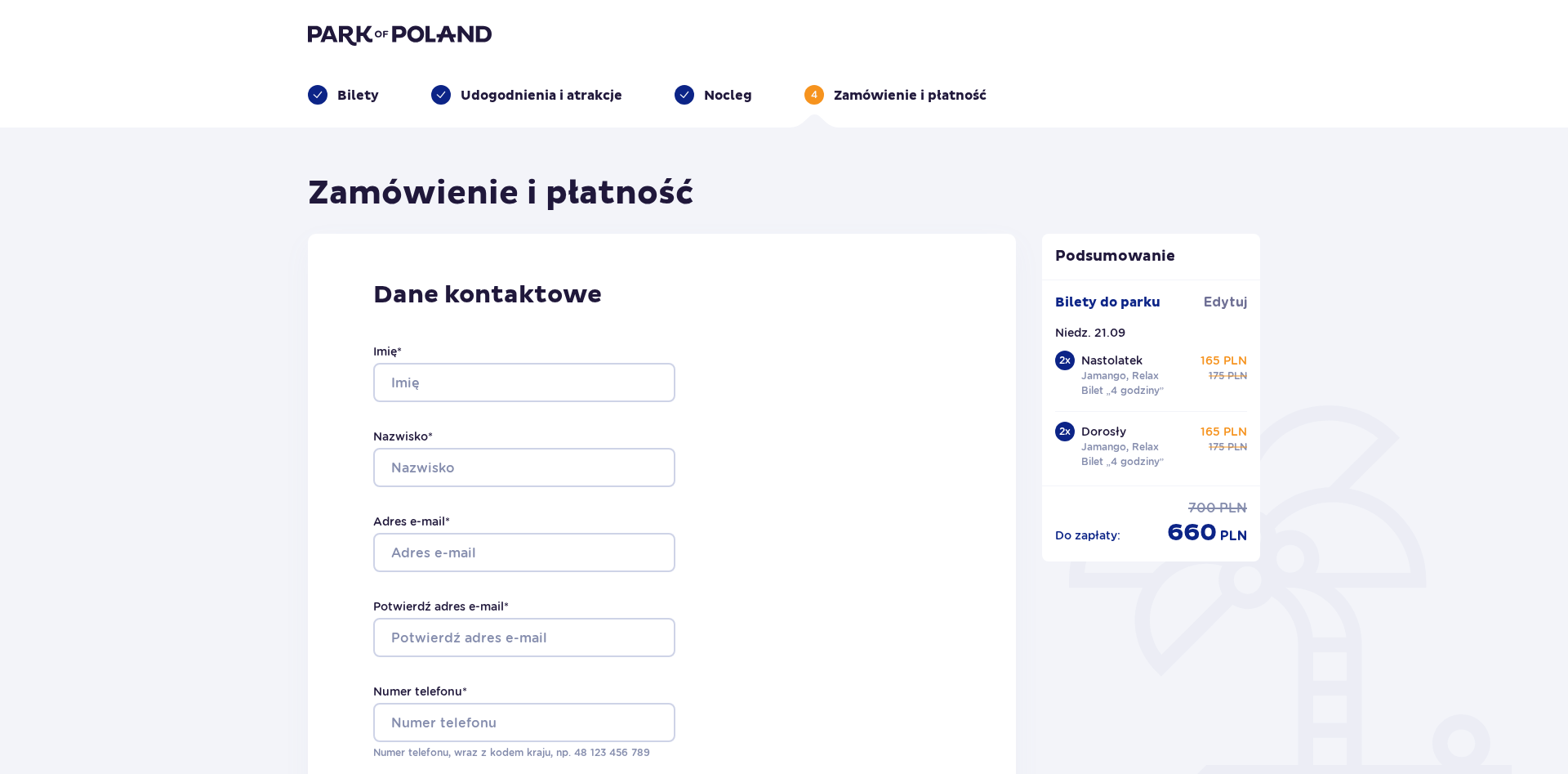
type input "student30"
click at [347, 97] on p "Bilety" at bounding box center [358, 95] width 42 height 18
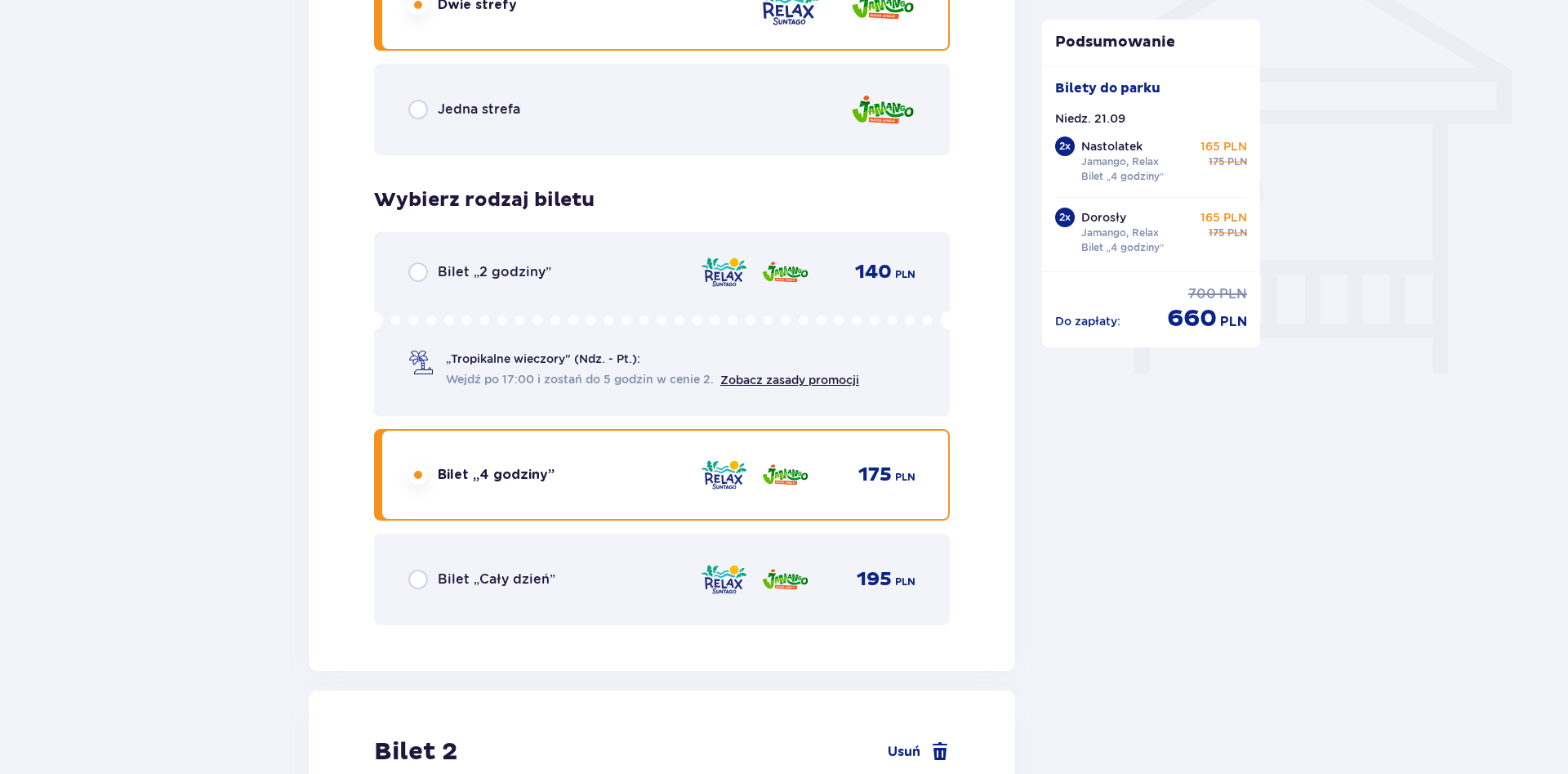
scroll to position [1416, 0]
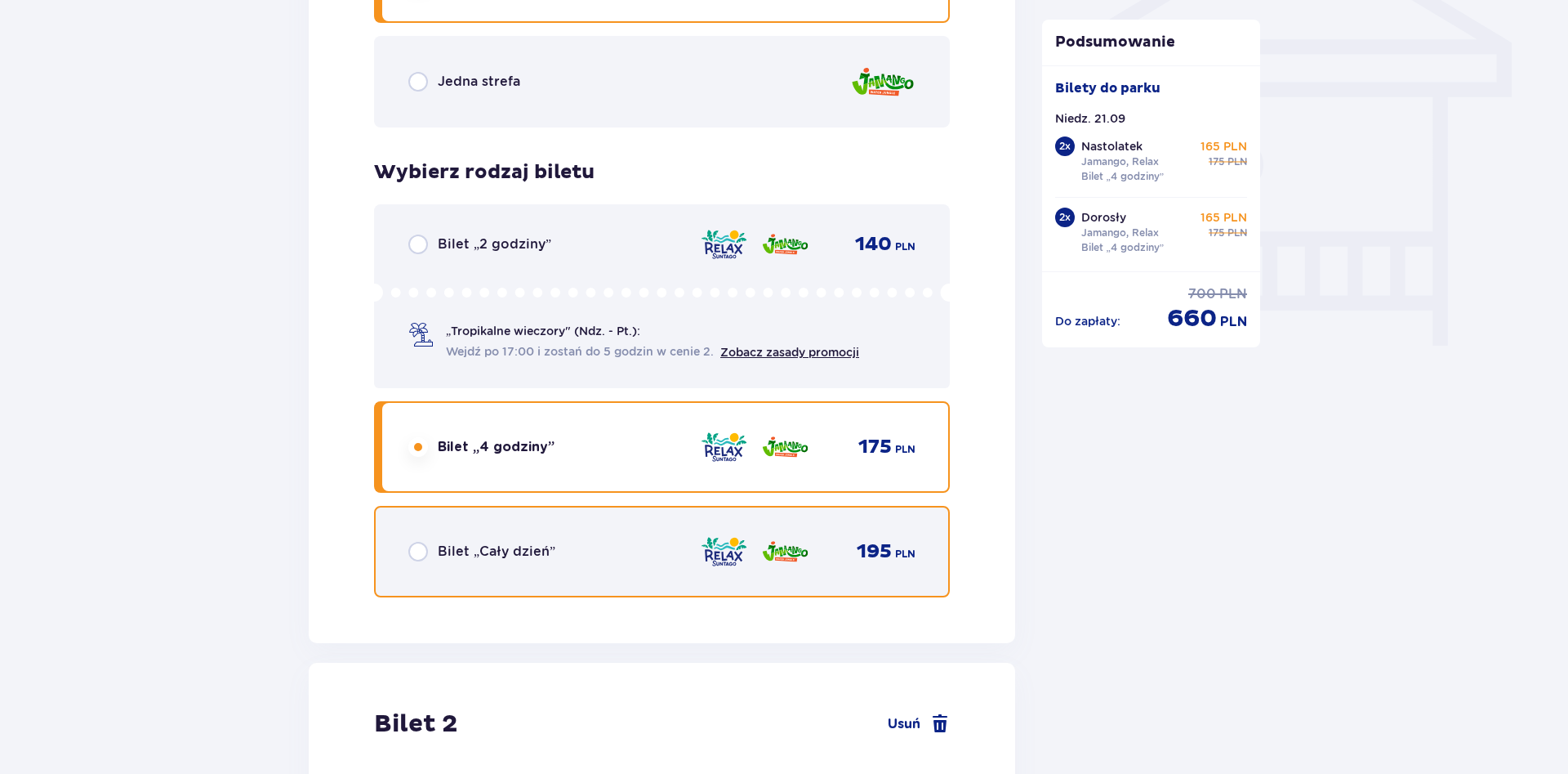
click at [417, 552] on input "radio" at bounding box center [418, 551] width 20 height 20
radio input "true"
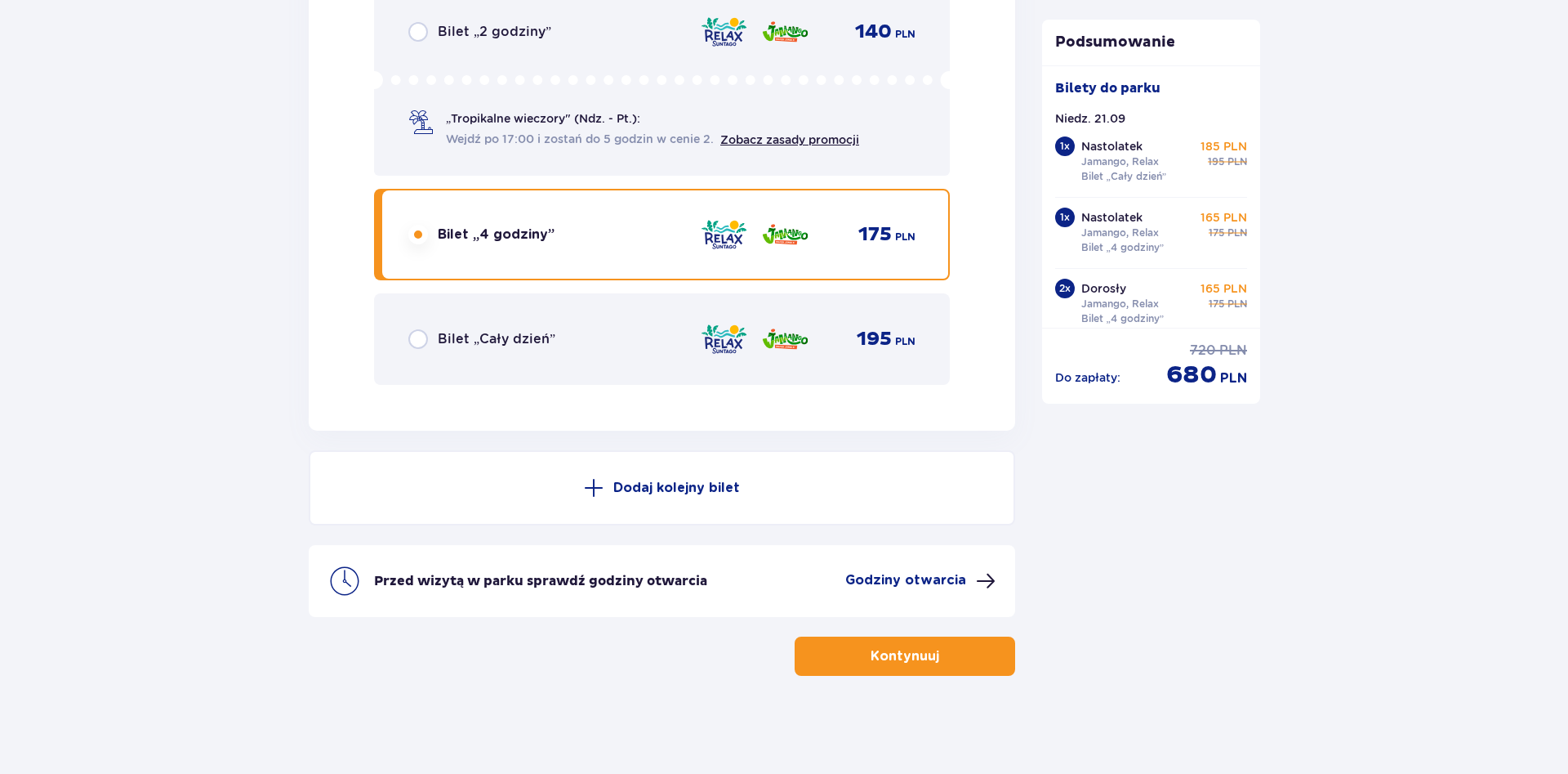
scroll to position [5494, 0]
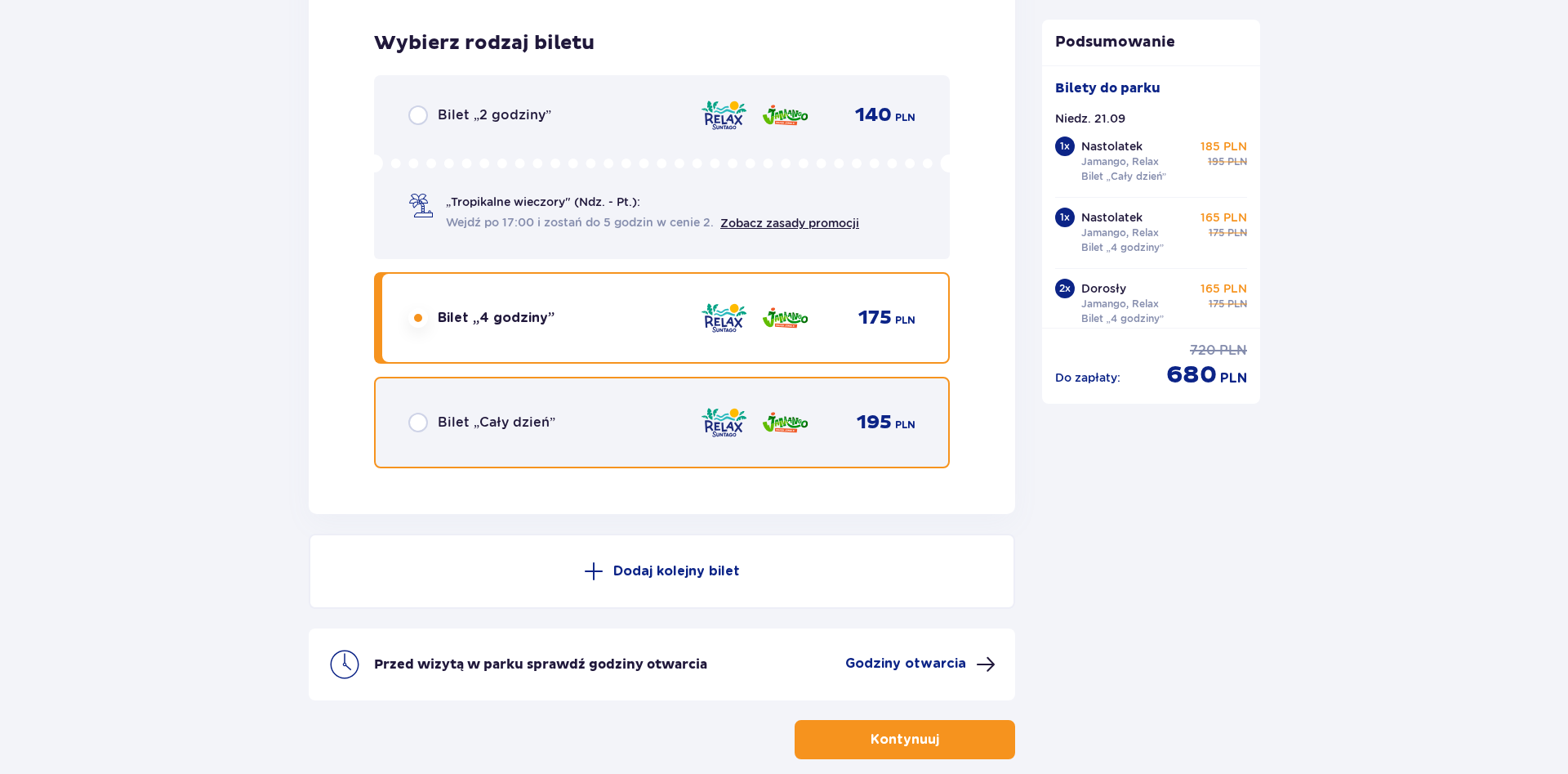
click at [421, 430] on input "radio" at bounding box center [418, 422] width 20 height 20
radio input "true"
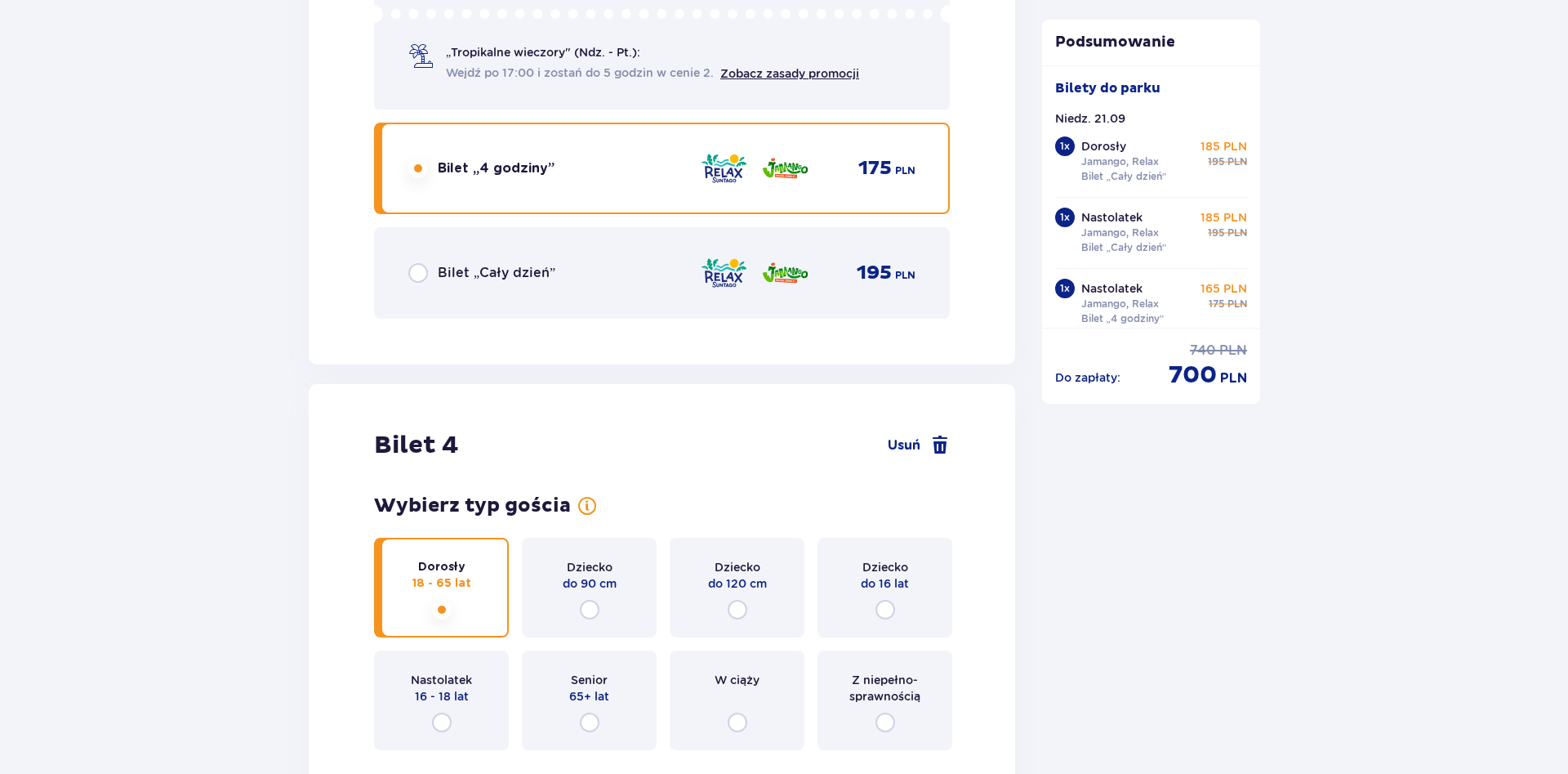
scroll to position [4161, 0]
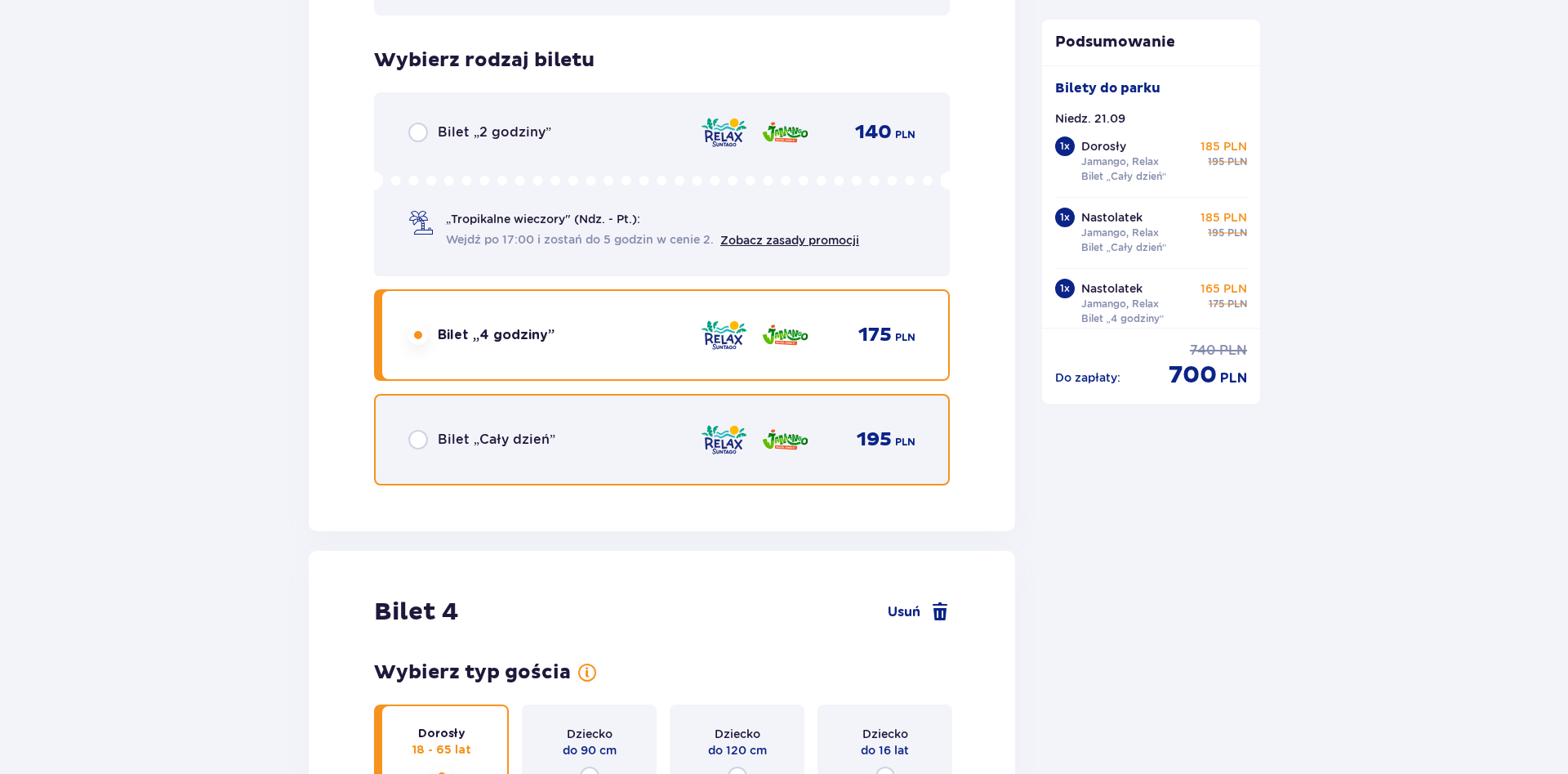
click at [414, 434] on input "radio" at bounding box center [418, 439] width 20 height 20
radio input "true"
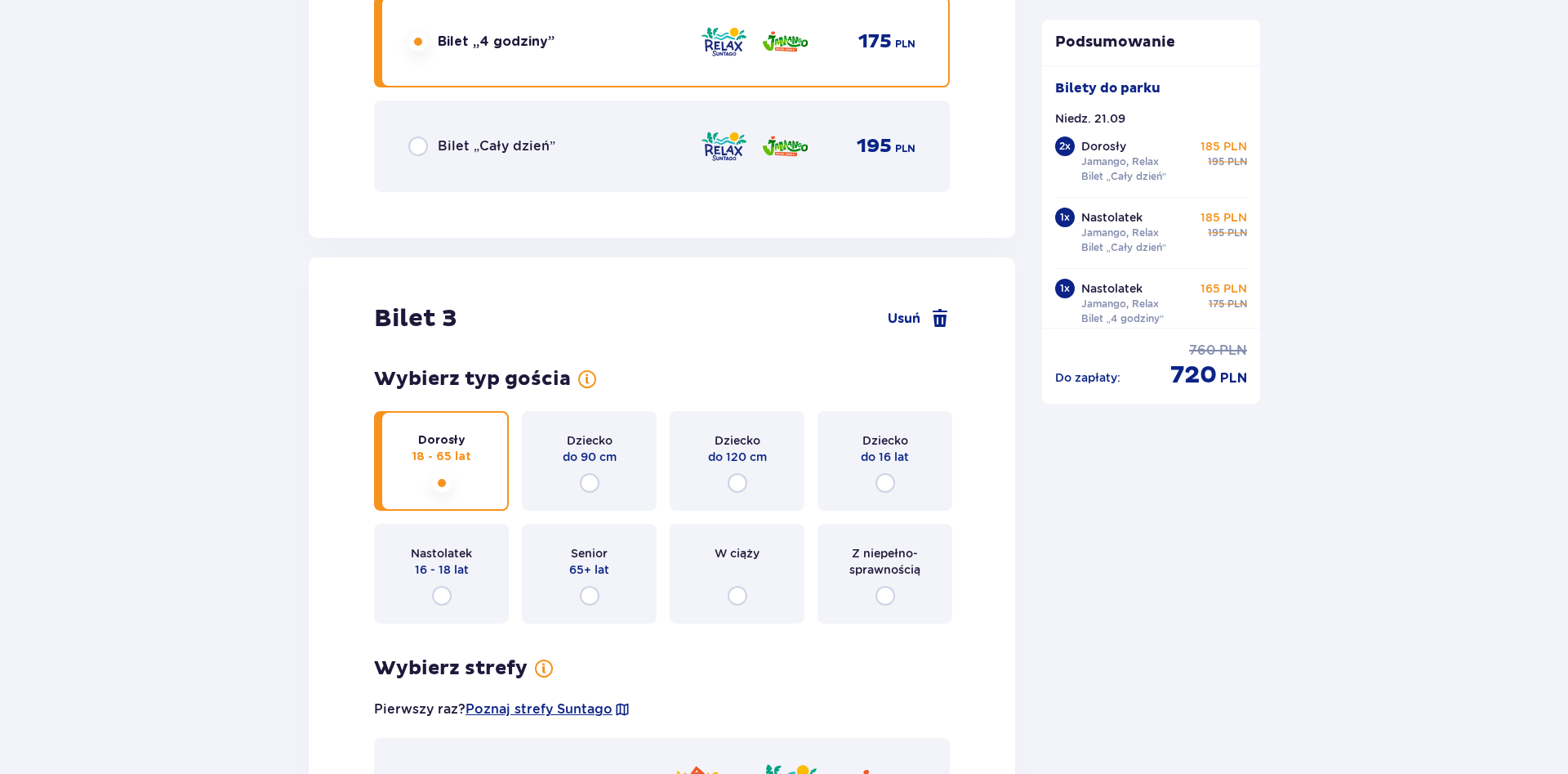
scroll to position [2911, 0]
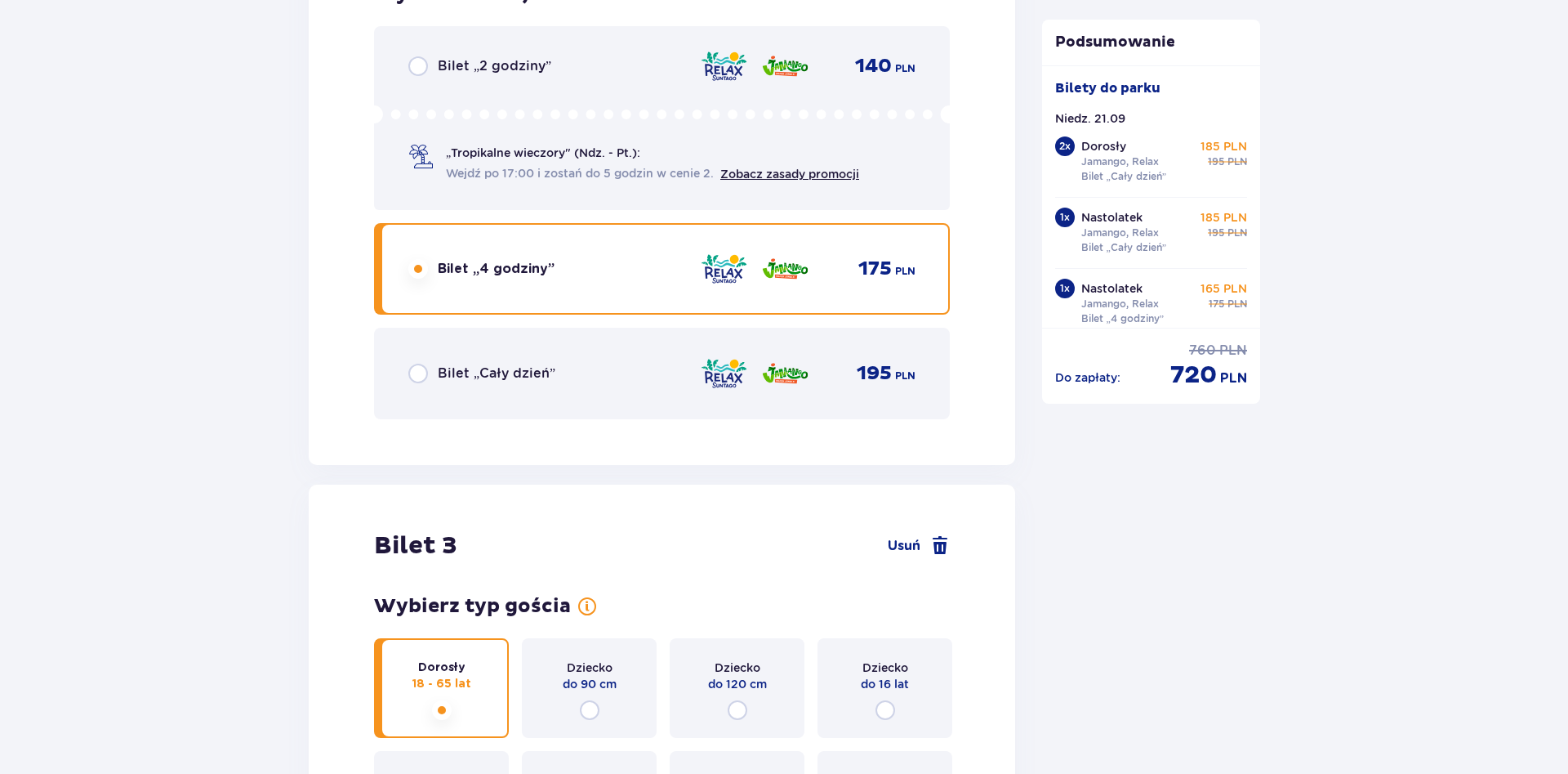
click at [409, 387] on div "Bilet „Cały dzień” 195 PLN" at bounding box center [662, 374] width 576 height 92
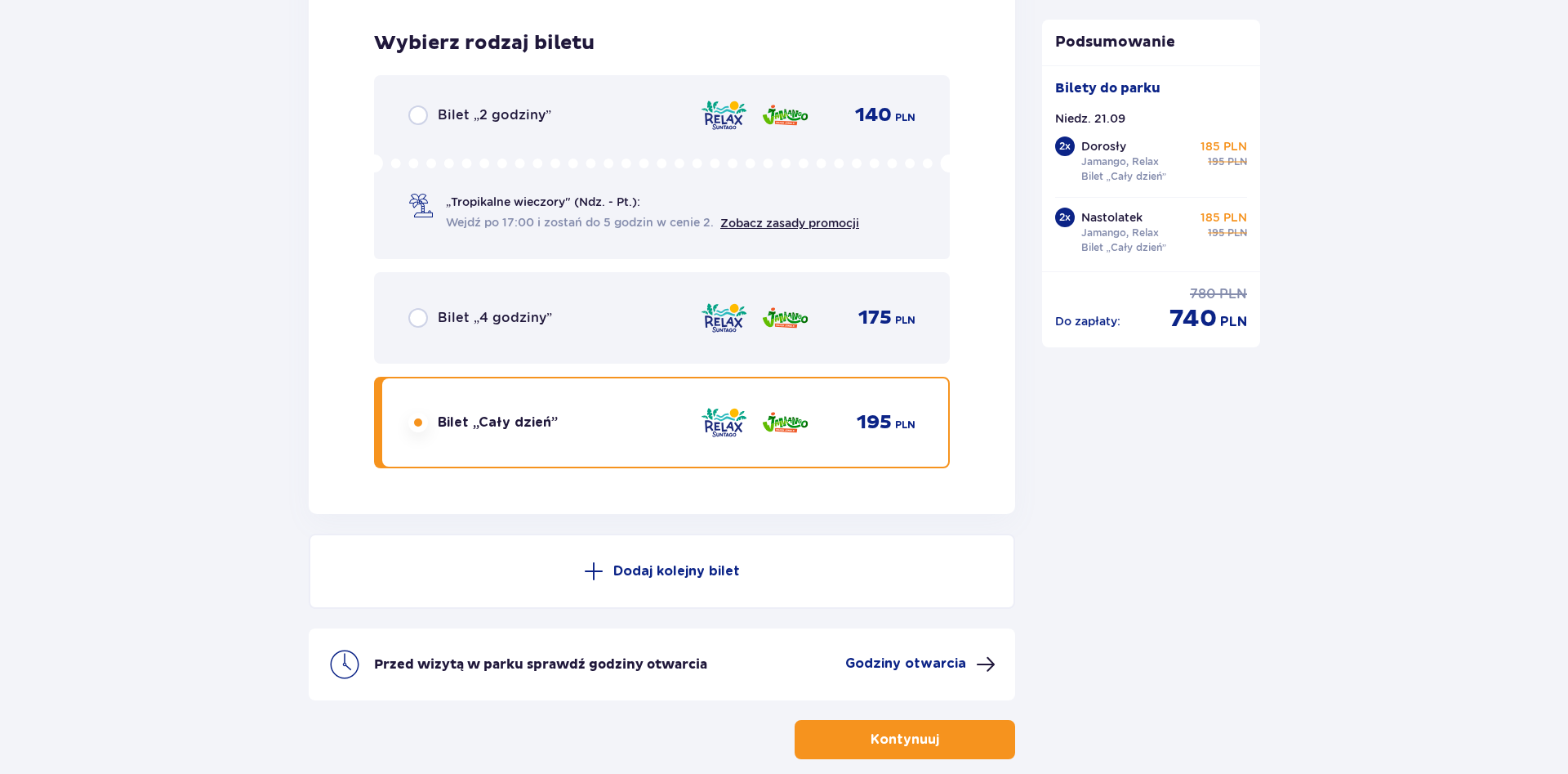
scroll to position [5577, 0]
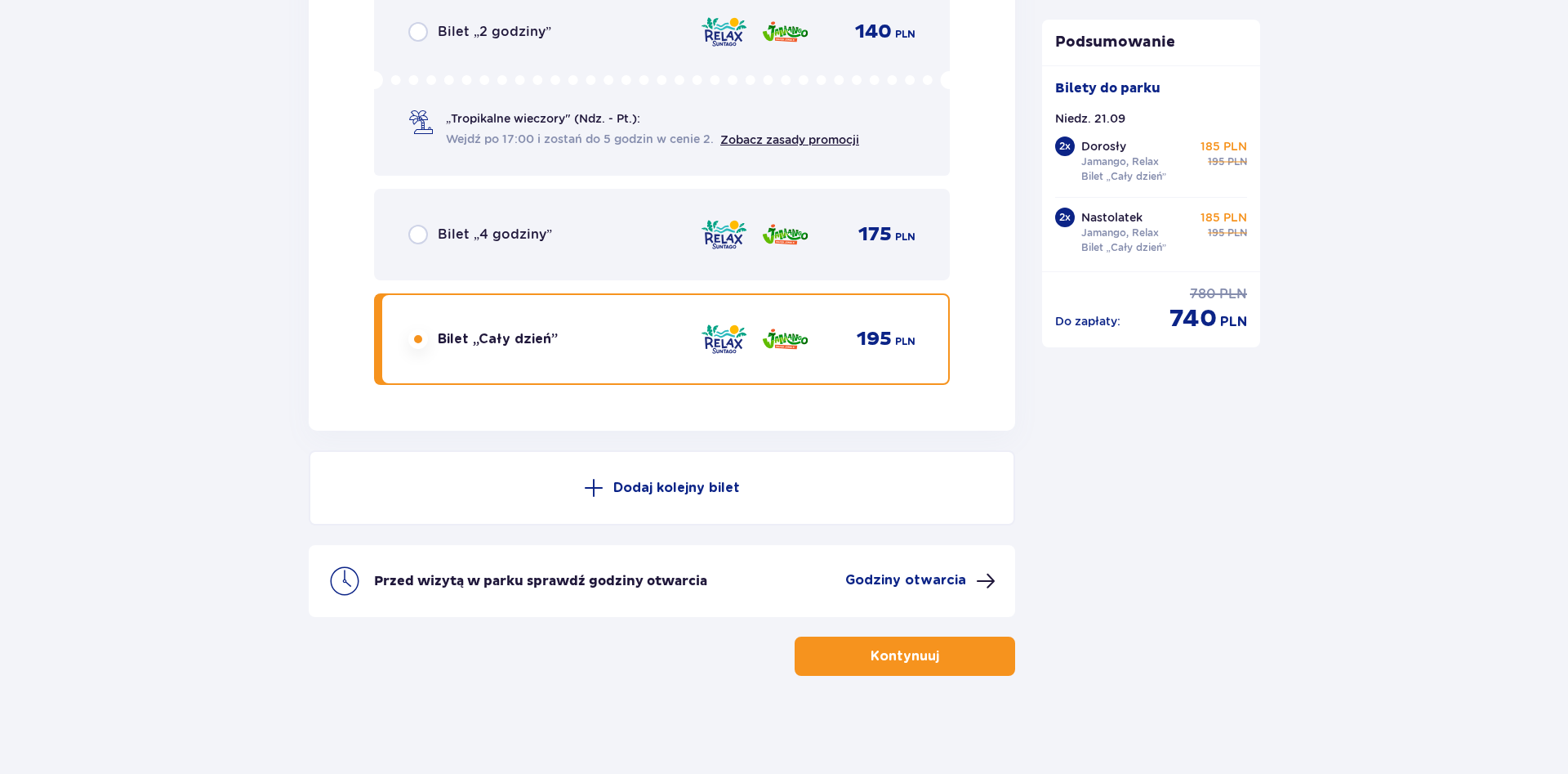
click at [945, 653] on span "button" at bounding box center [942, 656] width 20 height 20
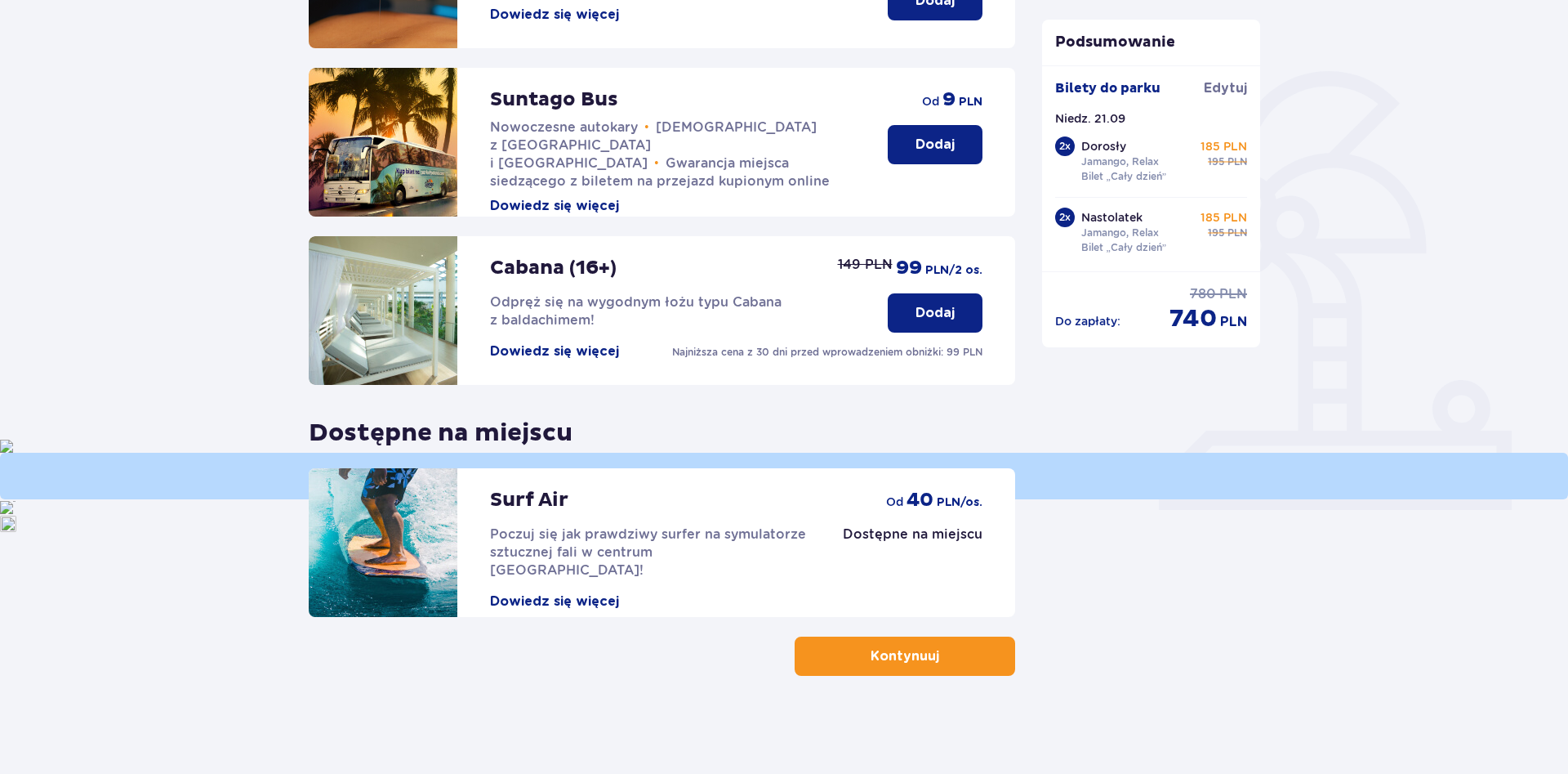
click at [945, 652] on span "button" at bounding box center [942, 656] width 20 height 20
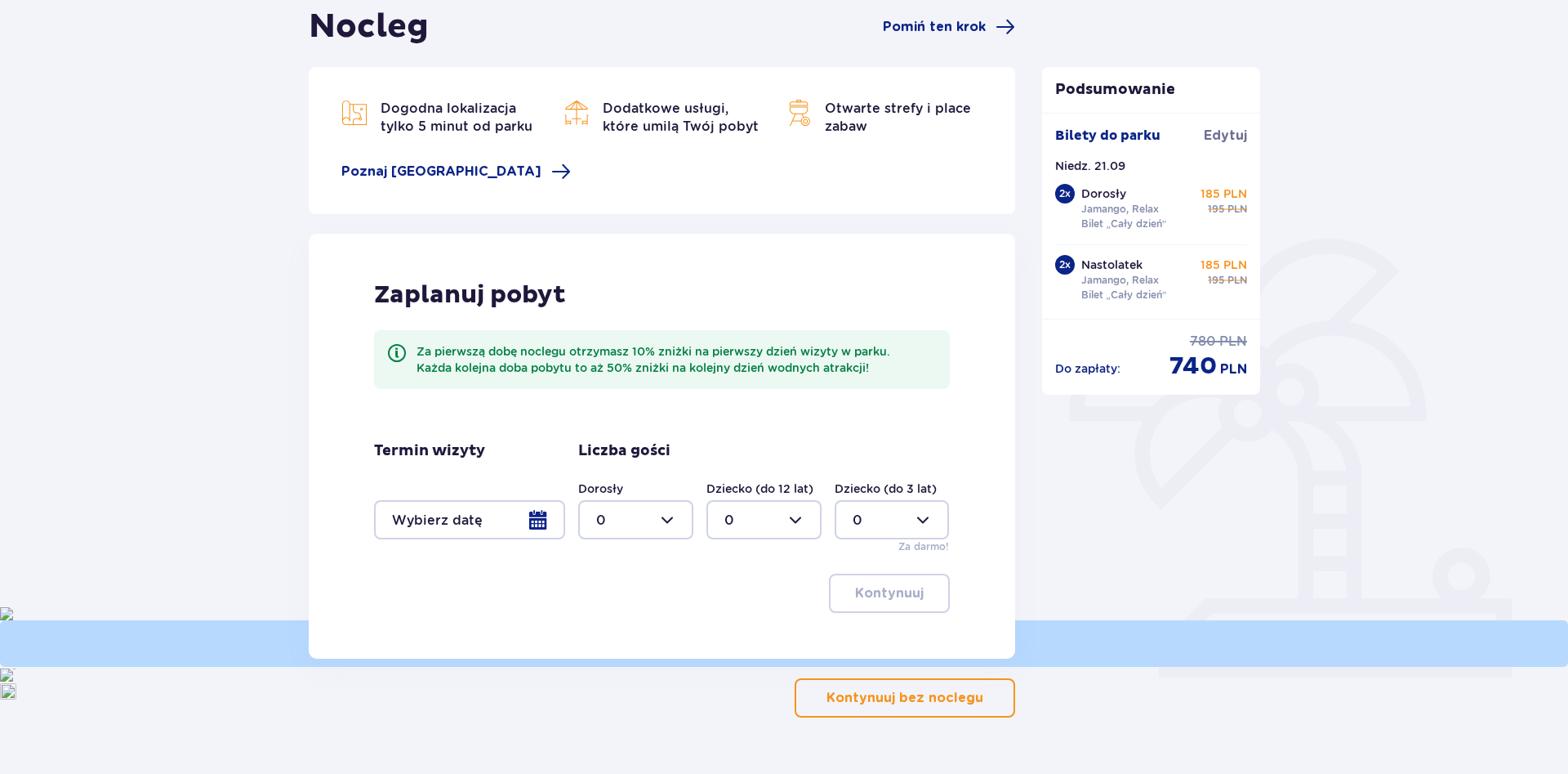
click at [950, 686] on button "Kontynuuj bez noclegu" at bounding box center [905, 698] width 221 height 39
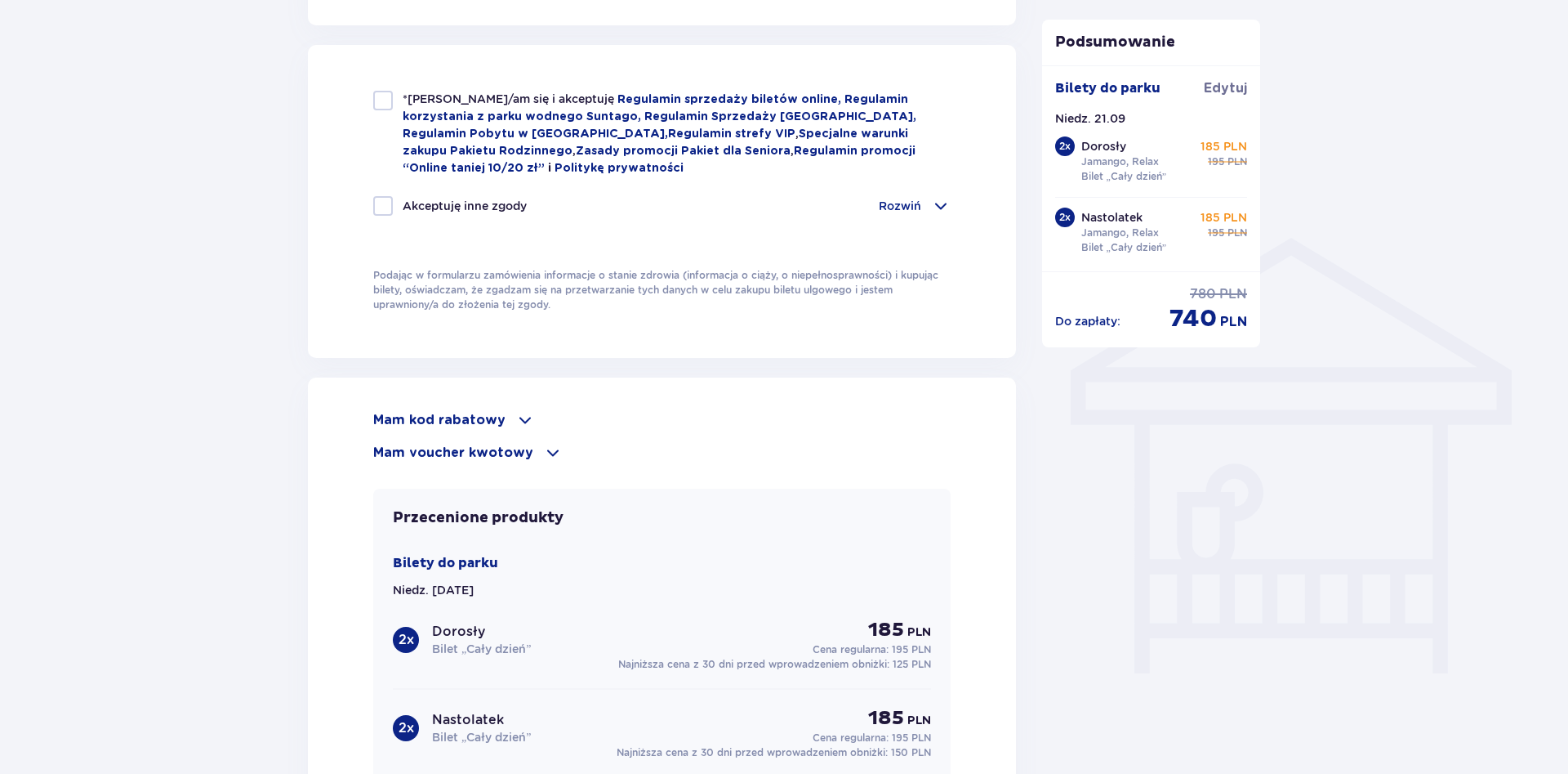
scroll to position [1250, 0]
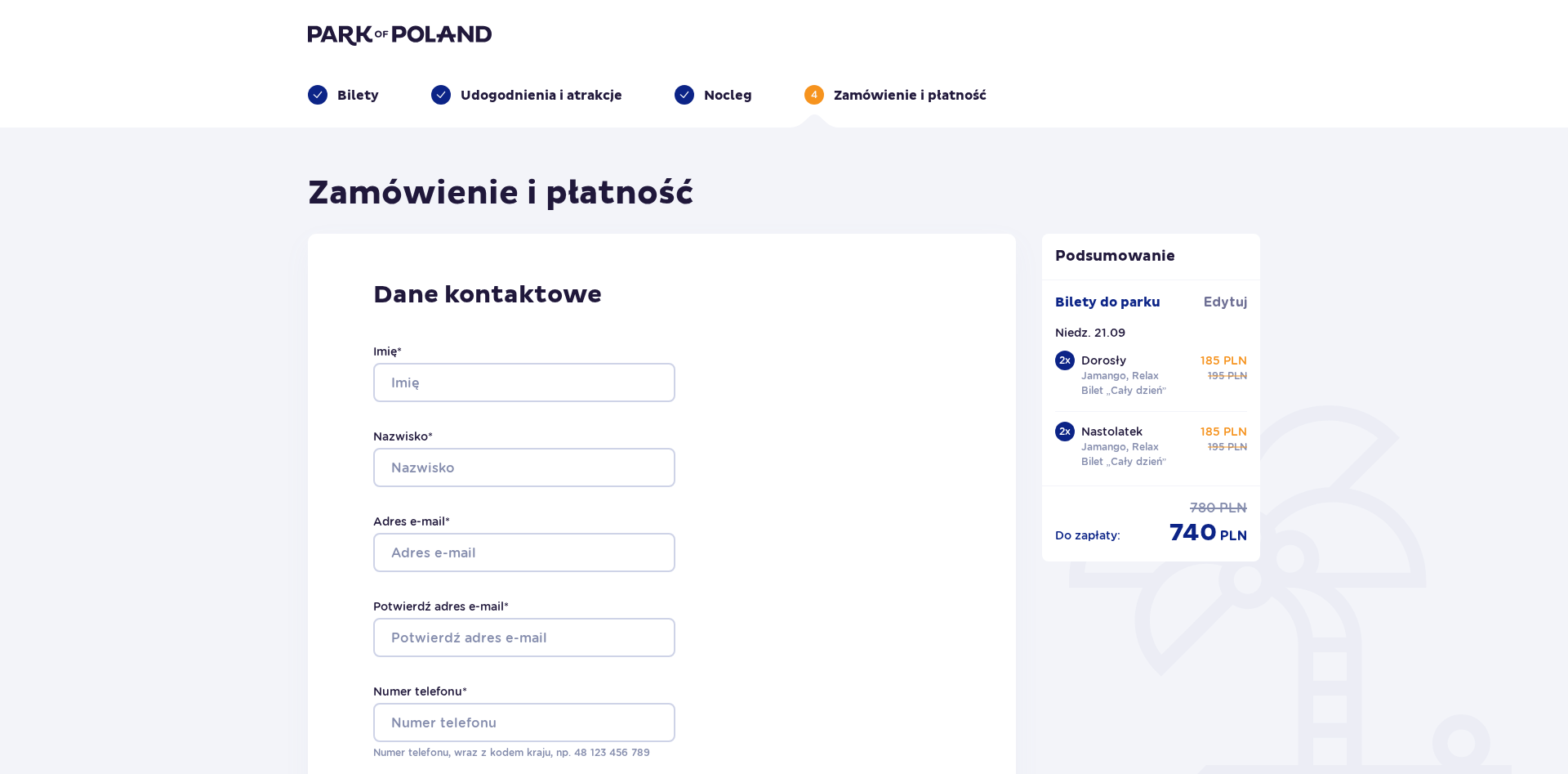
type input "student30"
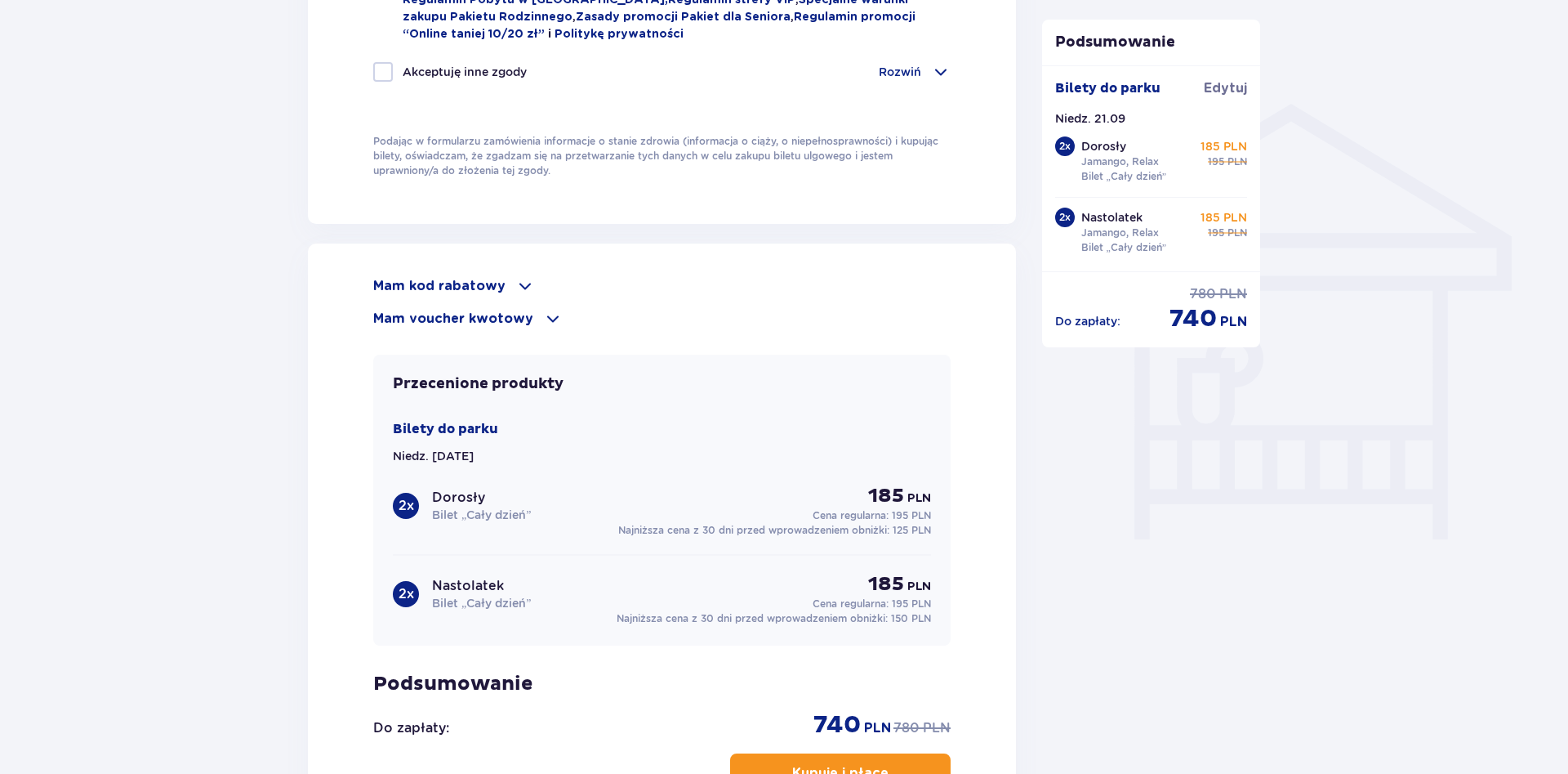
scroll to position [1144, 0]
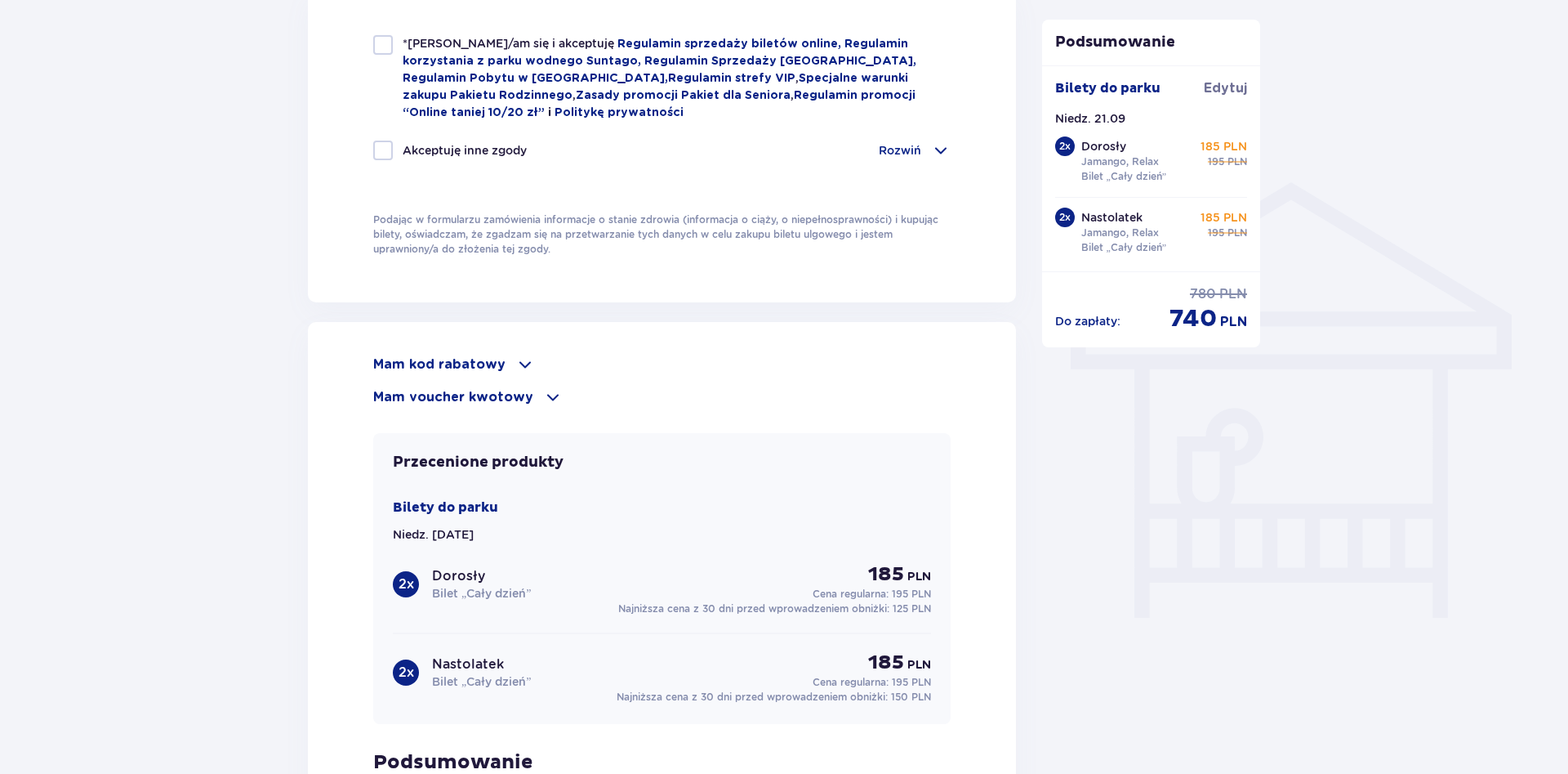
click at [496, 360] on p "Mam kod rabatowy" at bounding box center [439, 364] width 133 height 18
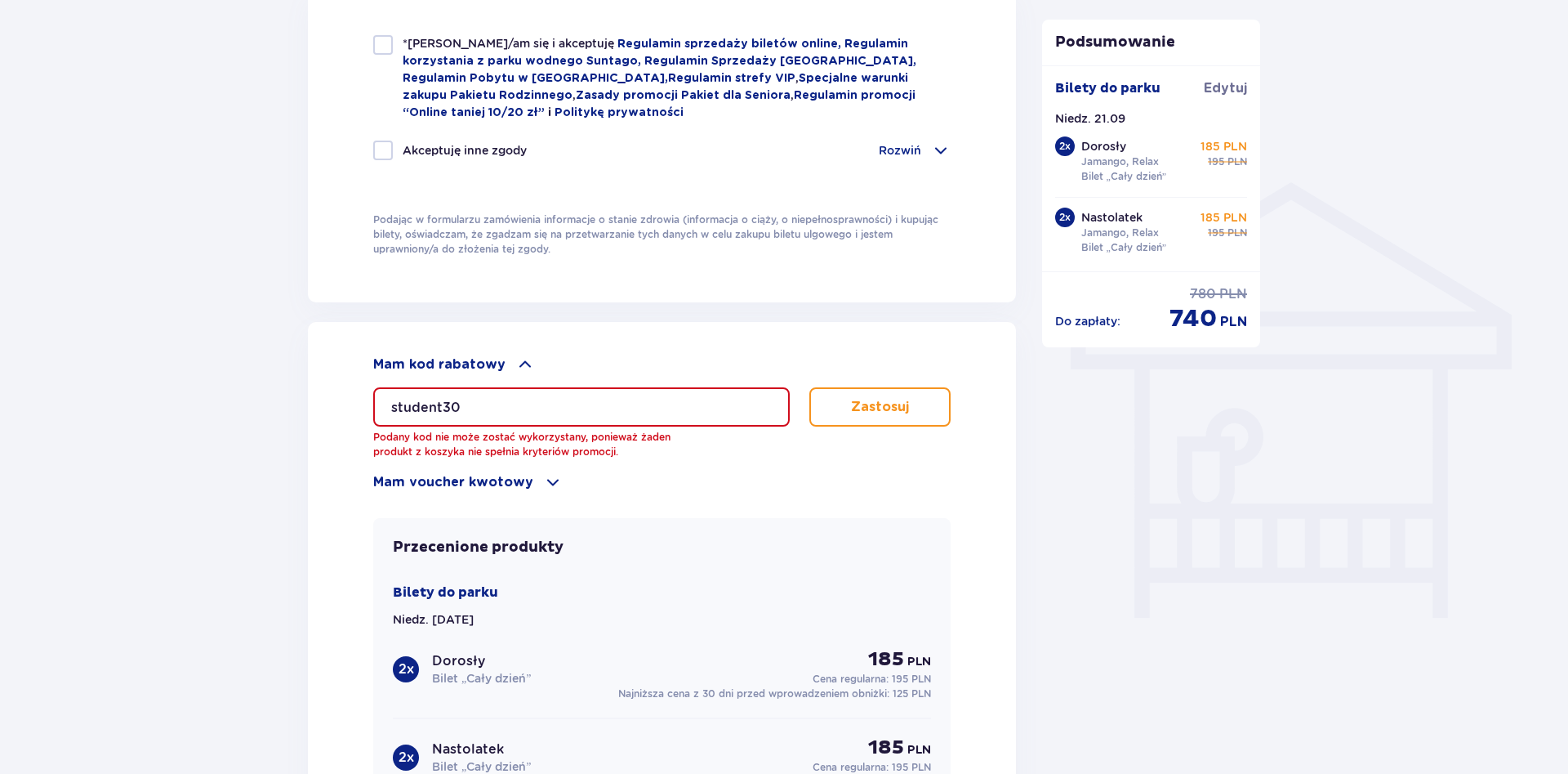
scroll to position [895, 0]
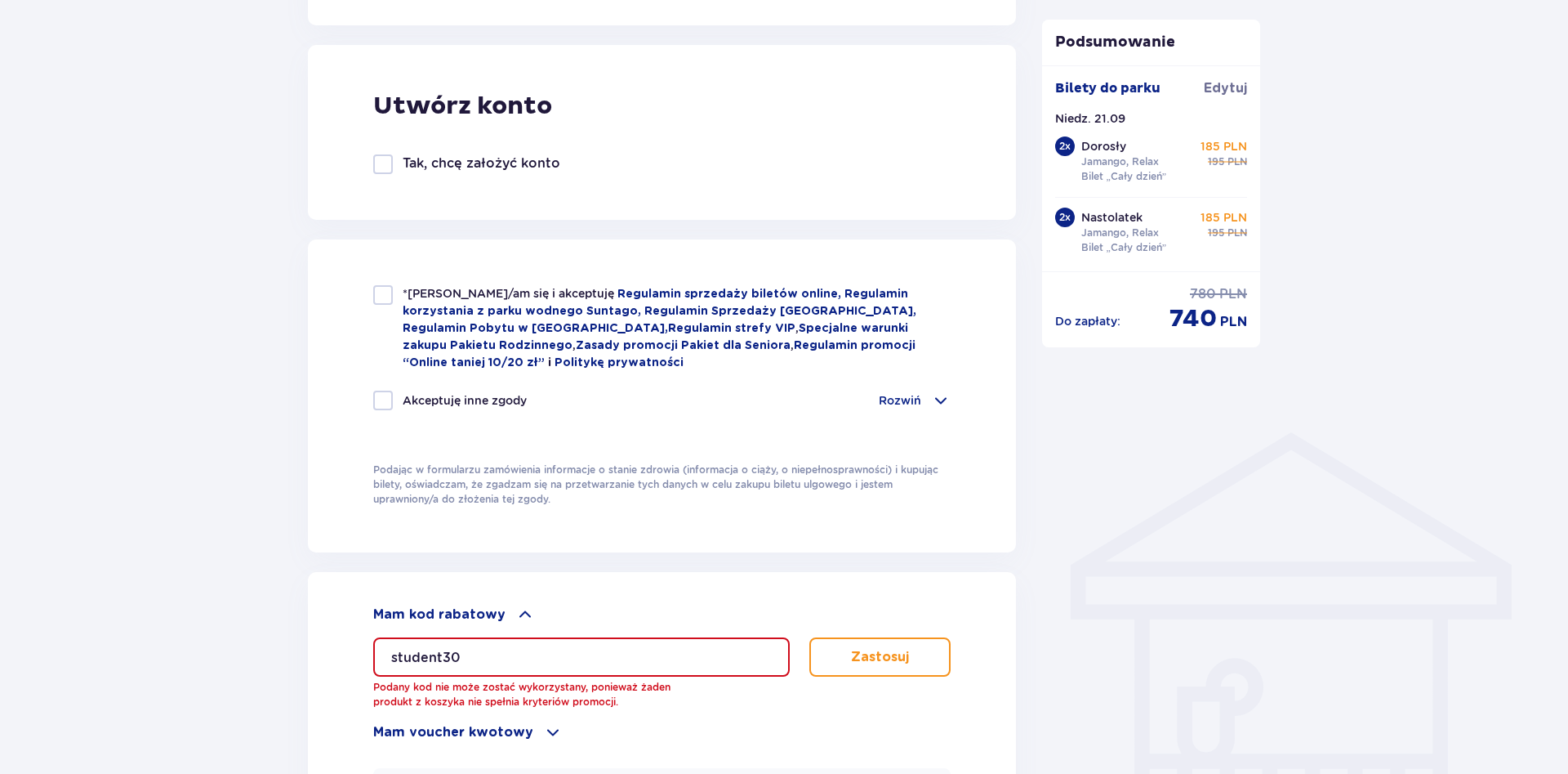
click at [380, 289] on div at bounding box center [382, 295] width 20 height 20
checkbox input "true"
click at [381, 404] on div at bounding box center [382, 400] width 20 height 20
checkbox input "true"
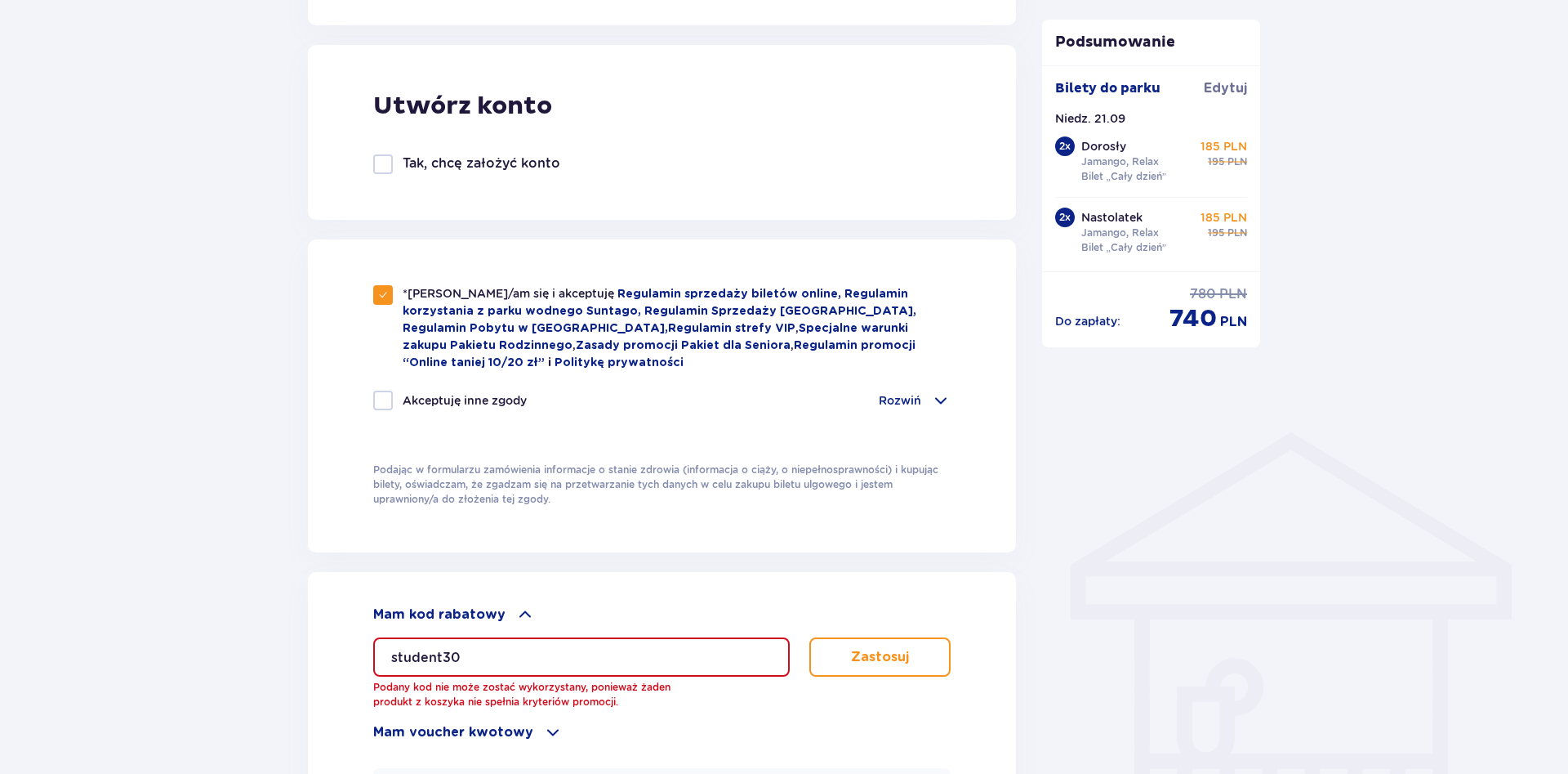
checkbox input "true"
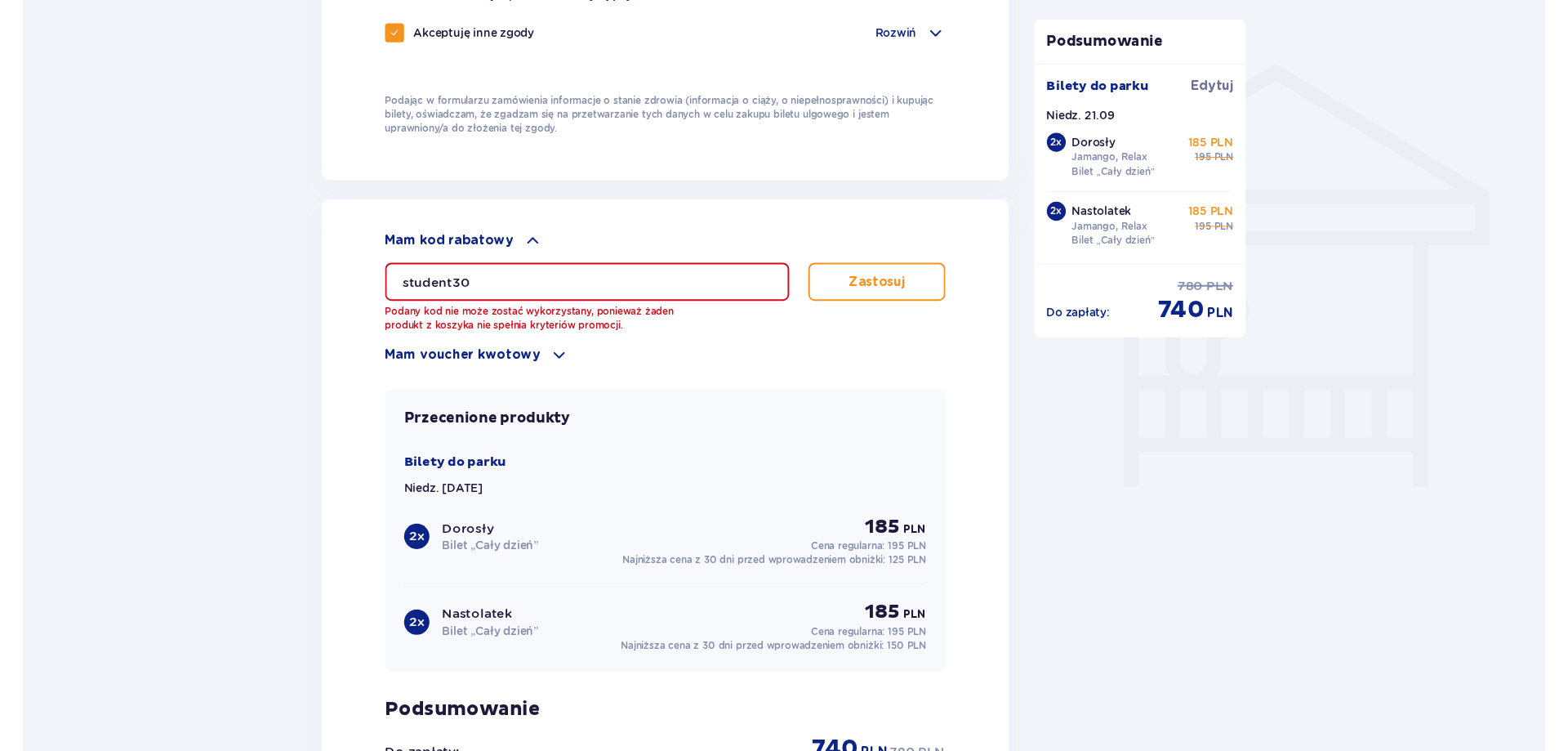
scroll to position [1313, 0]
